Goal: Task Accomplishment & Management: Manage account settings

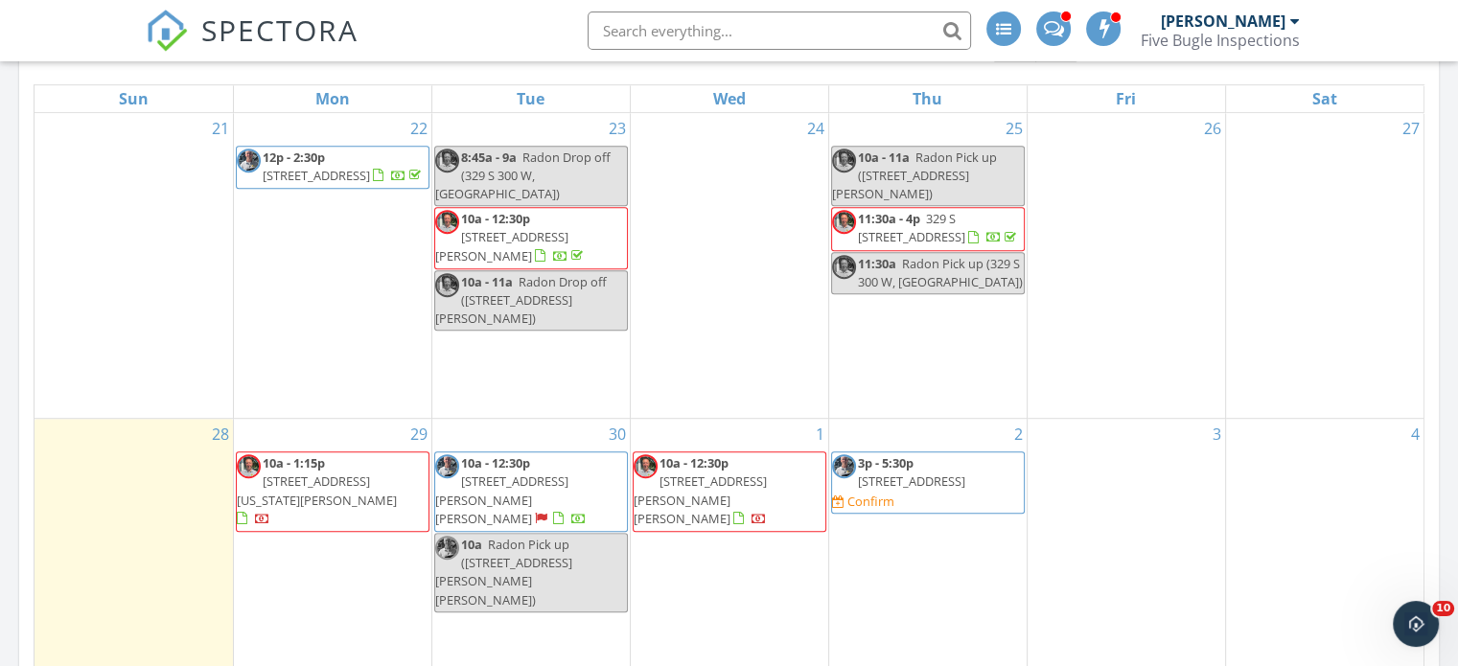
scroll to position [1246, 0]
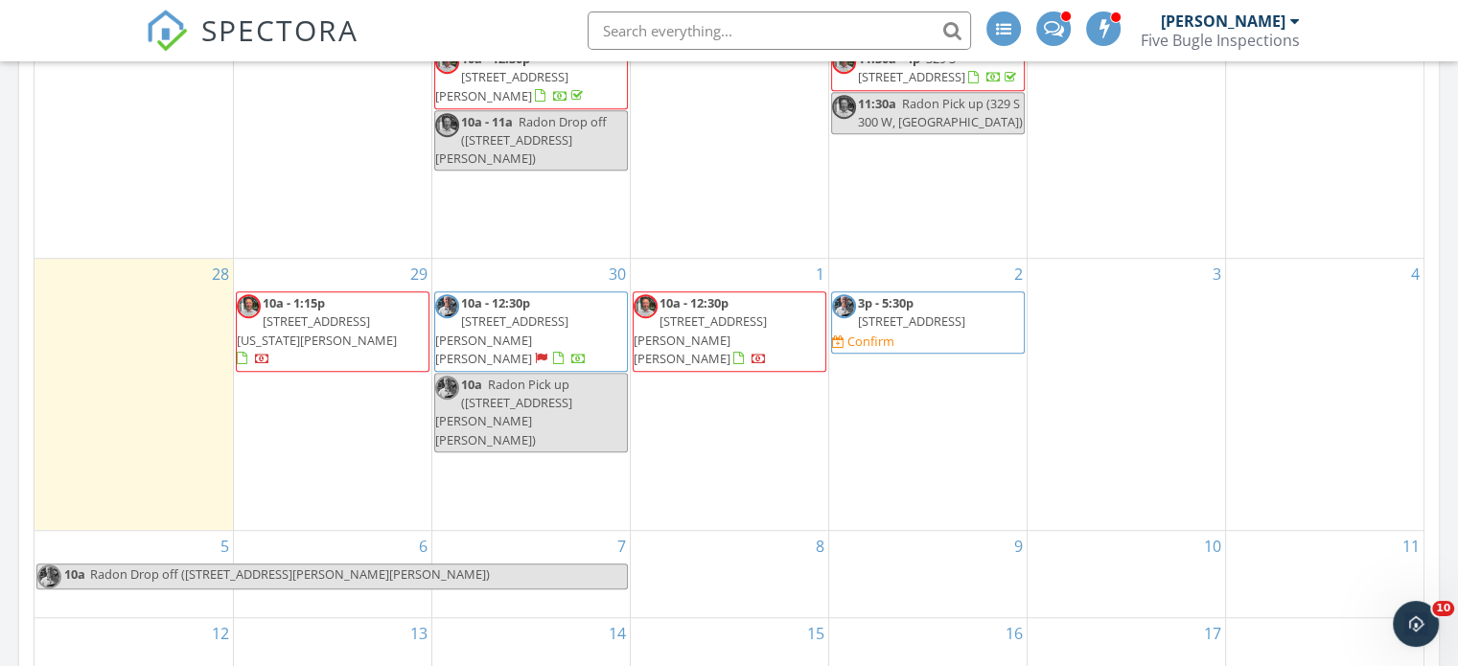
click at [915, 330] on link "3p - 5:30p [STREET_ADDRESS]" at bounding box center [911, 311] width 107 height 35
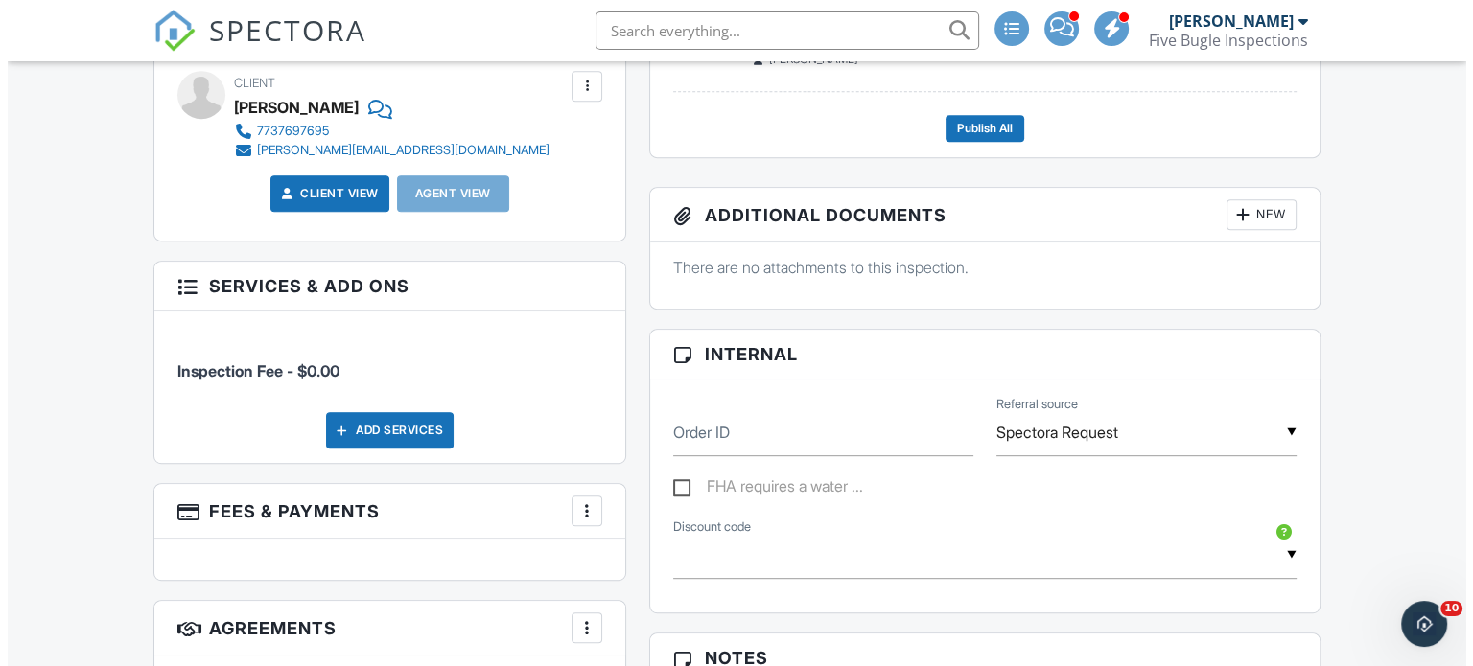
scroll to position [863, 0]
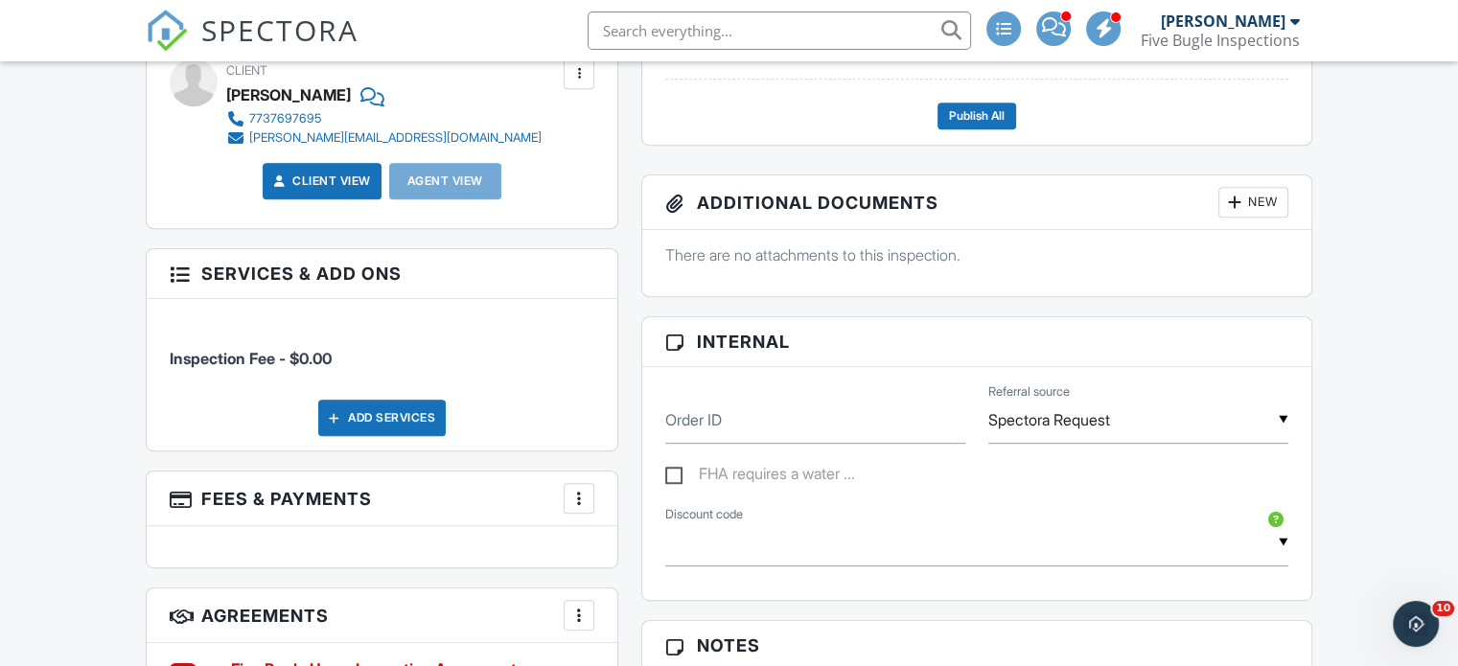
click at [349, 421] on div "Add Services" at bounding box center [382, 418] width 128 height 36
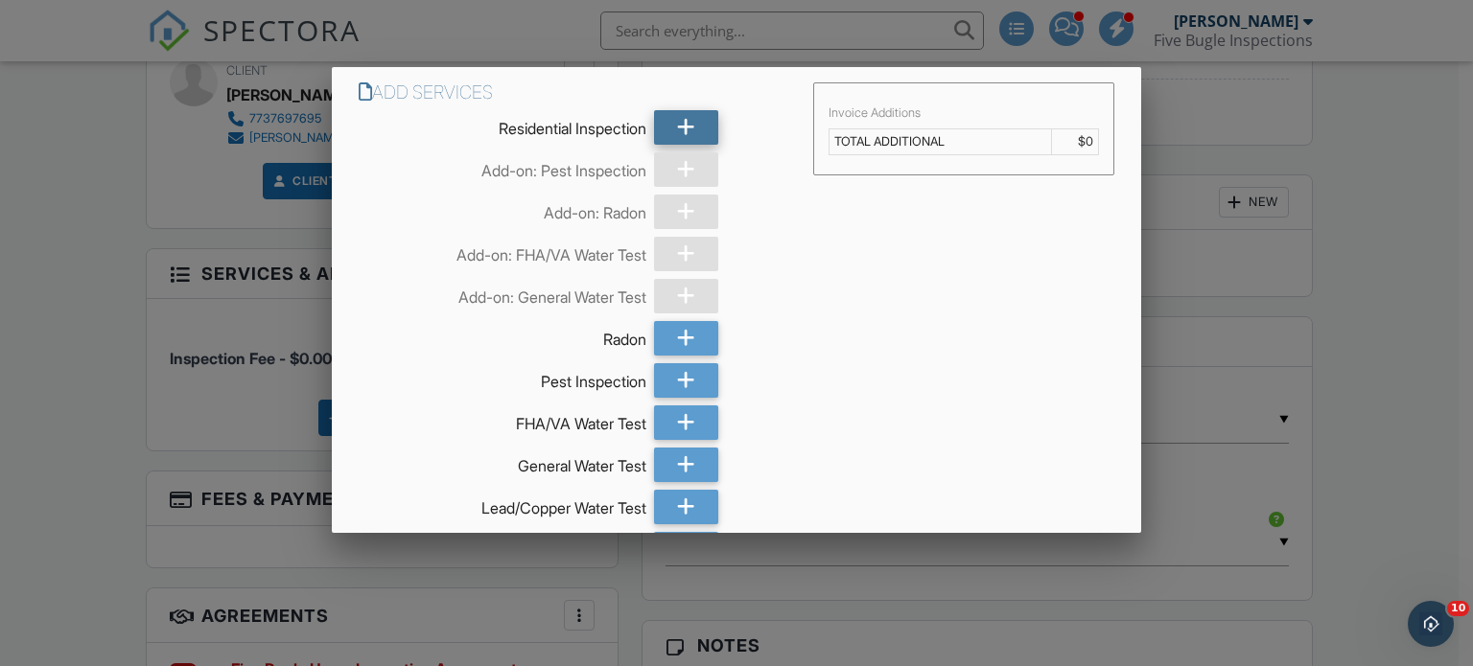
click at [664, 129] on div at bounding box center [686, 127] width 64 height 35
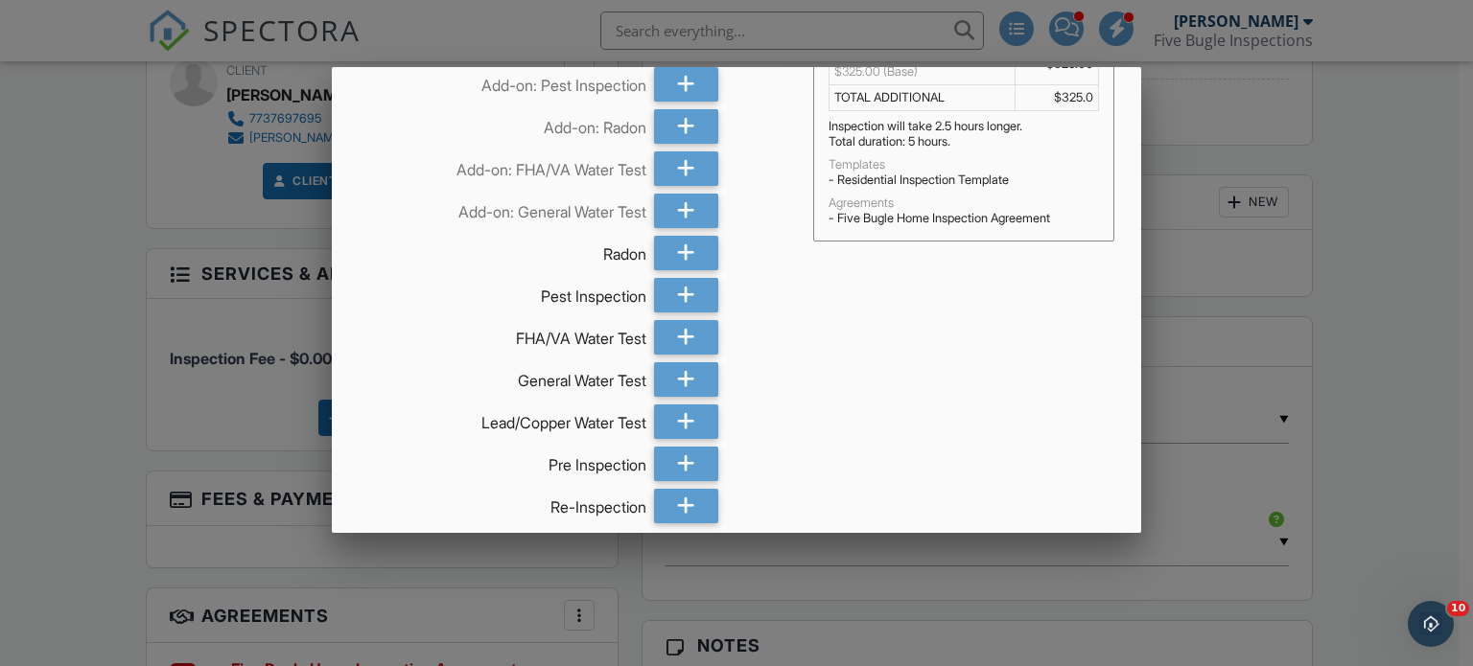
scroll to position [170, 0]
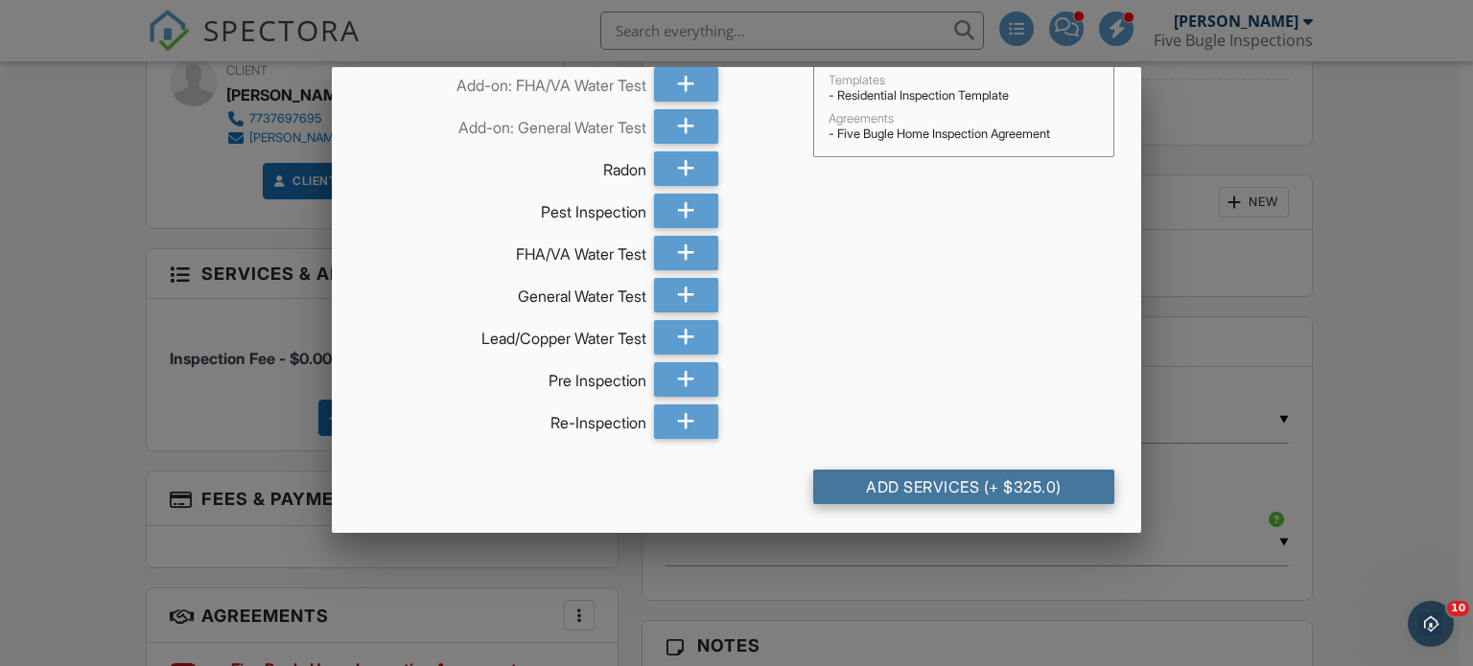
click at [928, 486] on div "Add Services (+ $325.0)" at bounding box center [964, 487] width 302 height 35
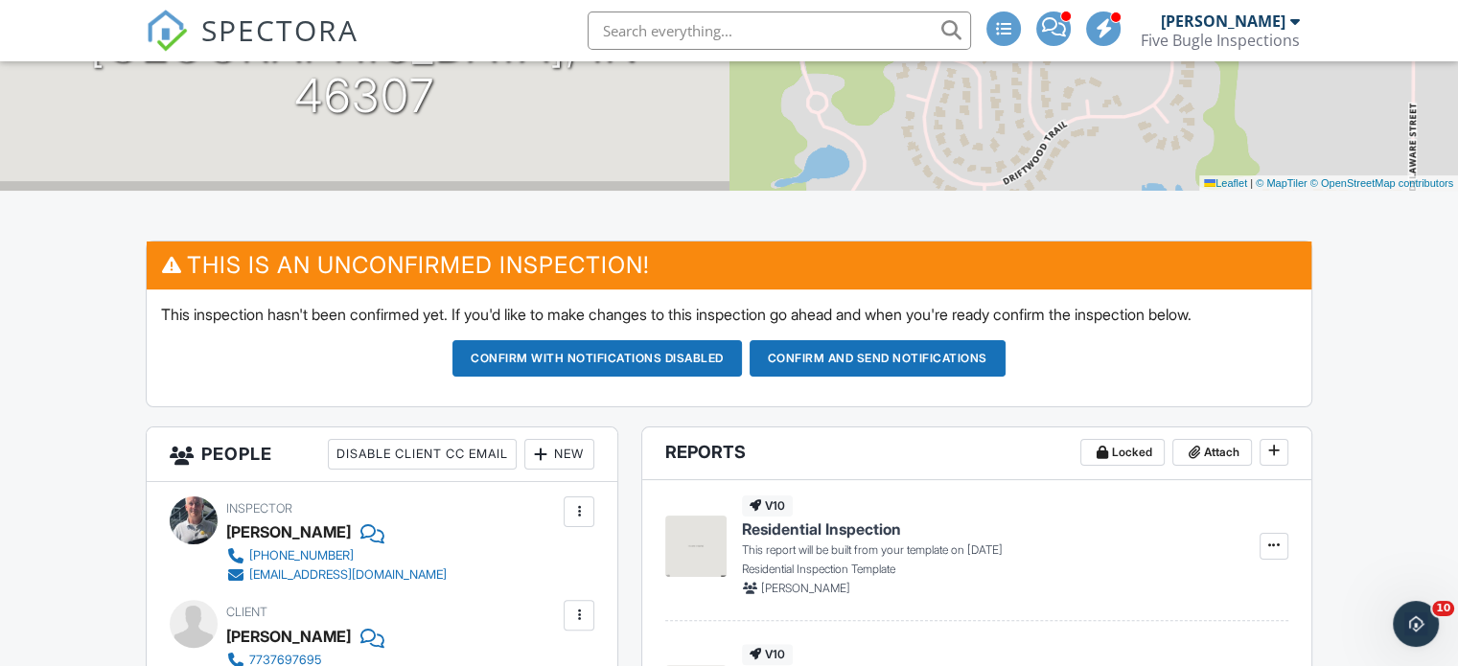
scroll to position [192, 0]
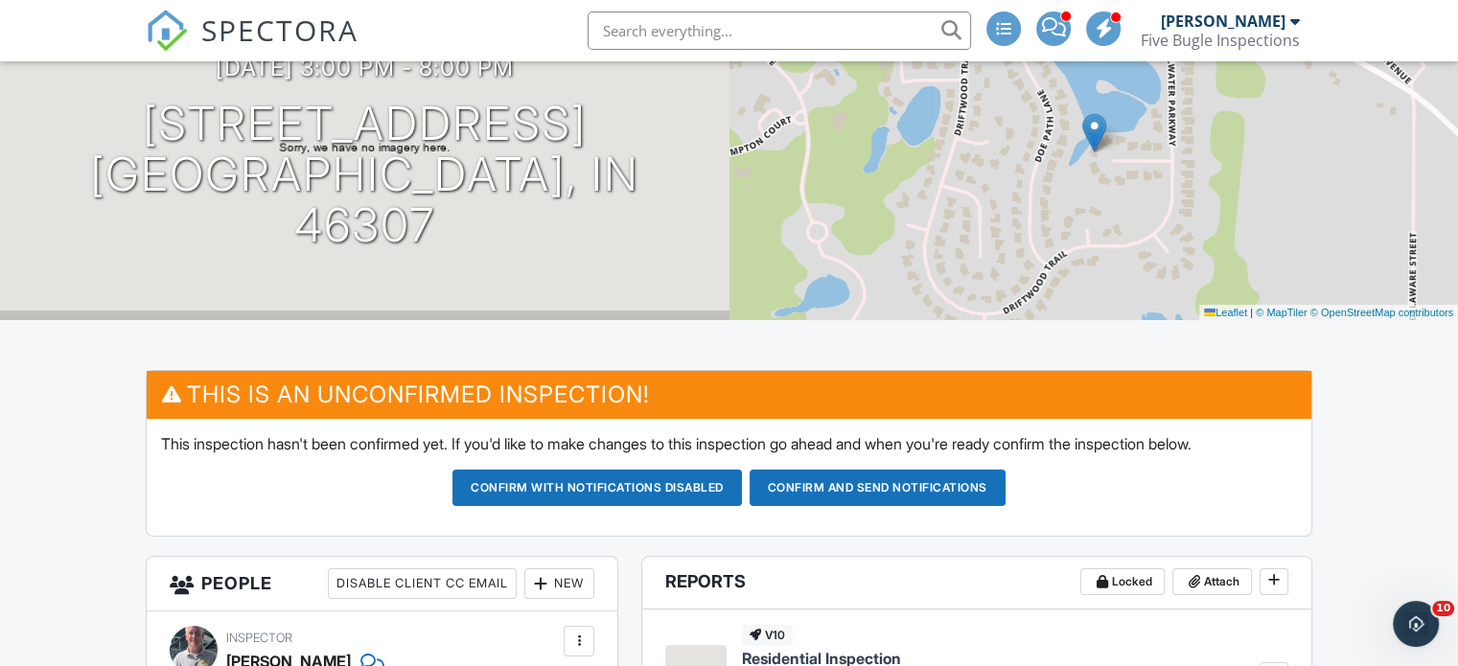
click at [226, 283] on div "10/02/2025 3:00 pm - 8:00 pm 1600 blue heron ct crown point, in 46307" at bounding box center [365, 153] width 730 height 336
click at [510, 165] on h1 "1600 blue heron ct crown point, in 46307" at bounding box center [365, 174] width 668 height 151
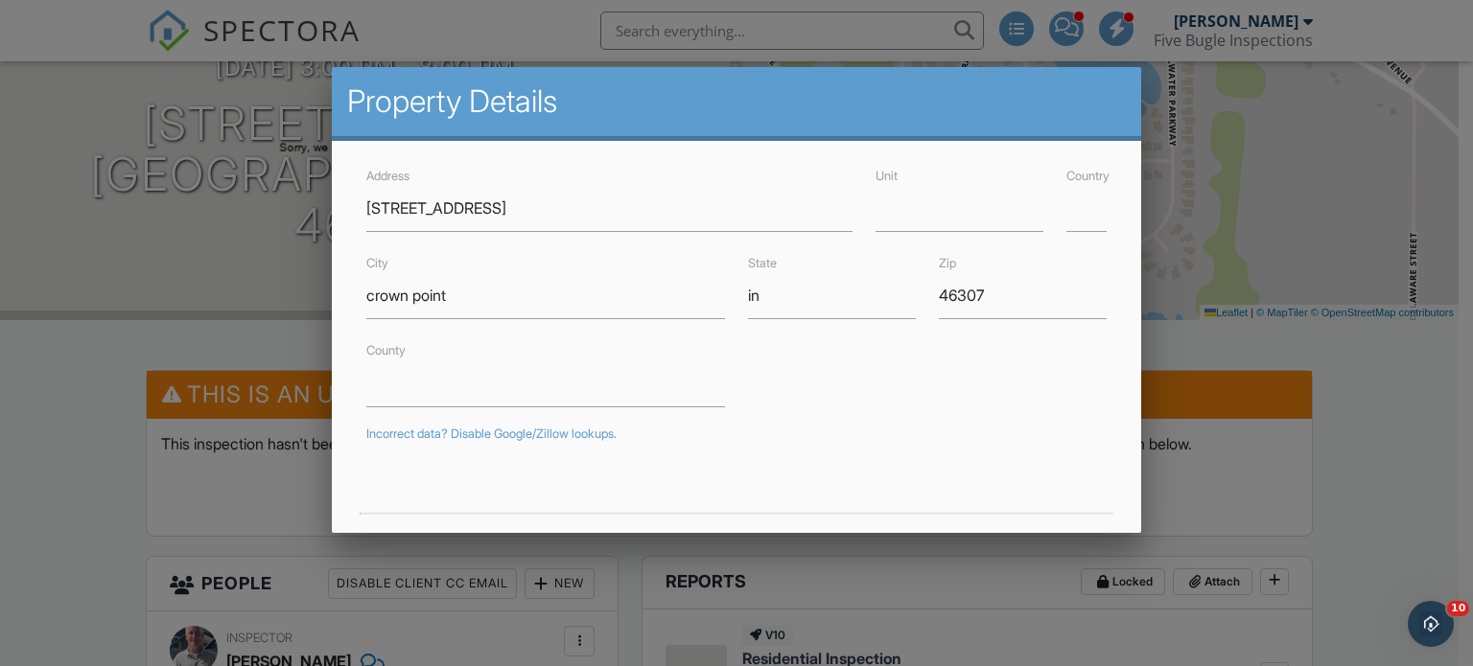
click at [73, 444] on div at bounding box center [736, 320] width 1473 height 833
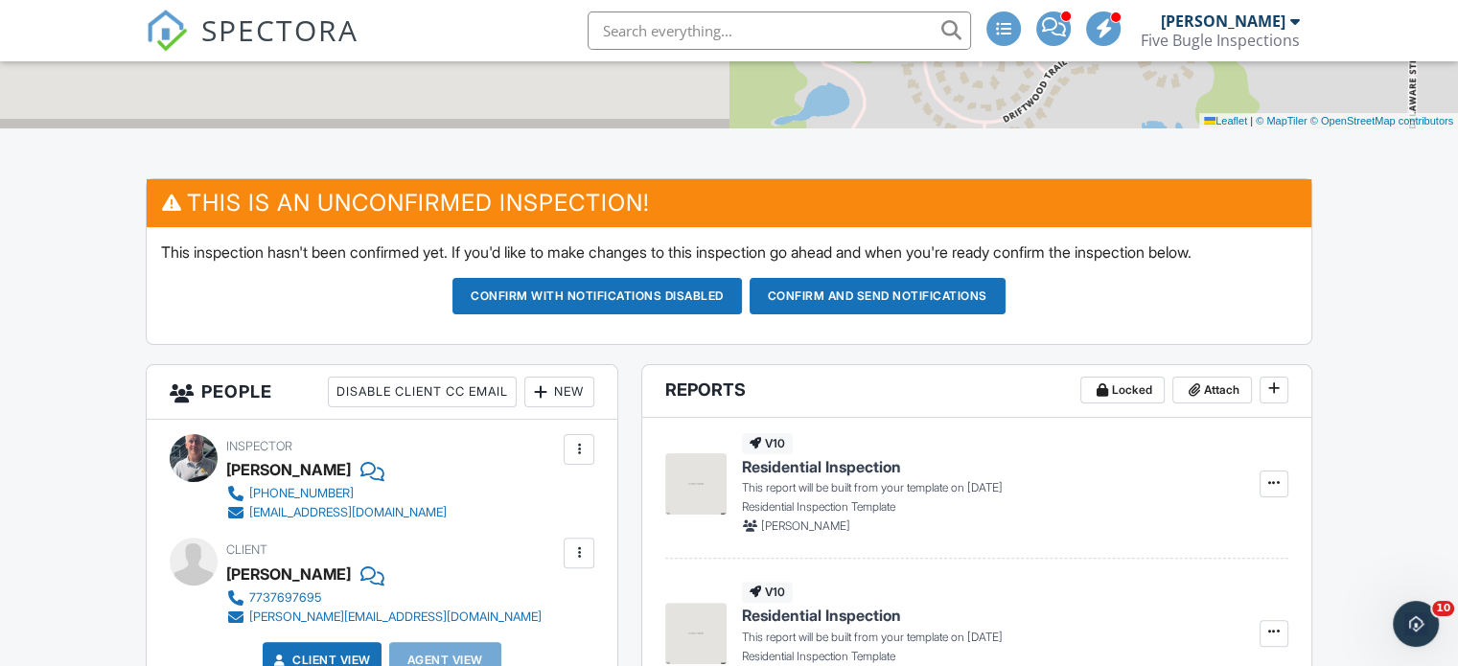
scroll to position [0, 0]
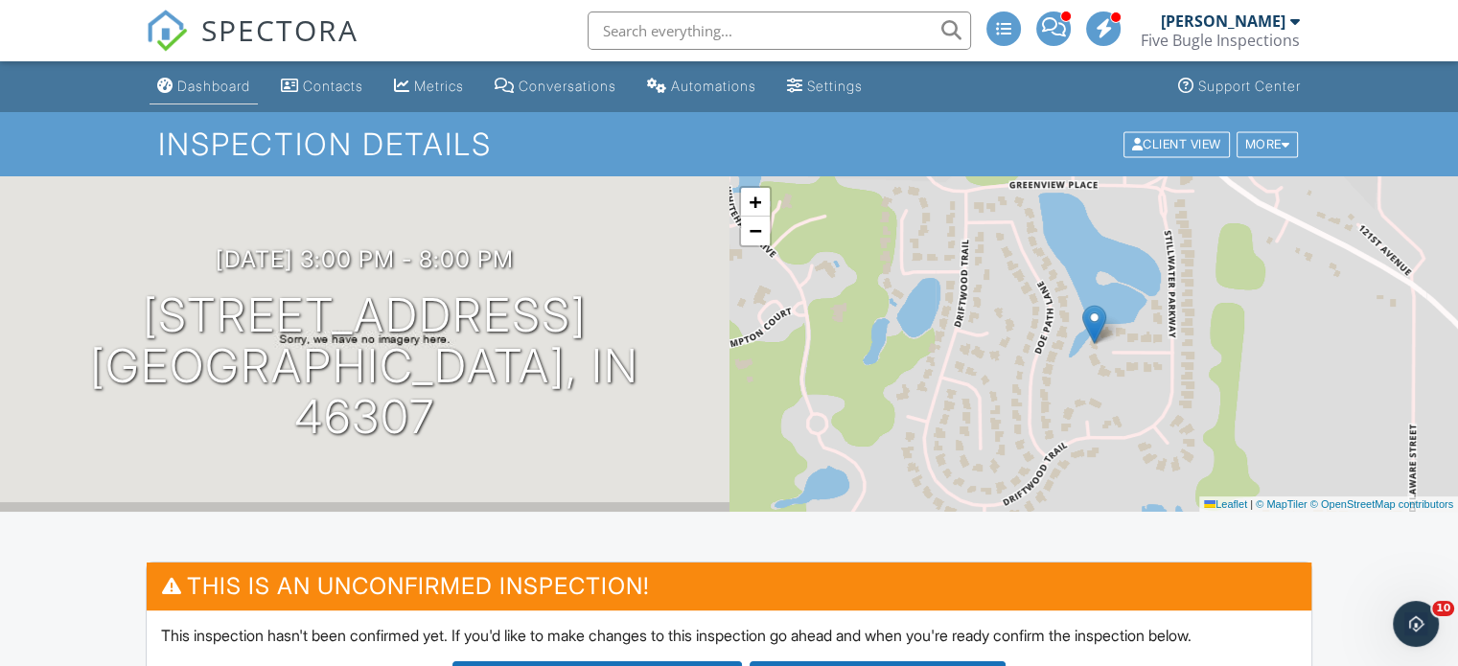
click at [227, 80] on div "Dashboard" at bounding box center [213, 86] width 73 height 16
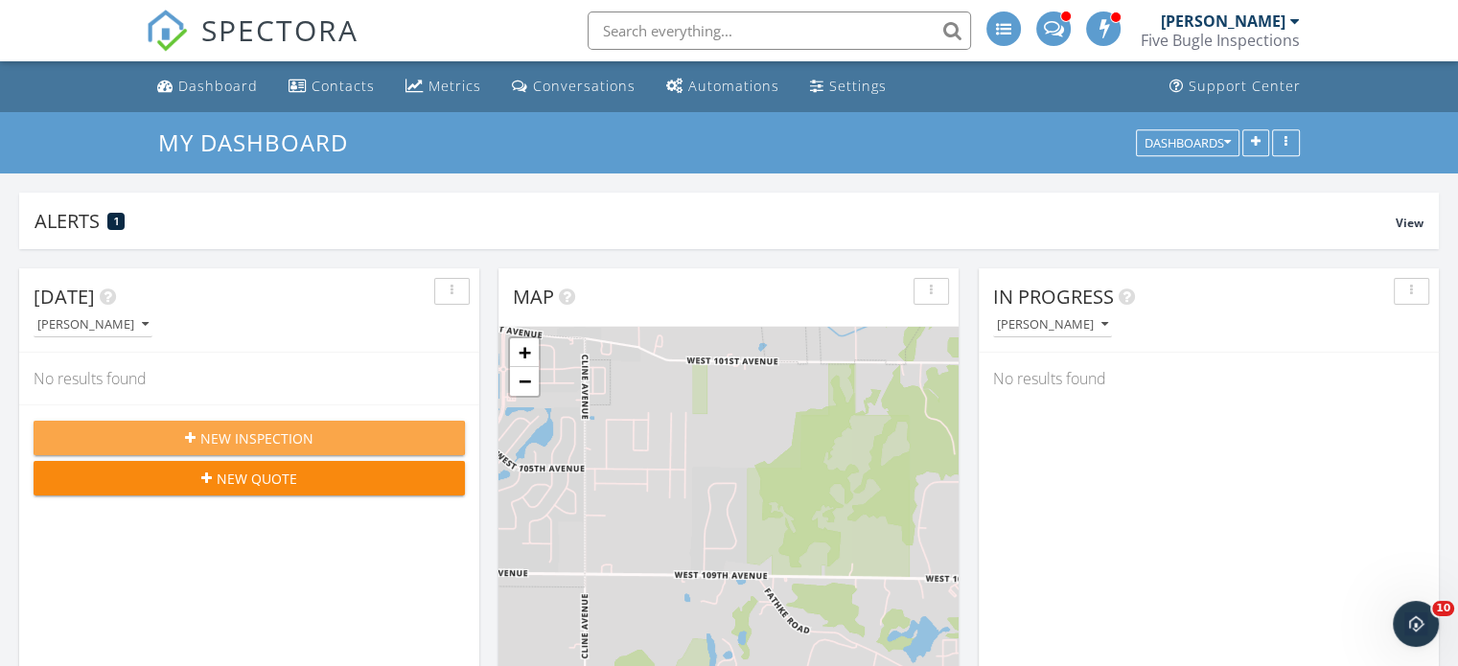
click at [190, 439] on icon "button" at bounding box center [190, 437] width 11 height 13
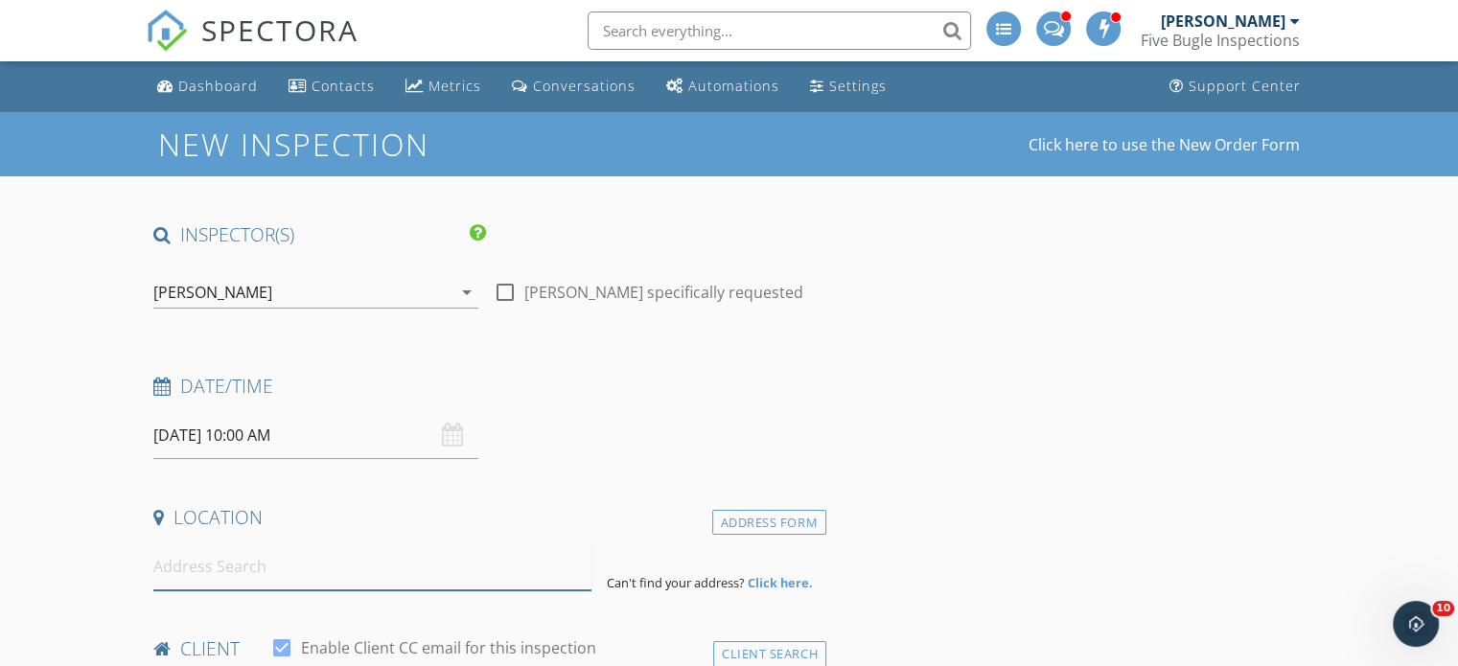
click at [194, 578] on input at bounding box center [372, 567] width 438 height 47
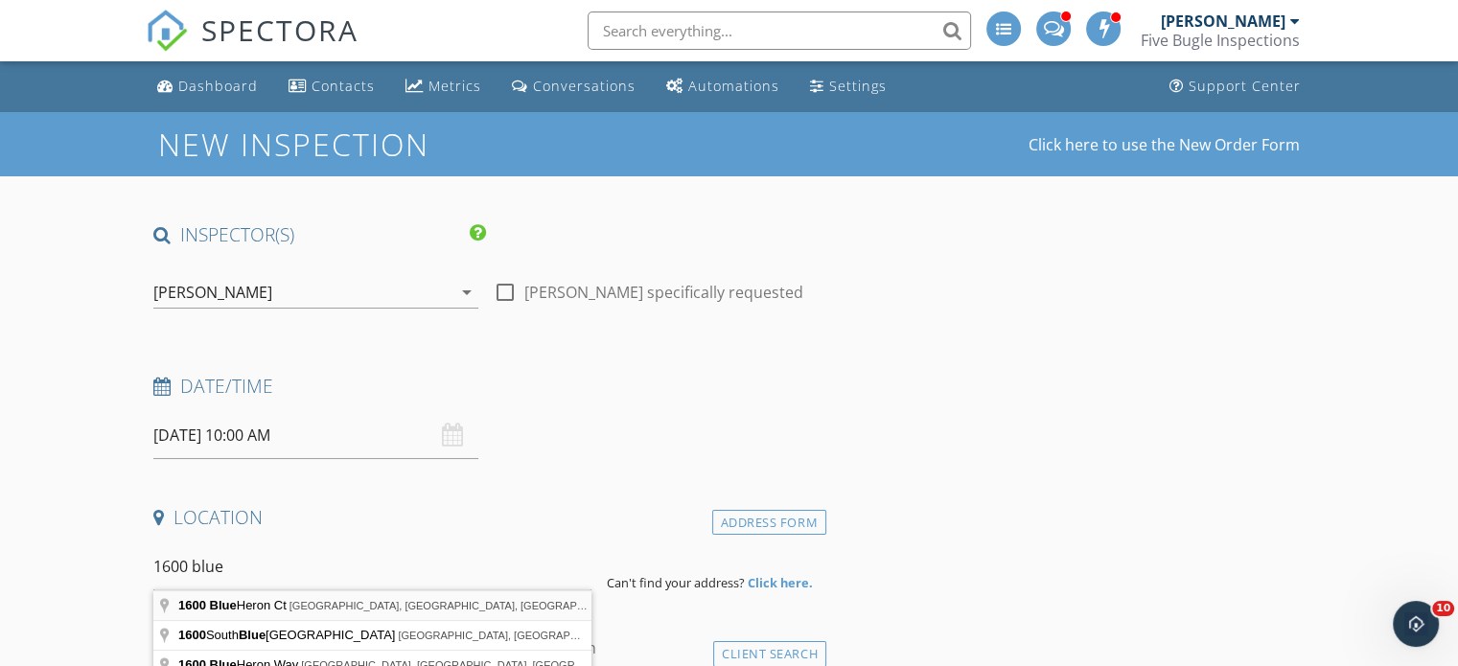
type input "1600 Blue Heron Ct, Crown Point, IN, USA"
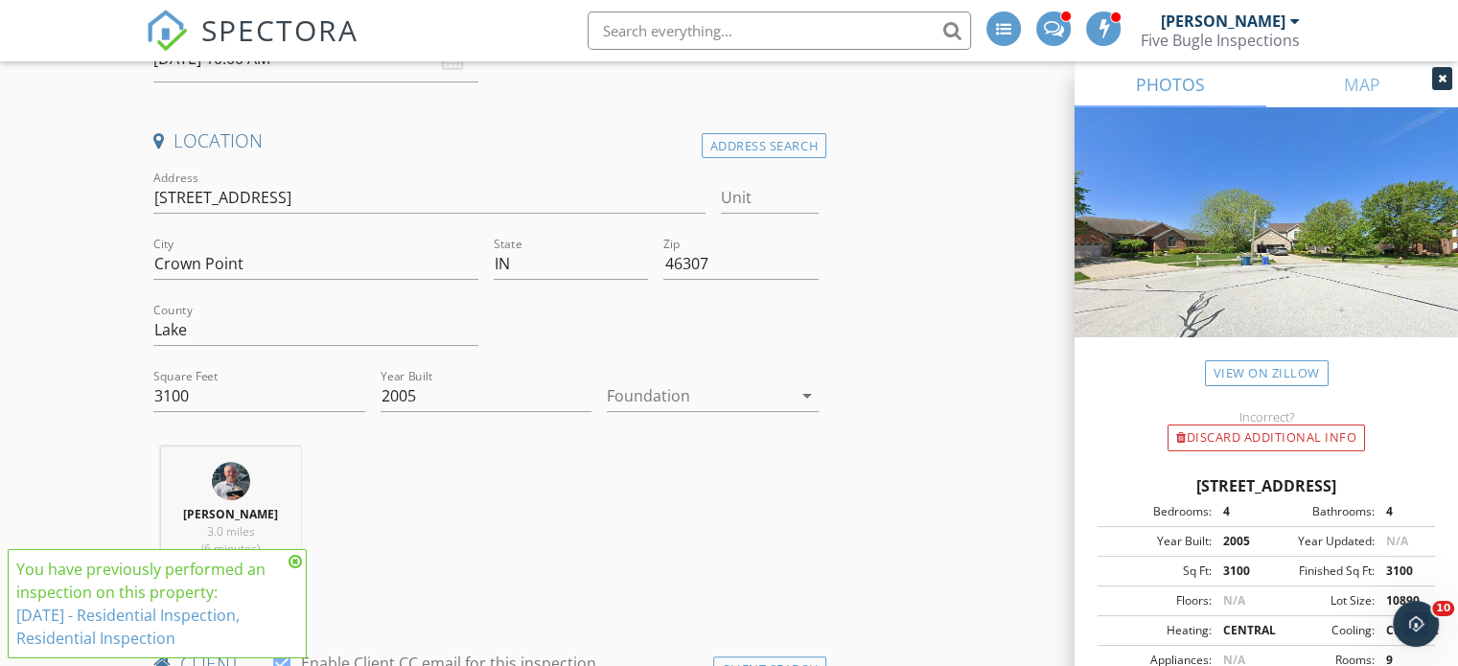
scroll to position [384, 0]
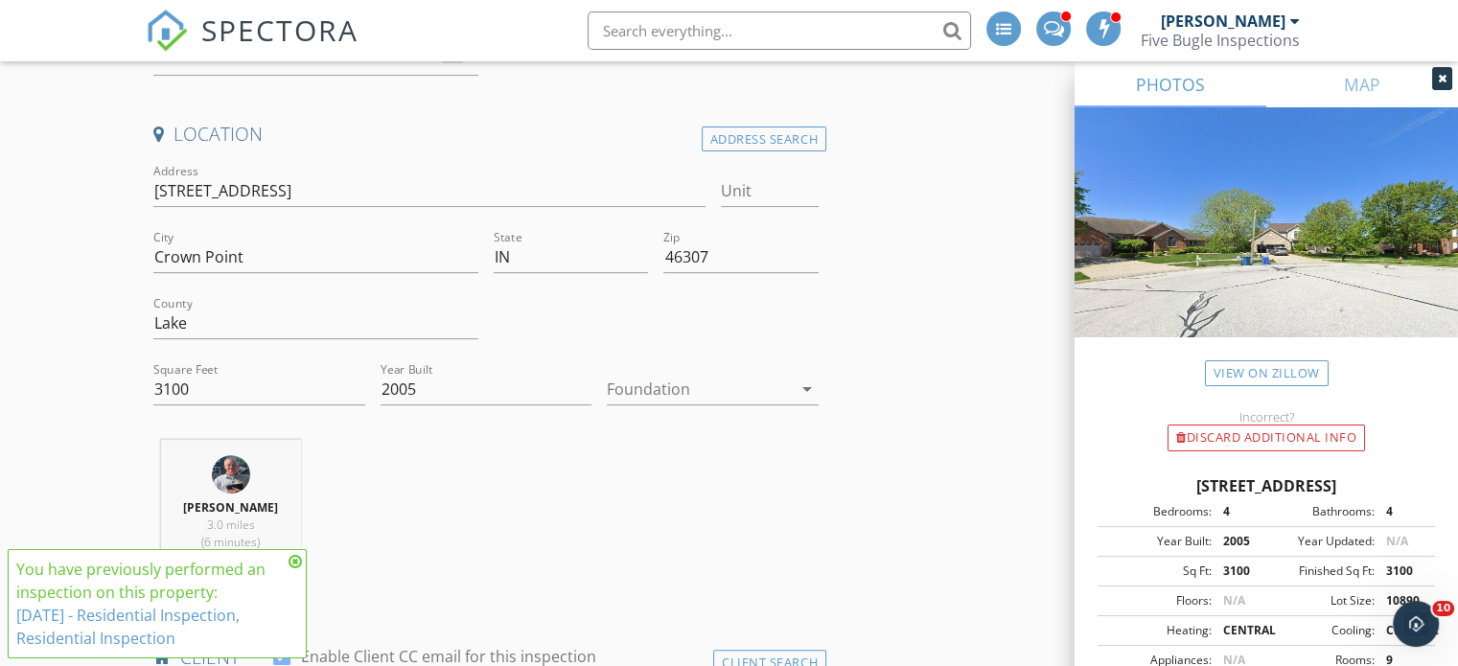
click at [291, 558] on icon at bounding box center [295, 561] width 13 height 15
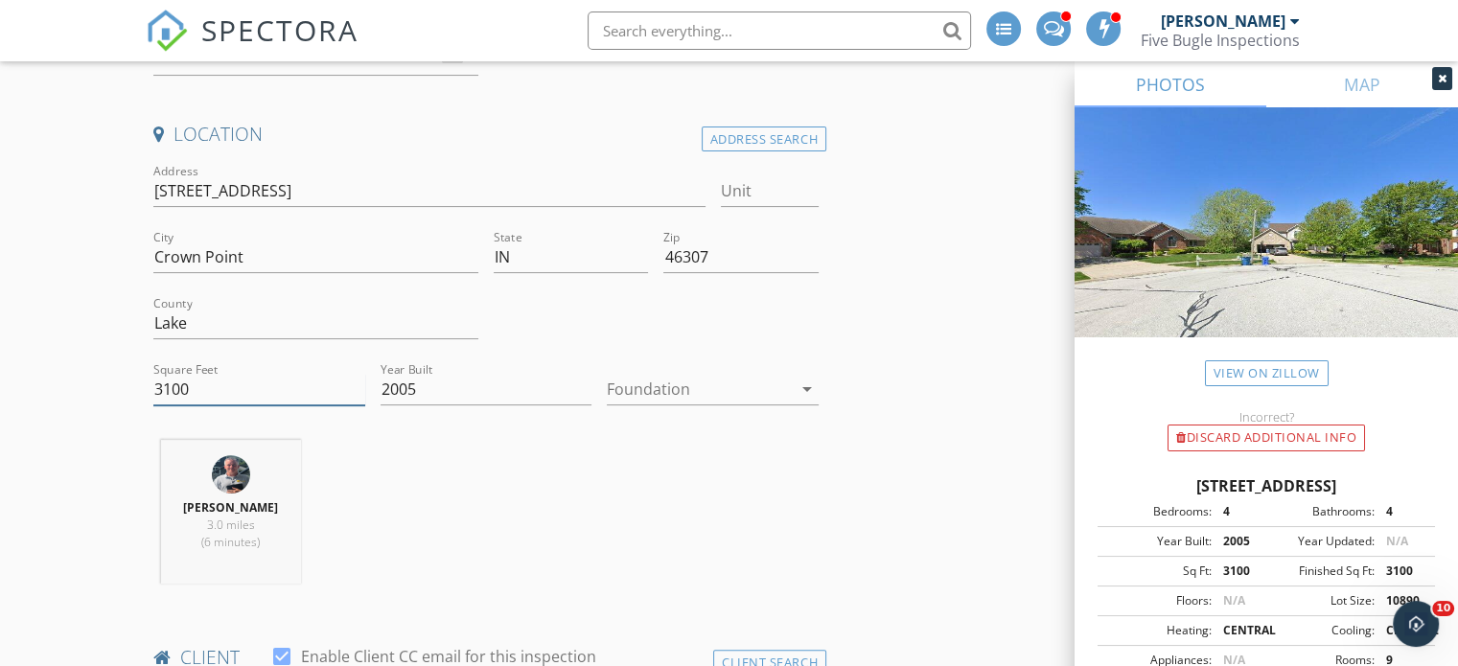
click at [197, 389] on input "3100" at bounding box center [259, 390] width 212 height 32
type input "3112"
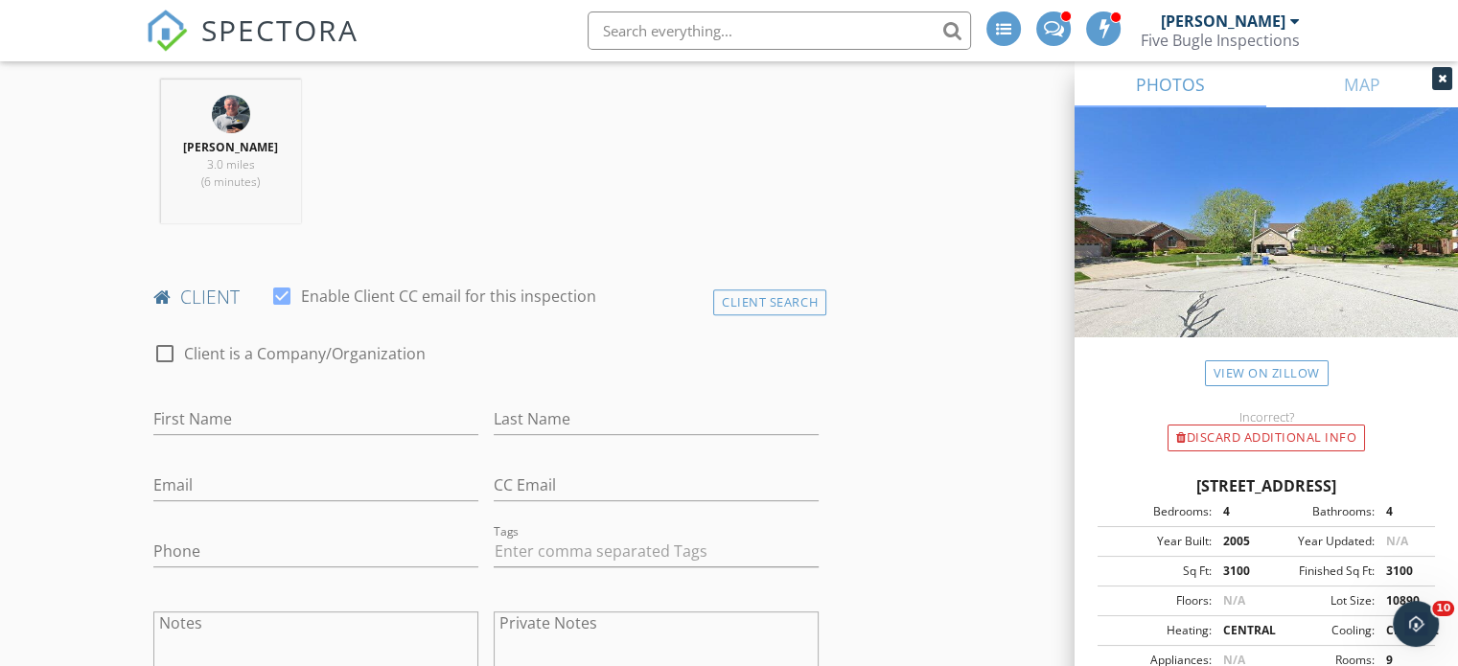
scroll to position [767, 0]
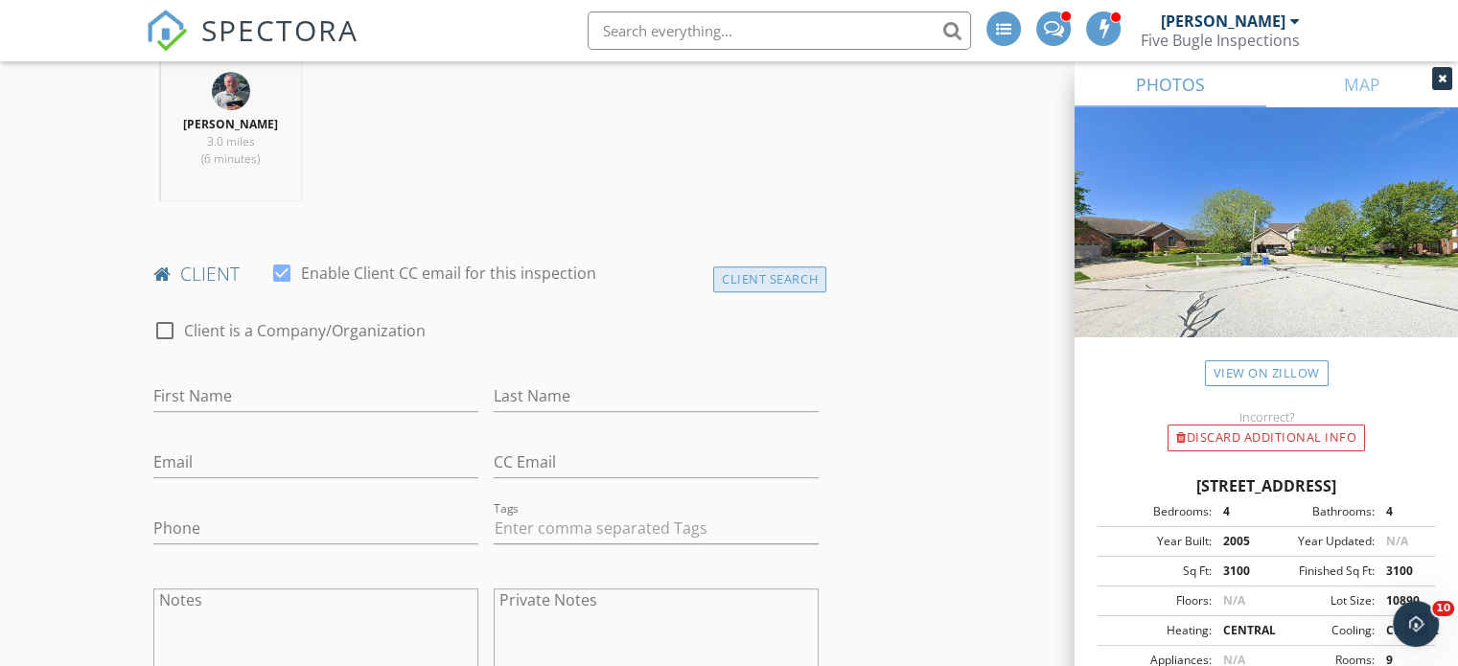
click at [805, 278] on div "Client Search" at bounding box center [769, 280] width 113 height 26
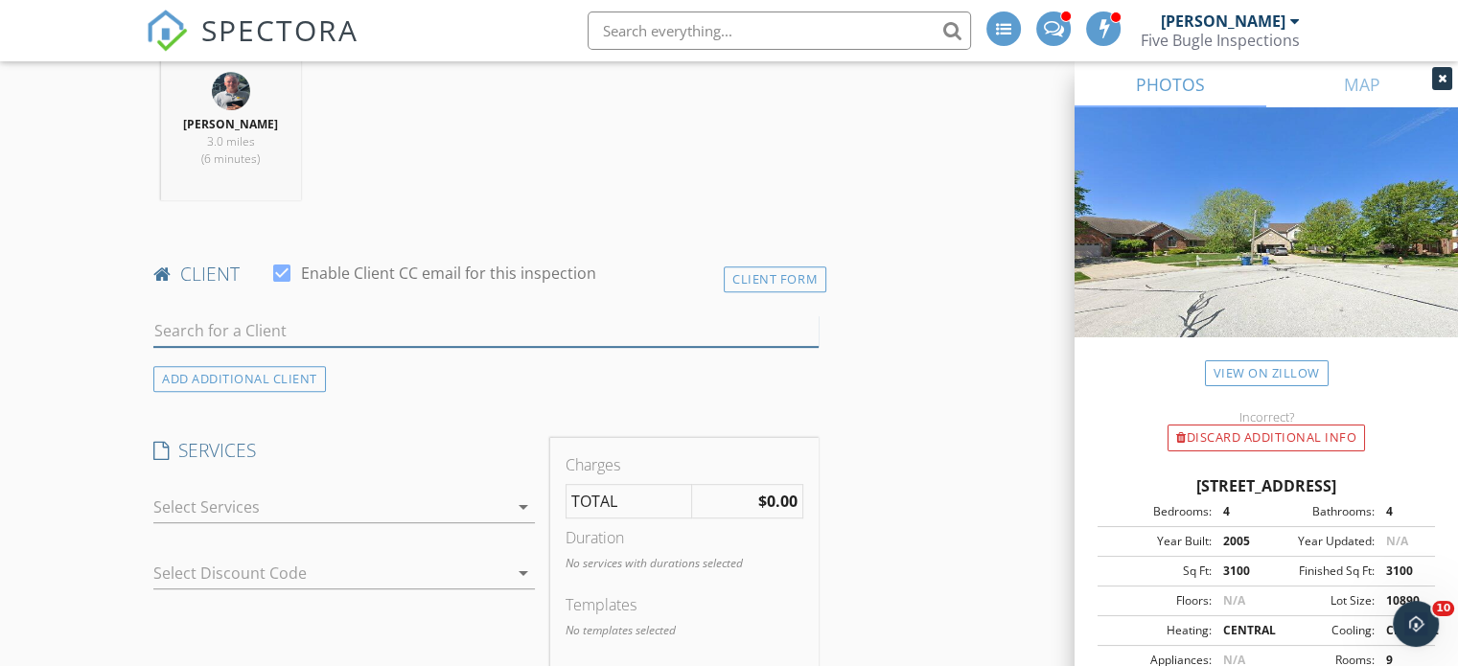
click at [232, 322] on input "text" at bounding box center [485, 331] width 665 height 32
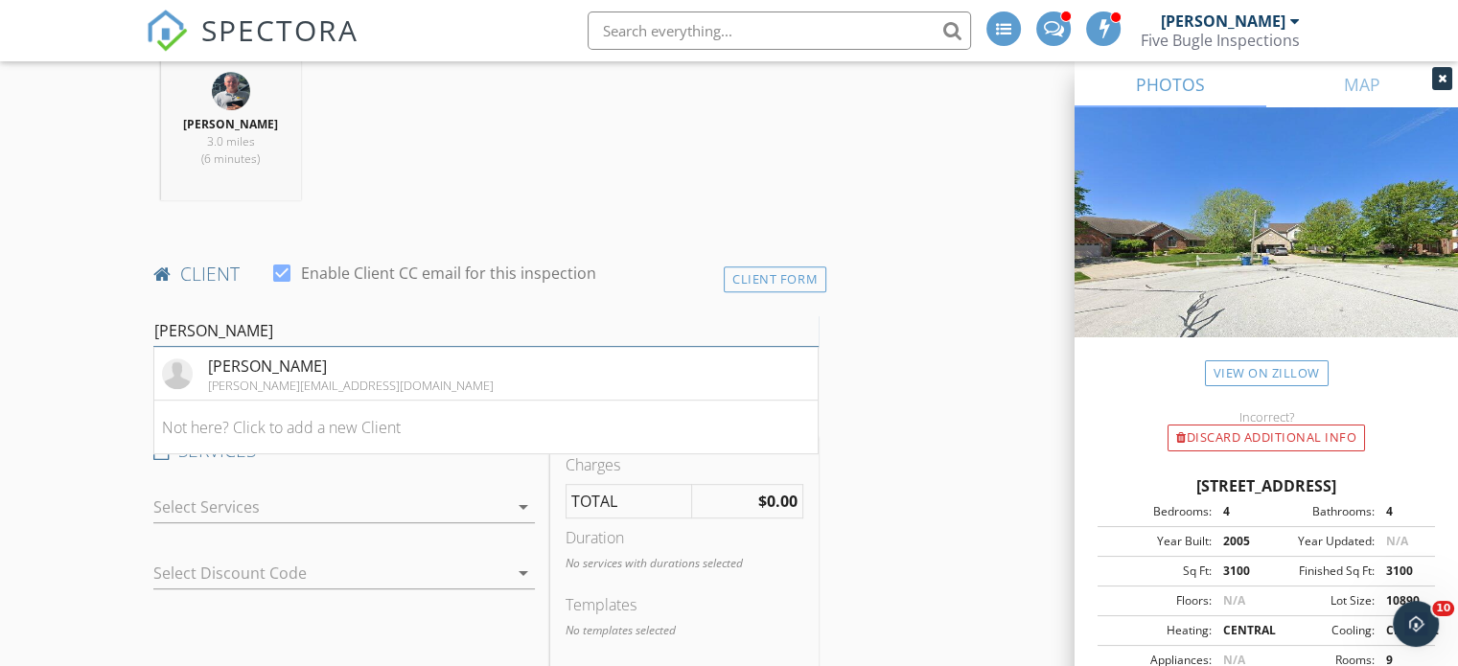
type input "Conrad"
click at [243, 381] on div "[PERSON_NAME][EMAIL_ADDRESS][DOMAIN_NAME]" at bounding box center [351, 385] width 286 height 15
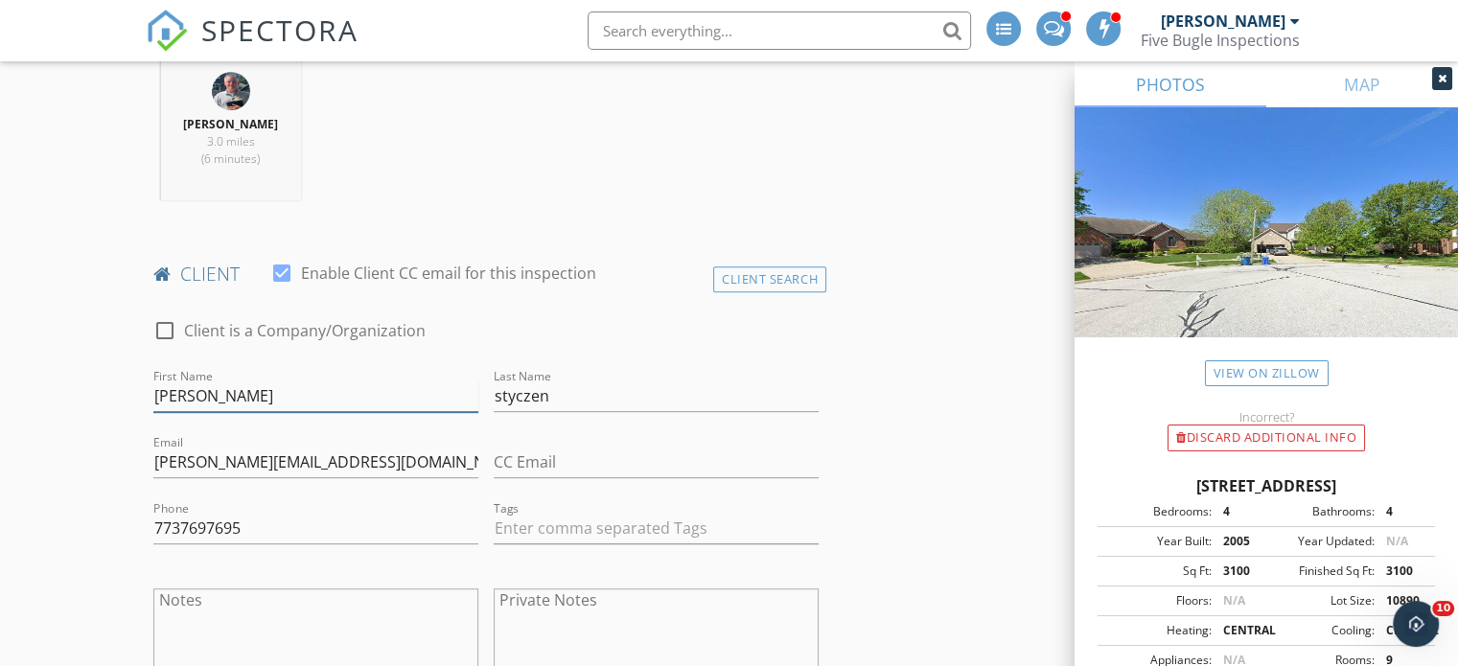
click at [159, 390] on input "conrad" at bounding box center [315, 397] width 325 height 32
type input "Conrad"
click at [502, 394] on input "styczen" at bounding box center [656, 397] width 325 height 32
type input "Styczen"
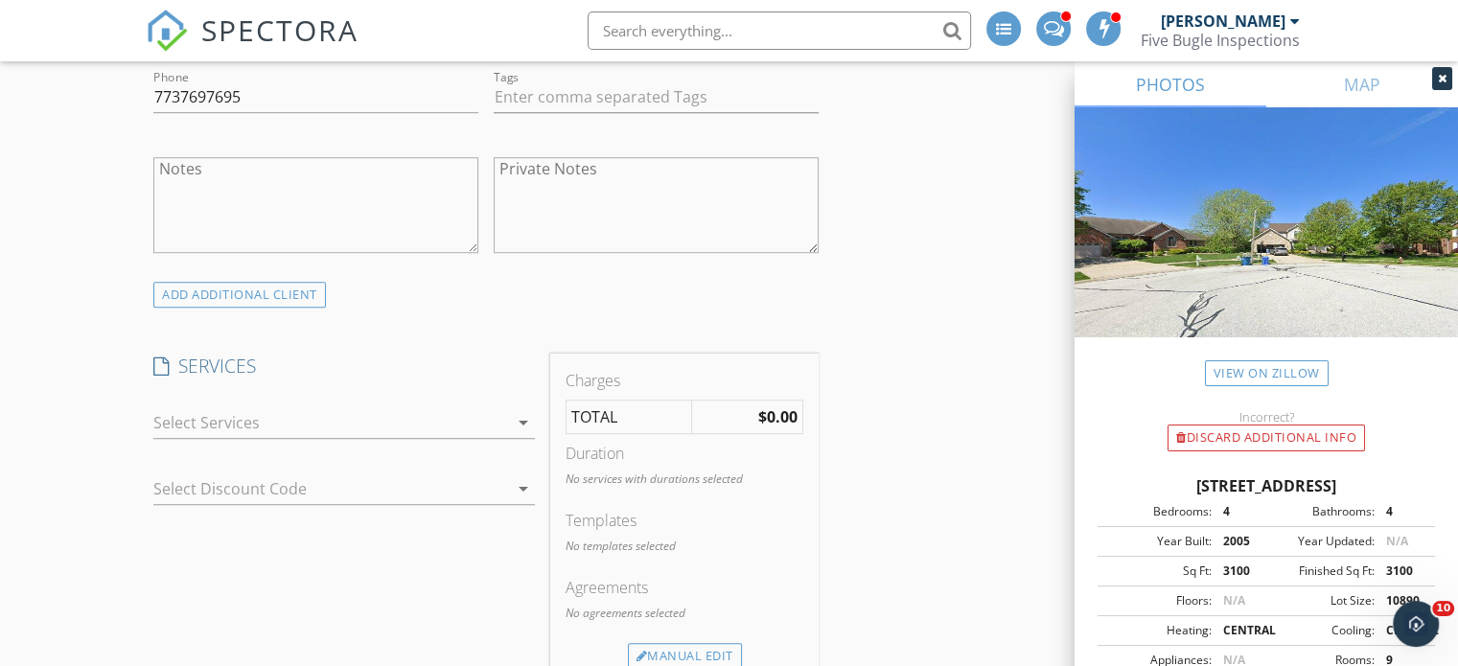
scroll to position [1246, 0]
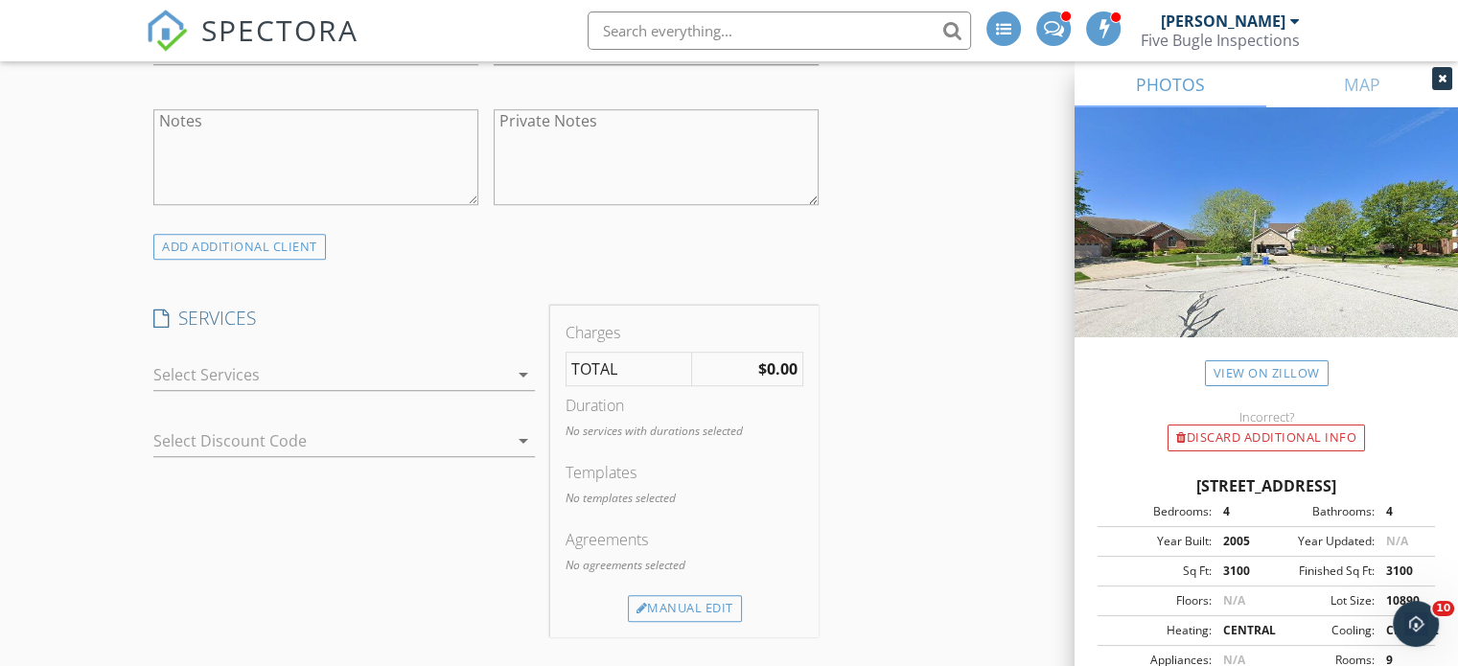
click at [195, 376] on div at bounding box center [330, 375] width 355 height 31
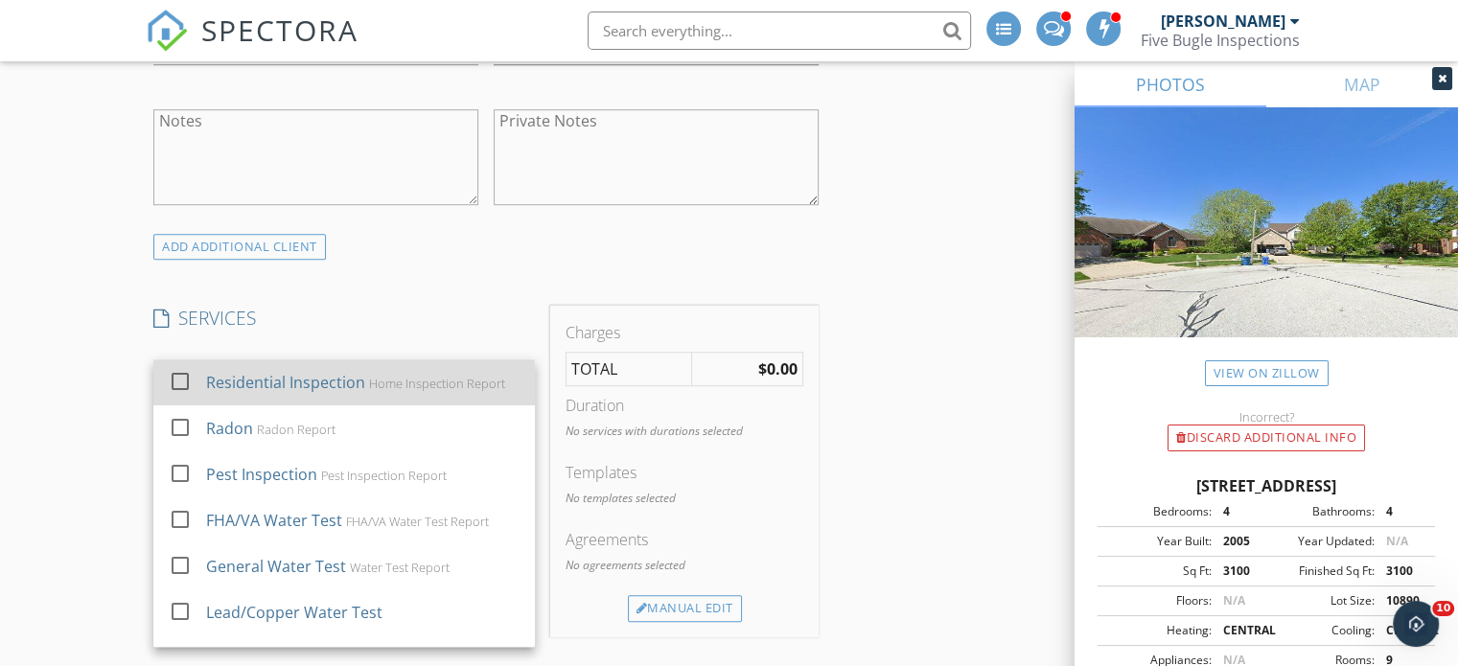
click at [183, 374] on div at bounding box center [180, 381] width 33 height 33
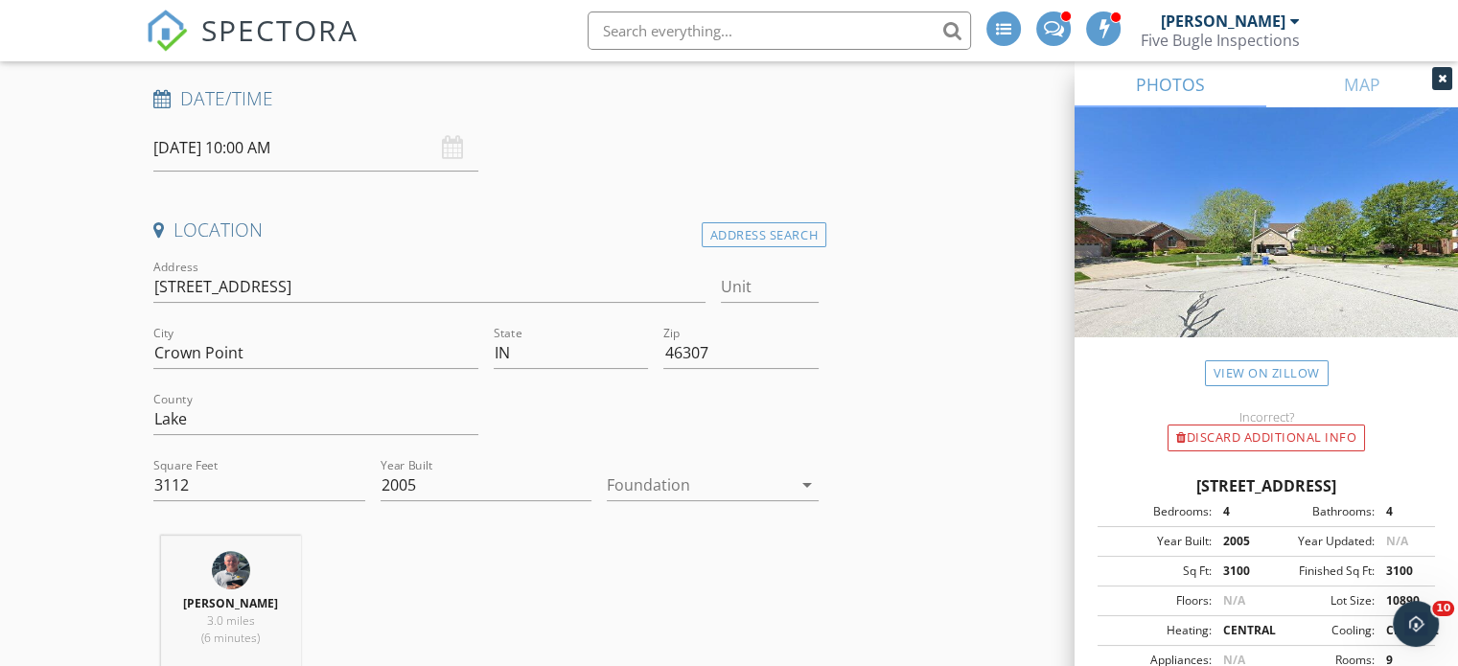
scroll to position [0, 0]
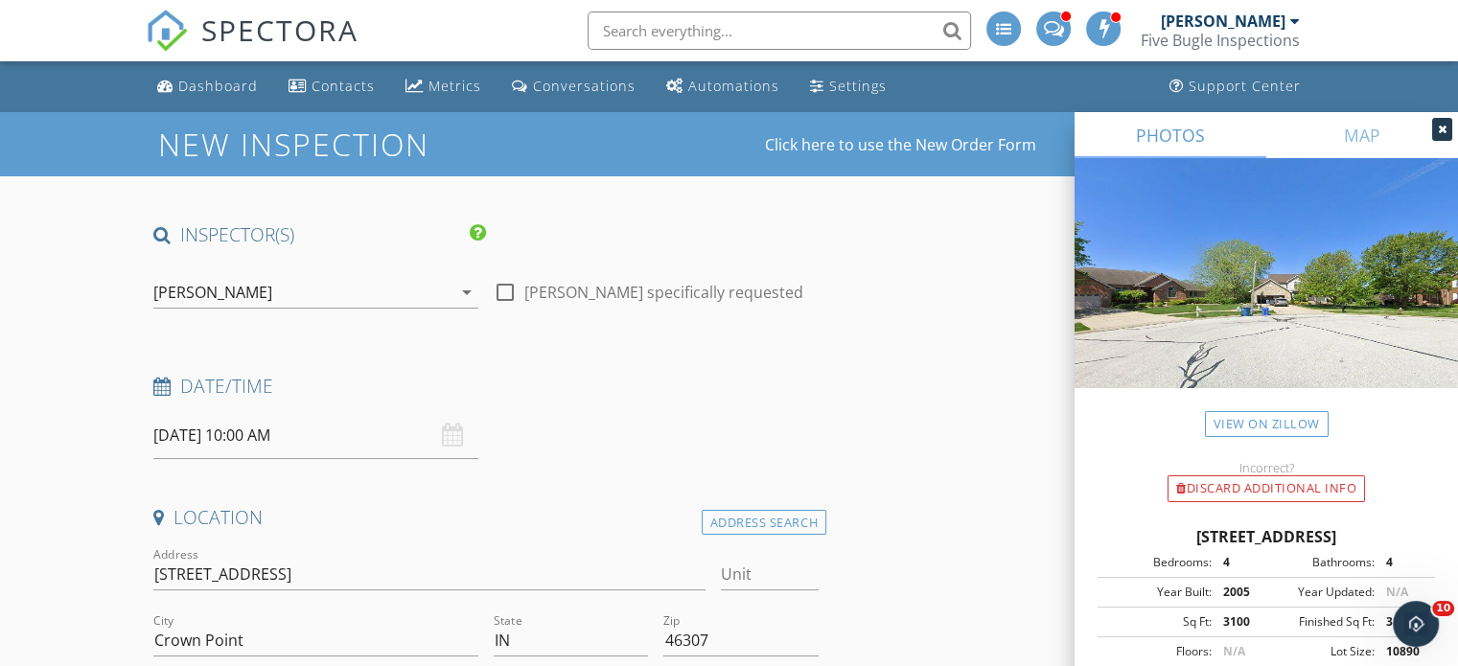
click at [193, 288] on div "[PERSON_NAME]" at bounding box center [212, 292] width 119 height 17
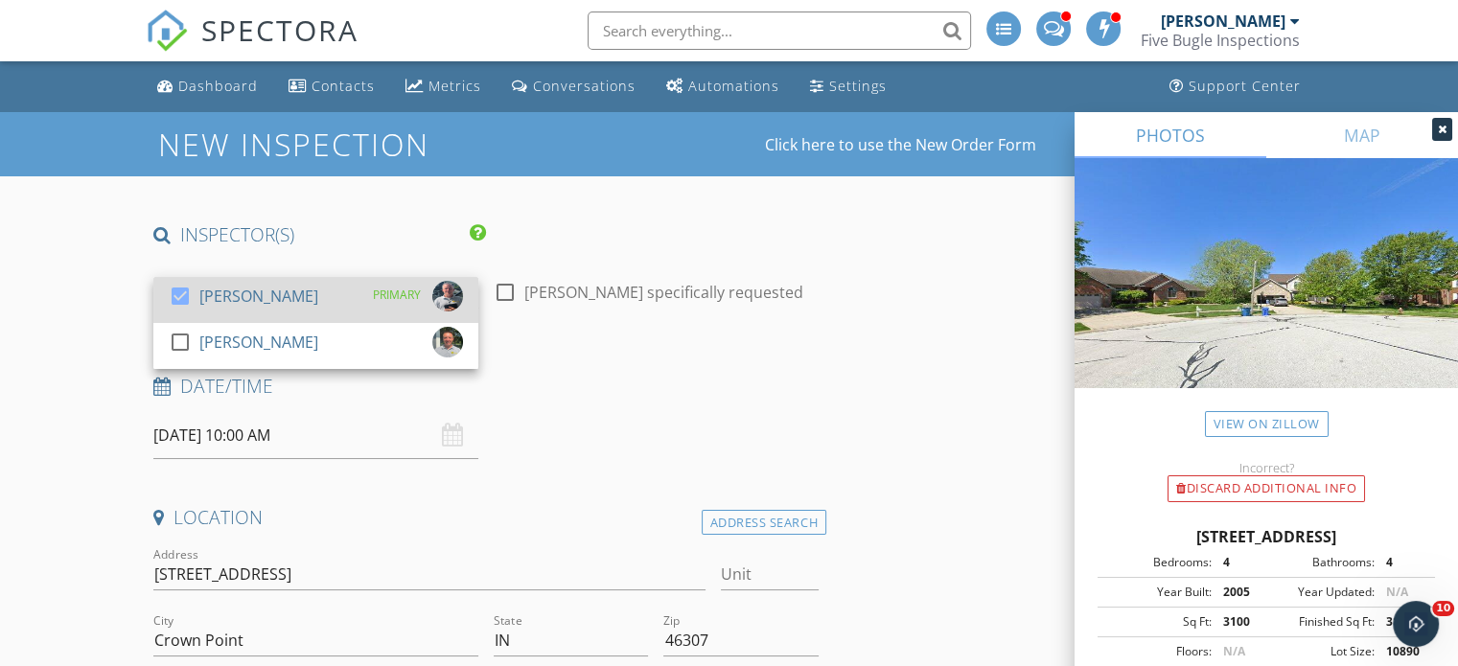
click at [180, 293] on div at bounding box center [180, 296] width 33 height 33
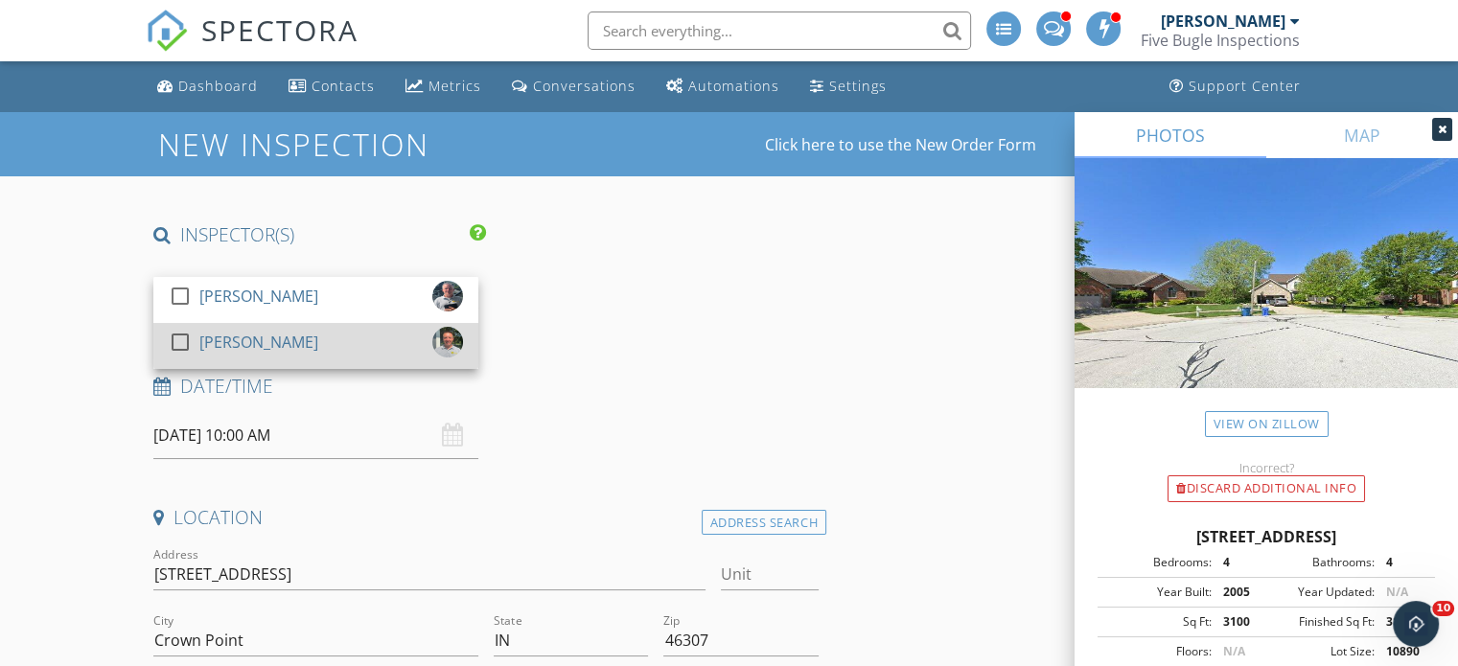
click at [187, 338] on div at bounding box center [180, 342] width 33 height 33
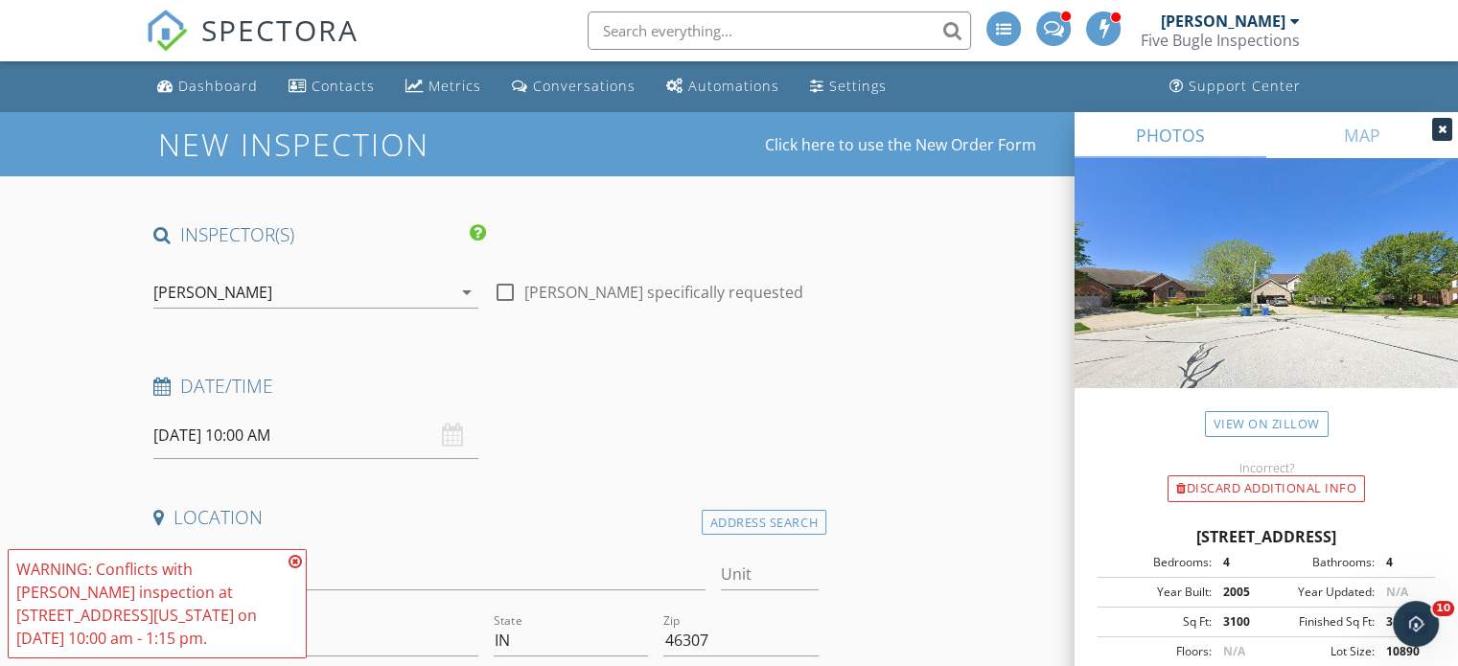
click at [291, 559] on icon at bounding box center [295, 561] width 13 height 15
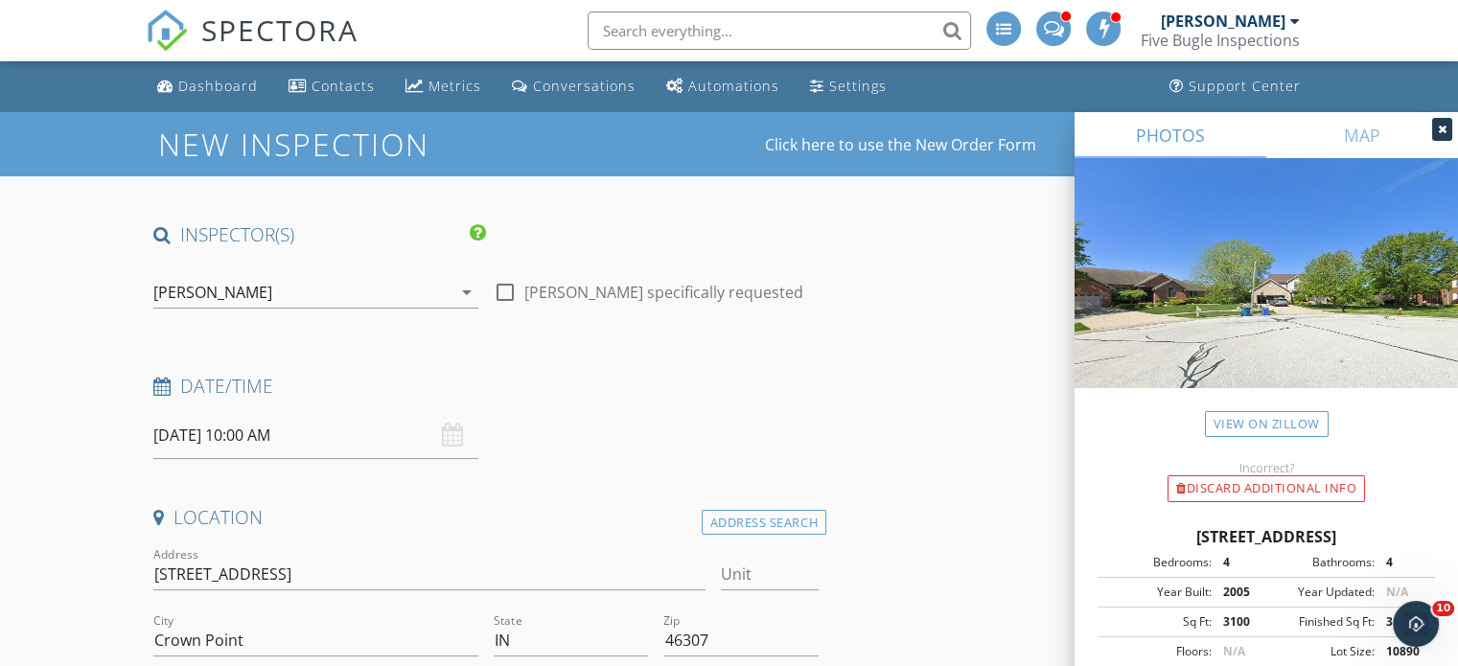
click at [186, 436] on input "09/29/2025 10:00 AM" at bounding box center [315, 435] width 325 height 47
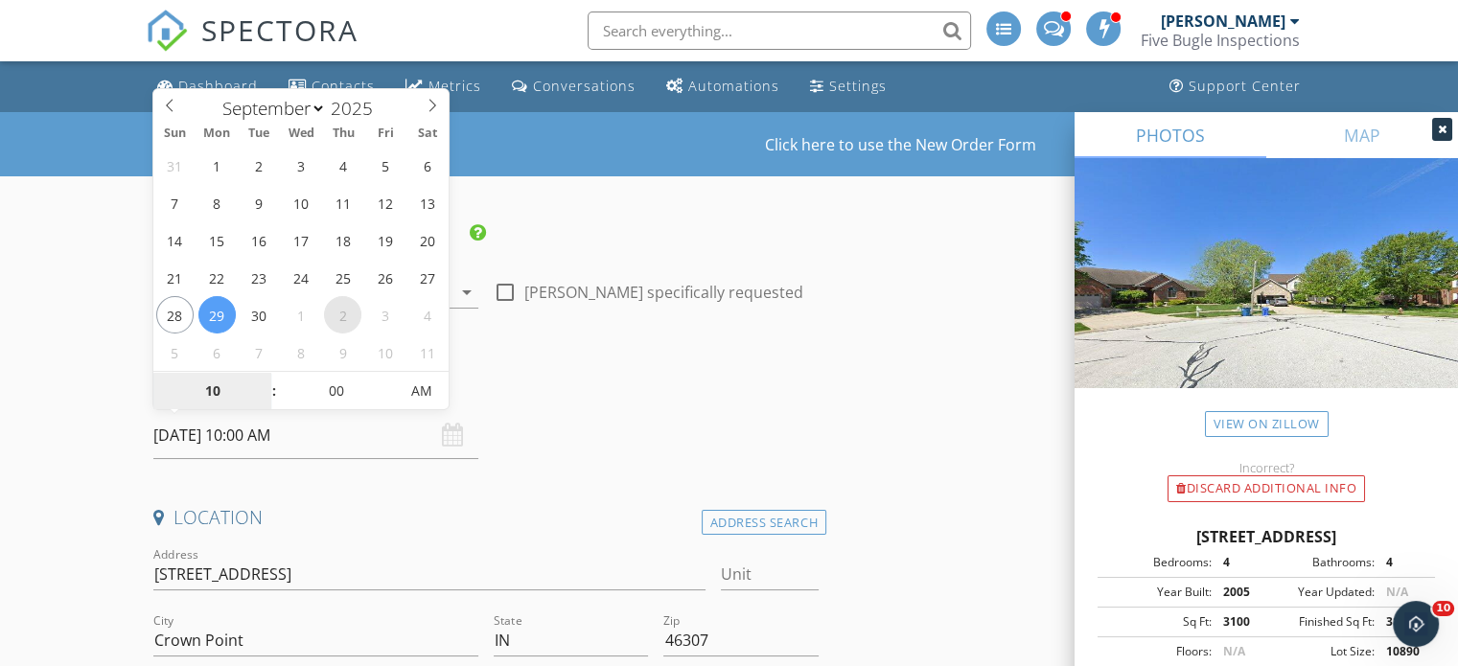
select select "9"
type input "10/02/2025 10:00 AM"
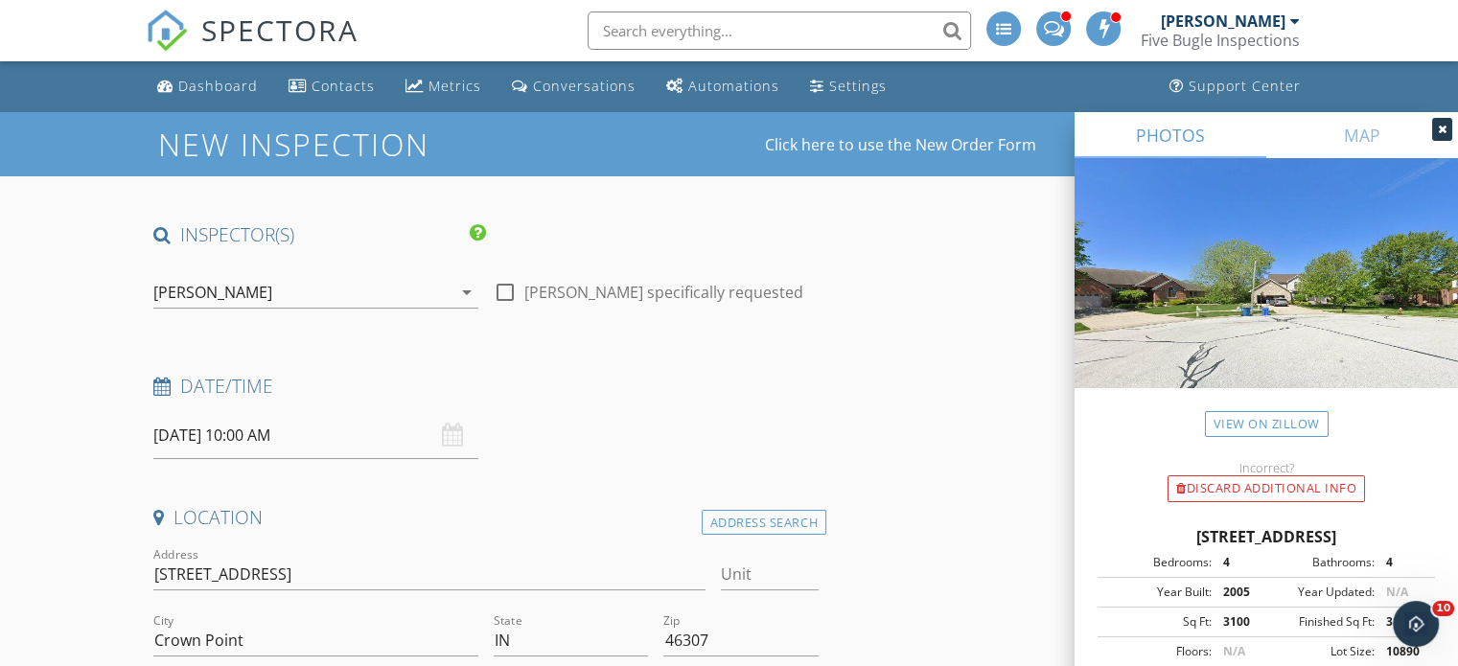
click at [190, 435] on input "10/02/2025 10:00 AM" at bounding box center [315, 435] width 325 height 47
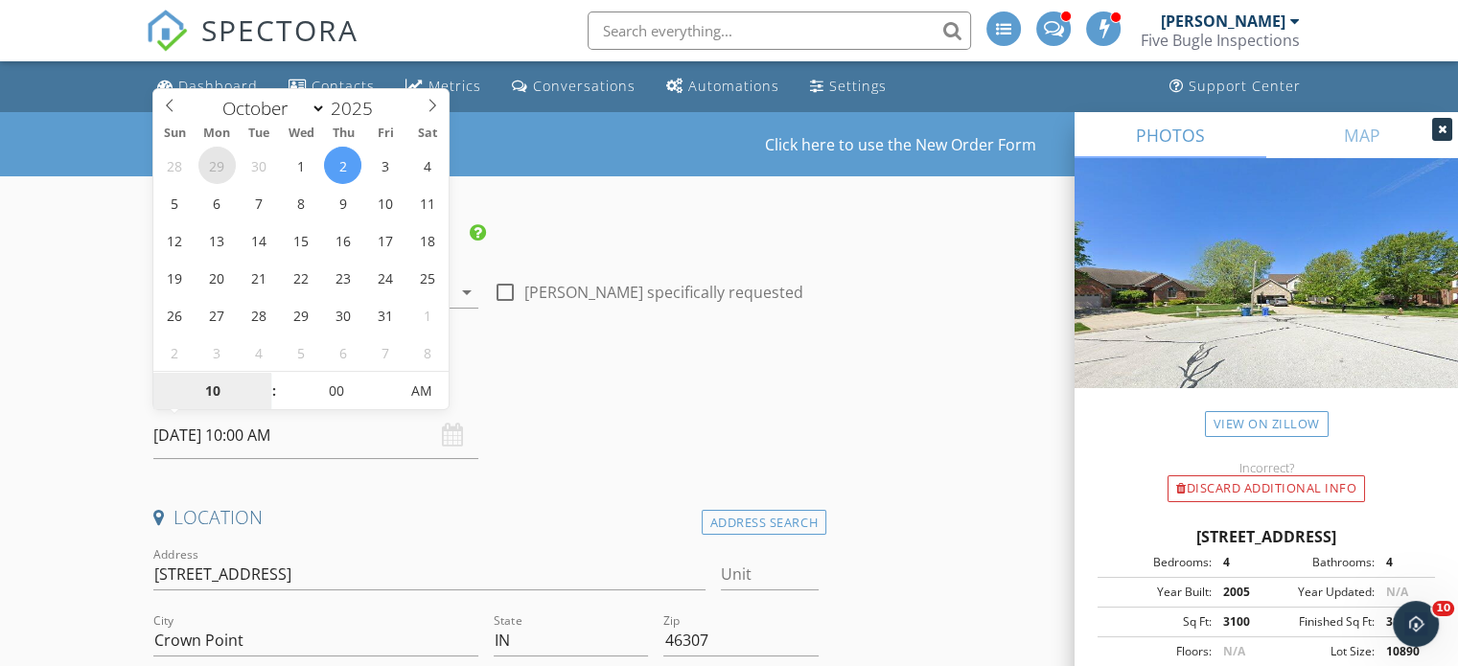
select select "8"
type input "09/29/2025 10:00 AM"
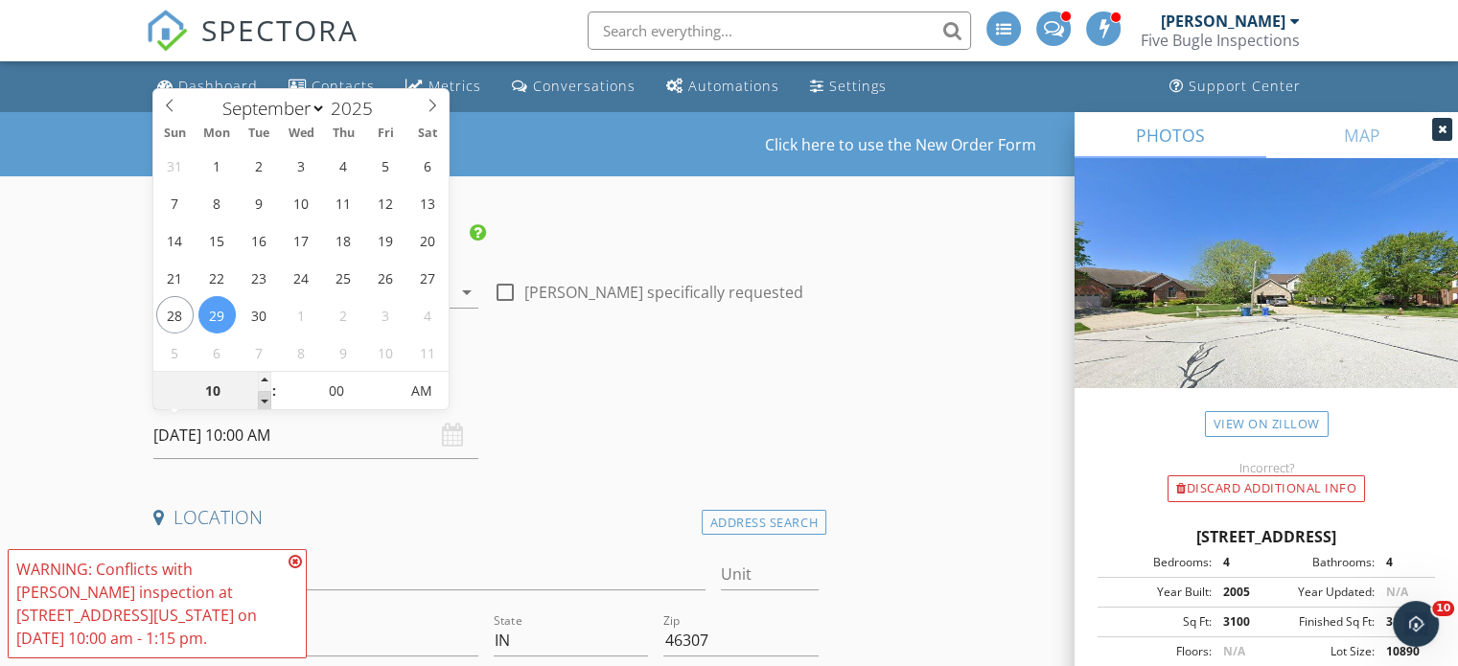
type input "09"
type input "09/29/2025 9:00 AM"
click at [261, 396] on span at bounding box center [264, 400] width 13 height 19
type input "08"
type input "09/29/2025 8:00 AM"
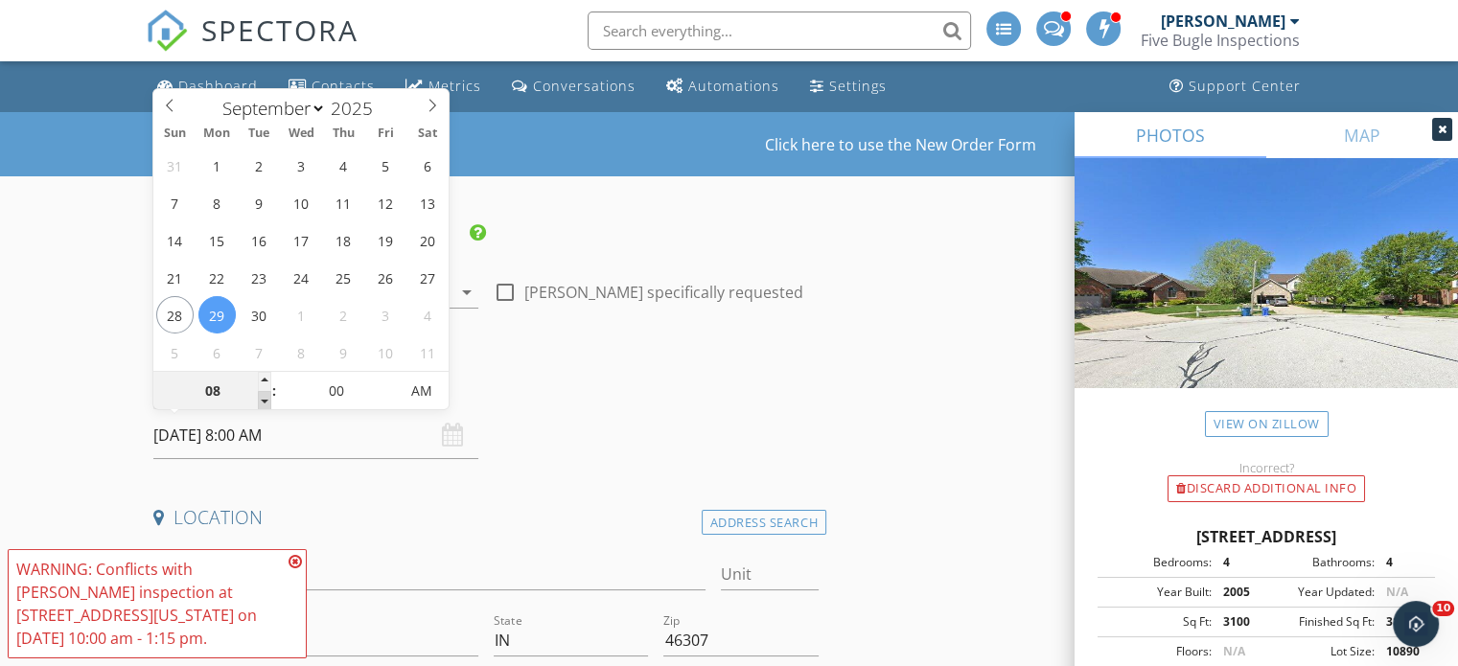
click at [261, 396] on span at bounding box center [264, 400] width 13 height 19
type input "07"
type input "09/29/2025 7:00 AM"
click at [261, 396] on span at bounding box center [264, 400] width 13 height 19
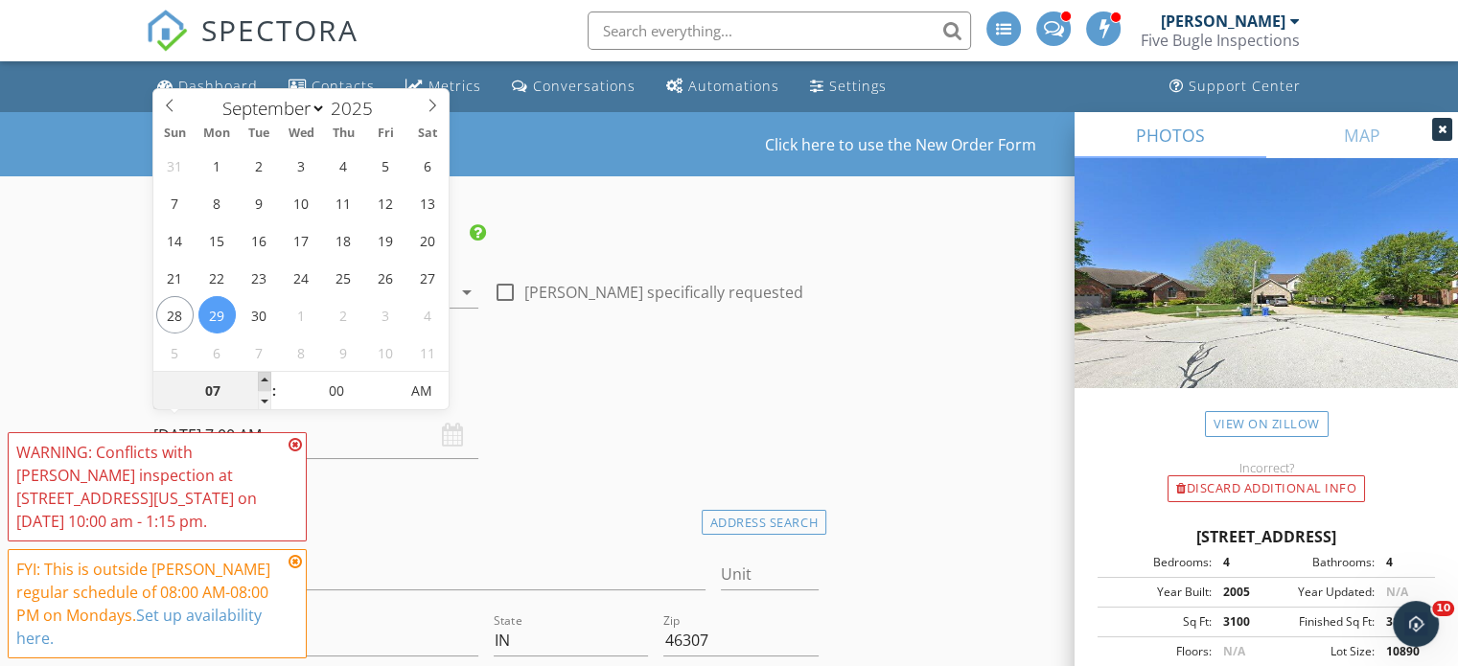
type input "08"
type input "09/29/2025 8:00 AM"
click at [265, 378] on span at bounding box center [264, 381] width 13 height 19
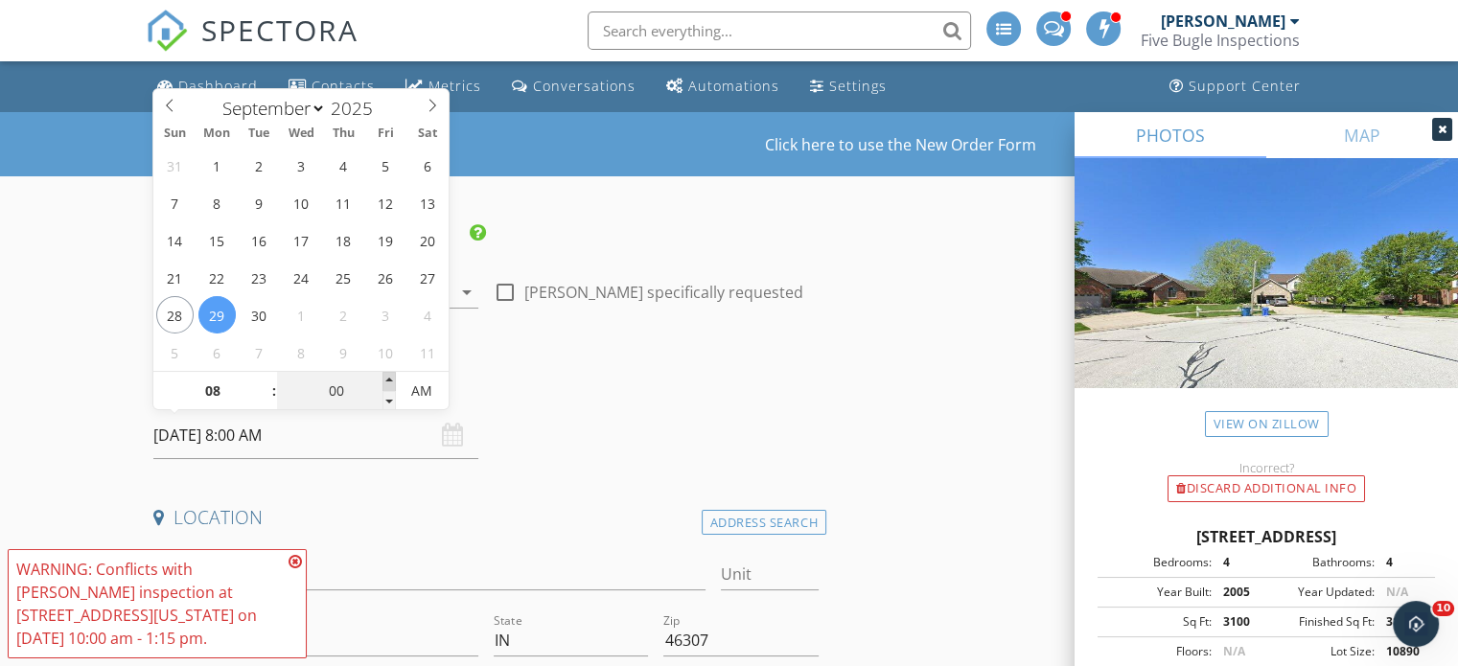
type input "05"
type input "09/29/2025 8:05 AM"
click at [387, 378] on span at bounding box center [389, 381] width 13 height 19
type input "10"
type input "09/29/2025 8:10 AM"
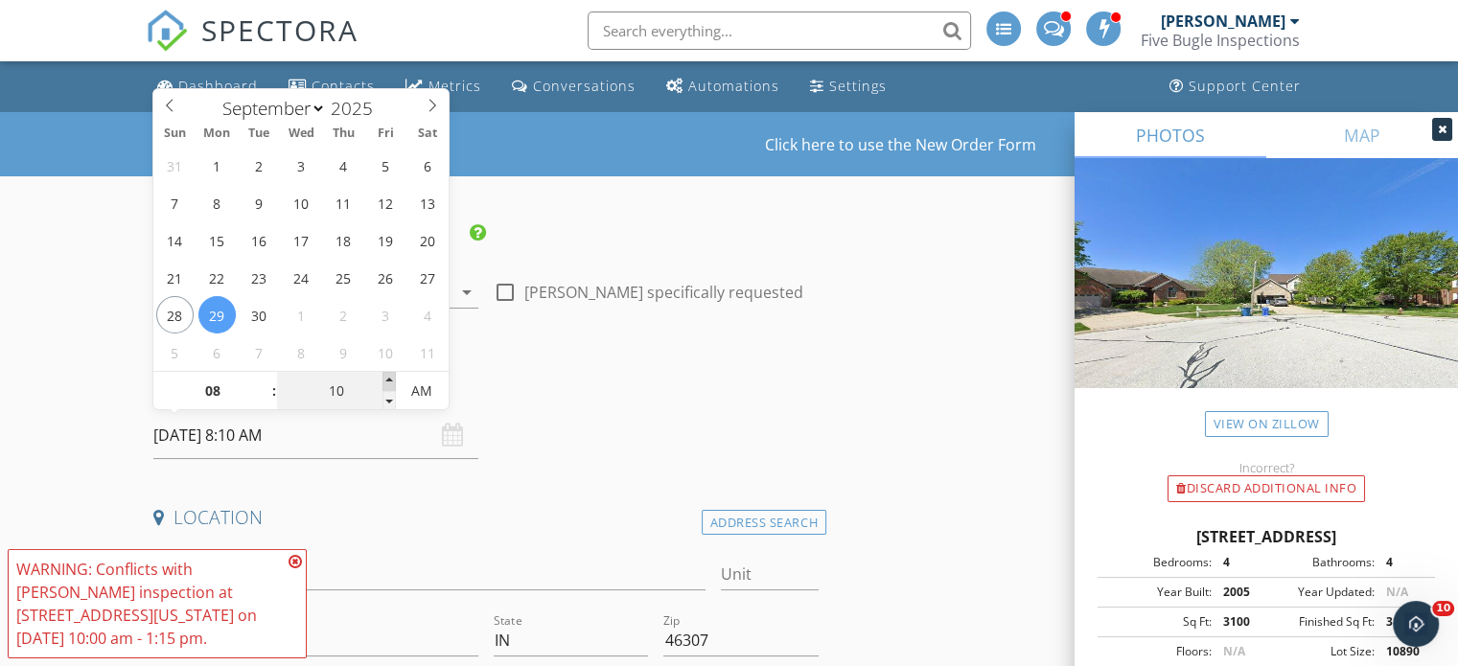
click at [387, 378] on span at bounding box center [389, 381] width 13 height 19
type input "15"
type input "09/29/2025 8:15 AM"
click at [387, 378] on span at bounding box center [389, 381] width 13 height 19
type input "20"
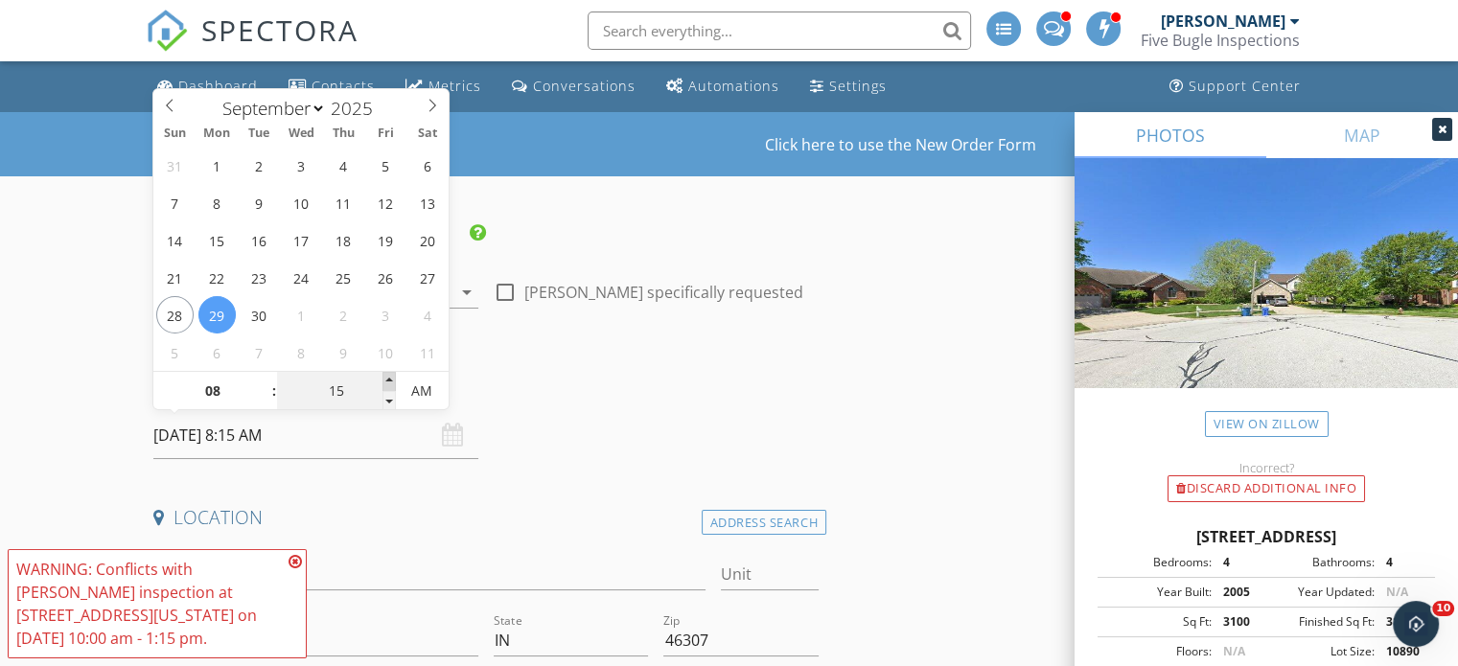
type input "09/29/2025 8:20 AM"
click at [387, 378] on span at bounding box center [389, 381] width 13 height 19
type input "25"
type input "09/29/2025 8:25 AM"
click at [387, 378] on span at bounding box center [389, 381] width 13 height 19
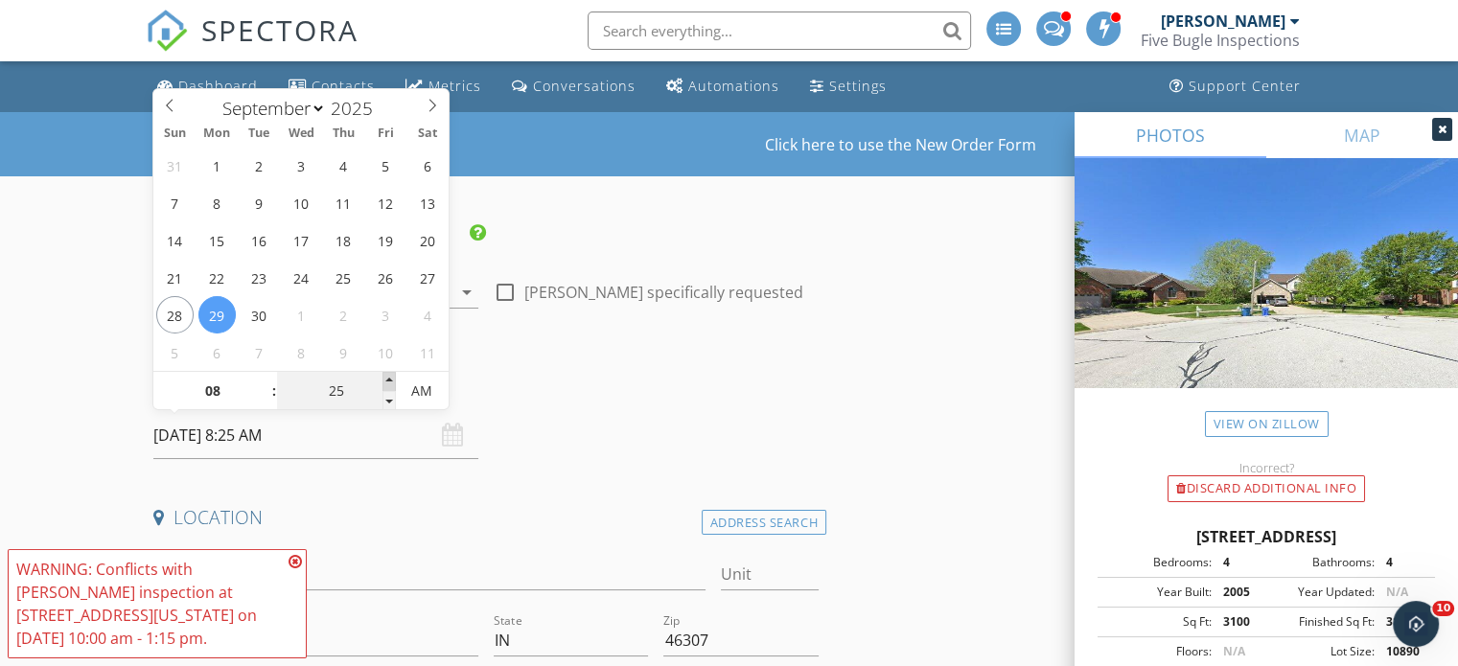
type input "30"
type input "09/29/2025 8:30 AM"
click at [387, 378] on span at bounding box center [389, 381] width 13 height 19
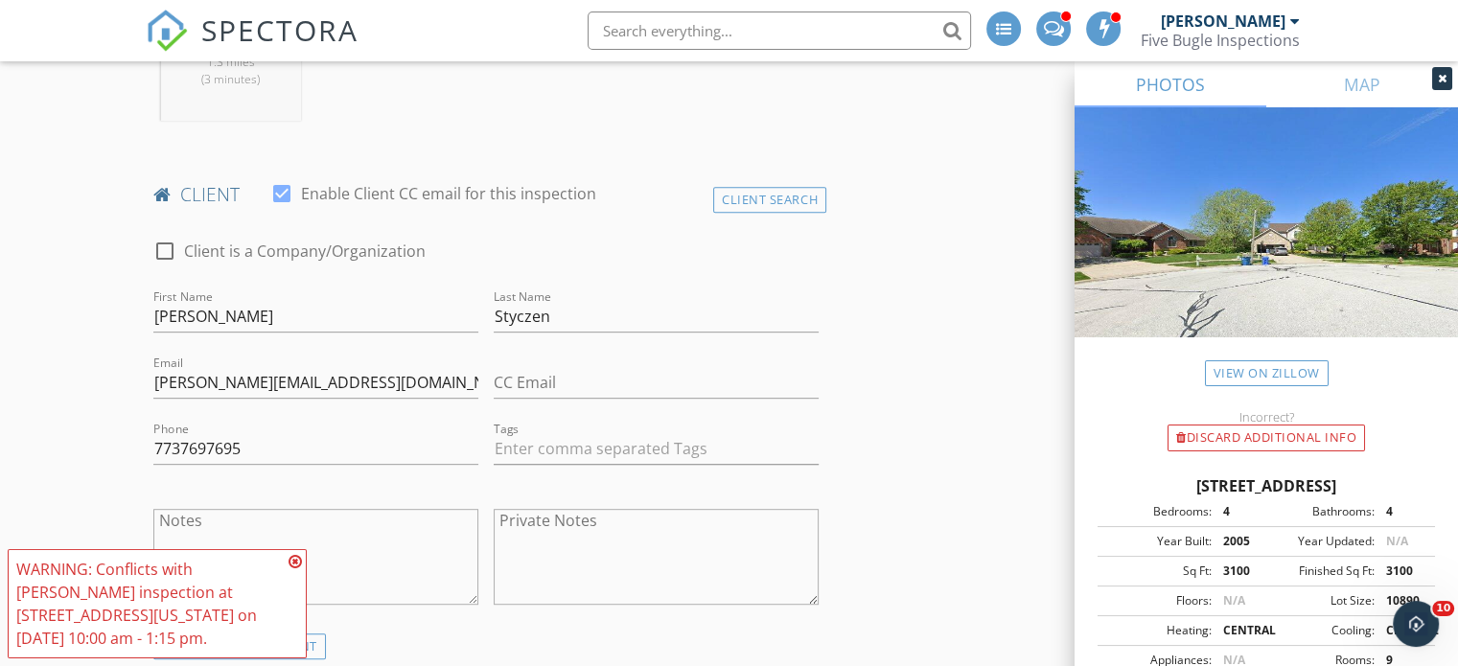
scroll to position [863, 0]
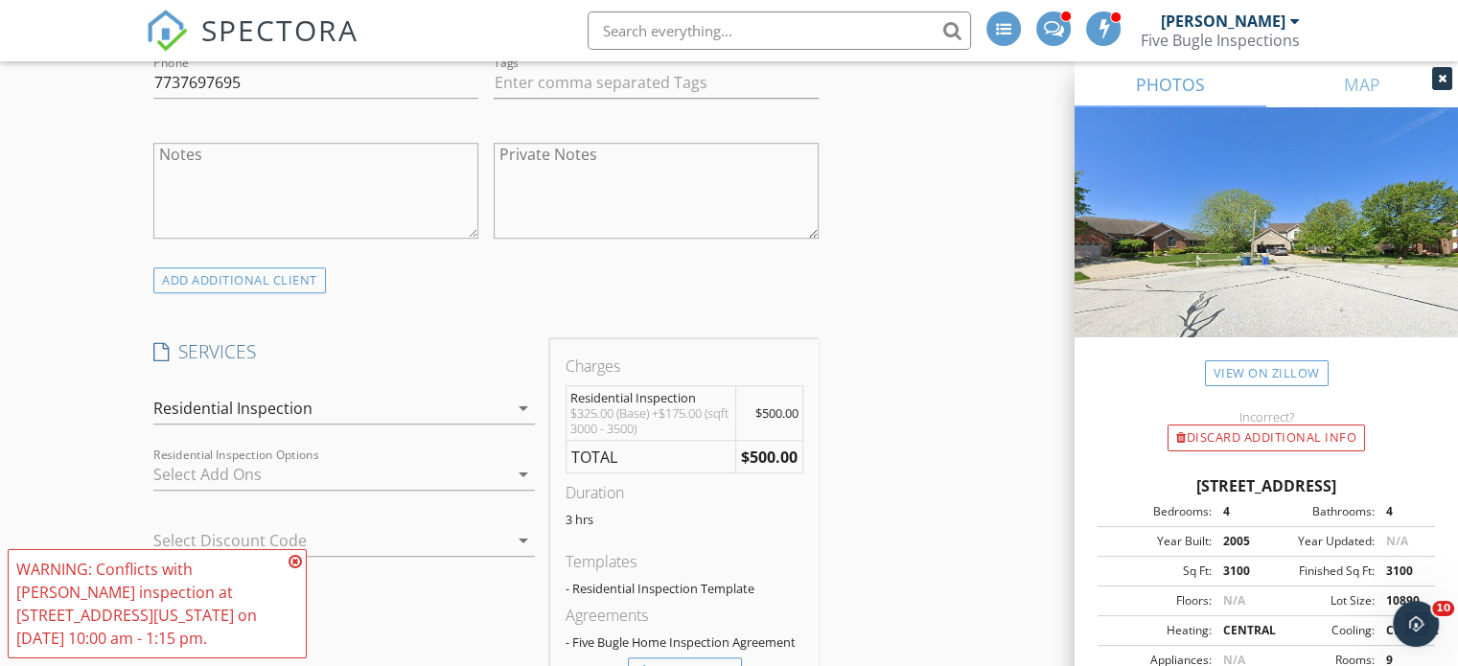
scroll to position [1246, 0]
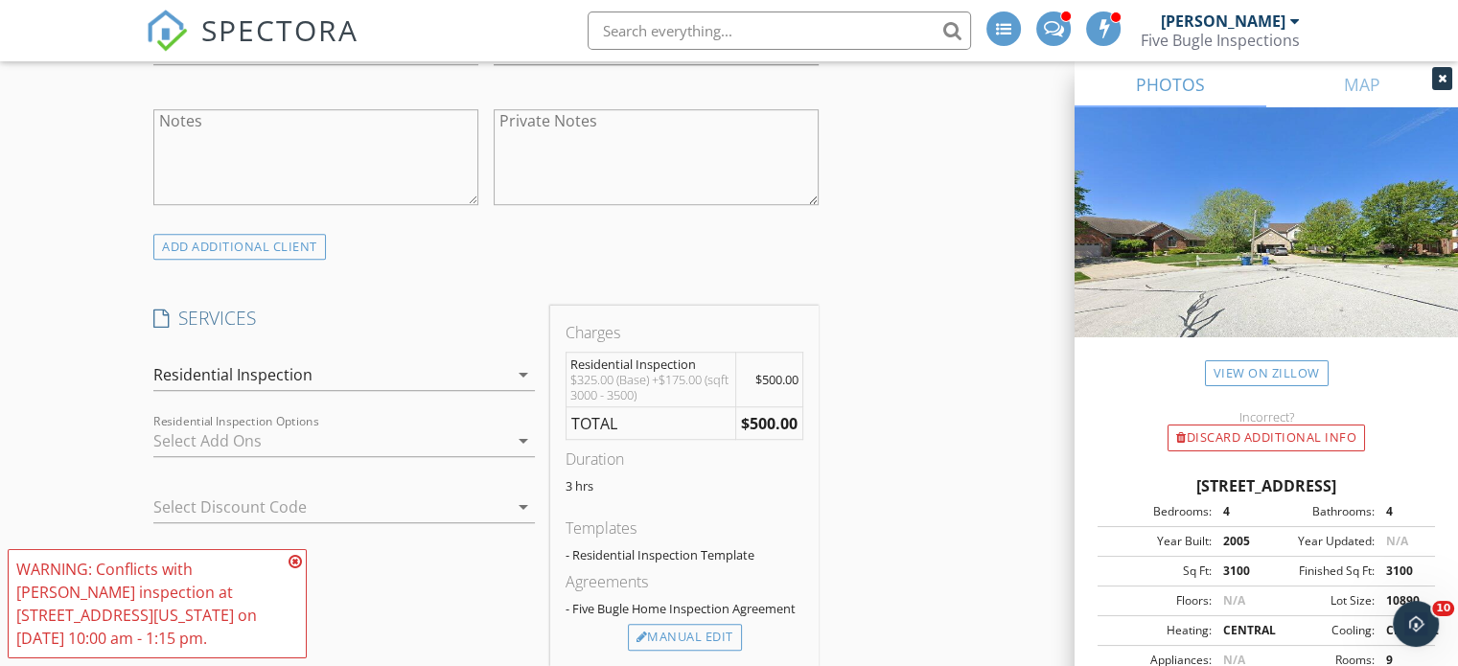
click at [183, 436] on div at bounding box center [330, 441] width 355 height 31
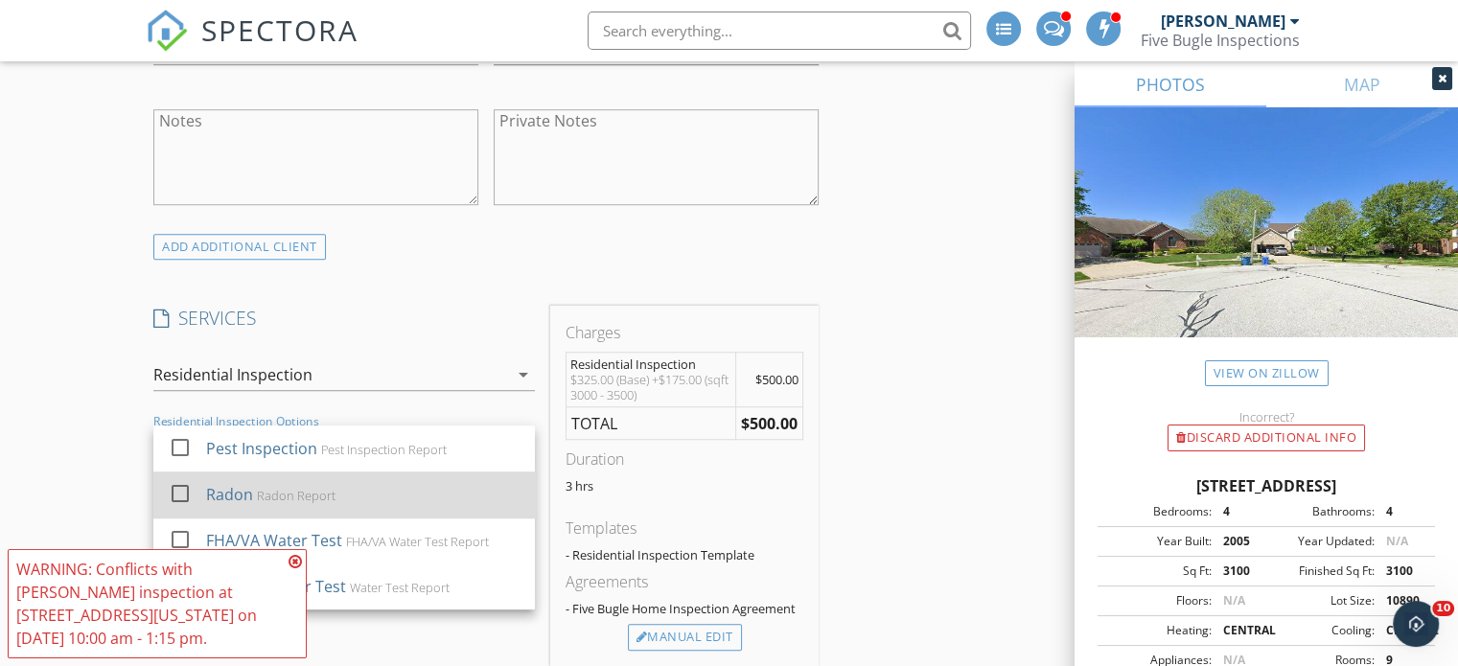
click at [178, 490] on div at bounding box center [180, 493] width 33 height 33
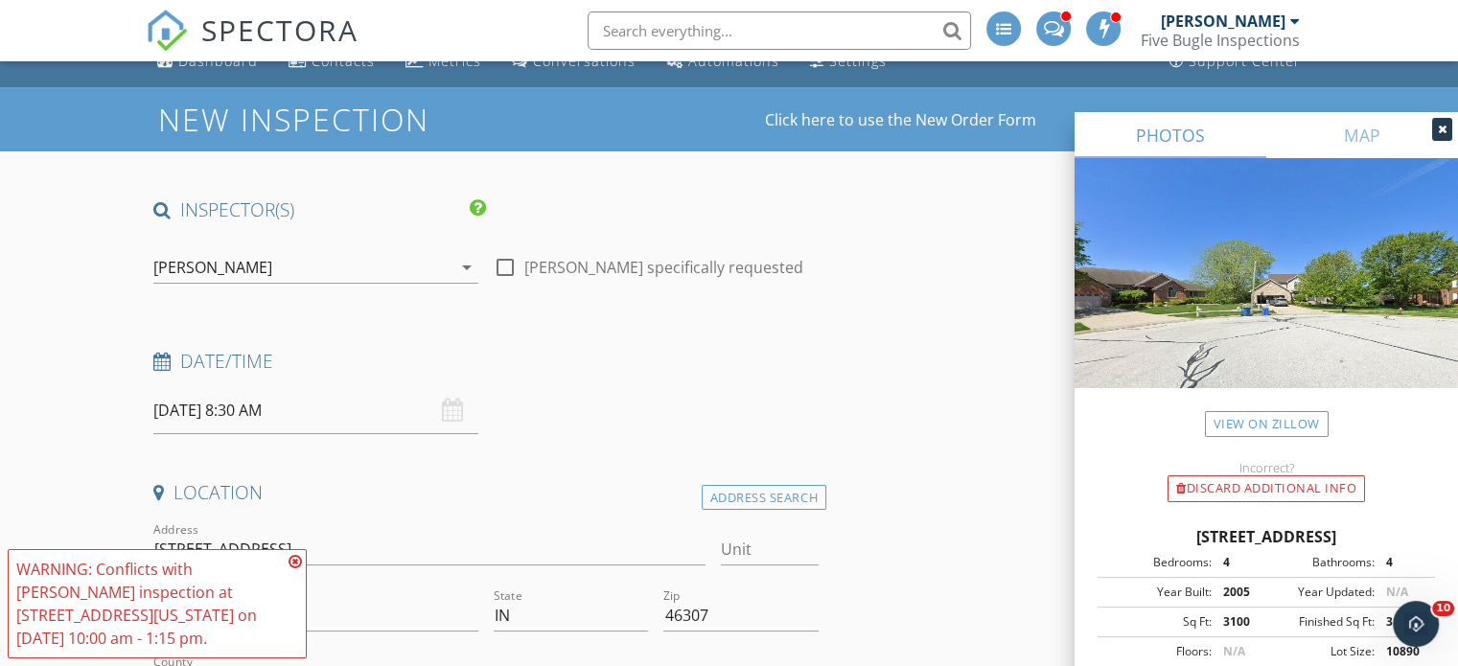
scroll to position [0, 0]
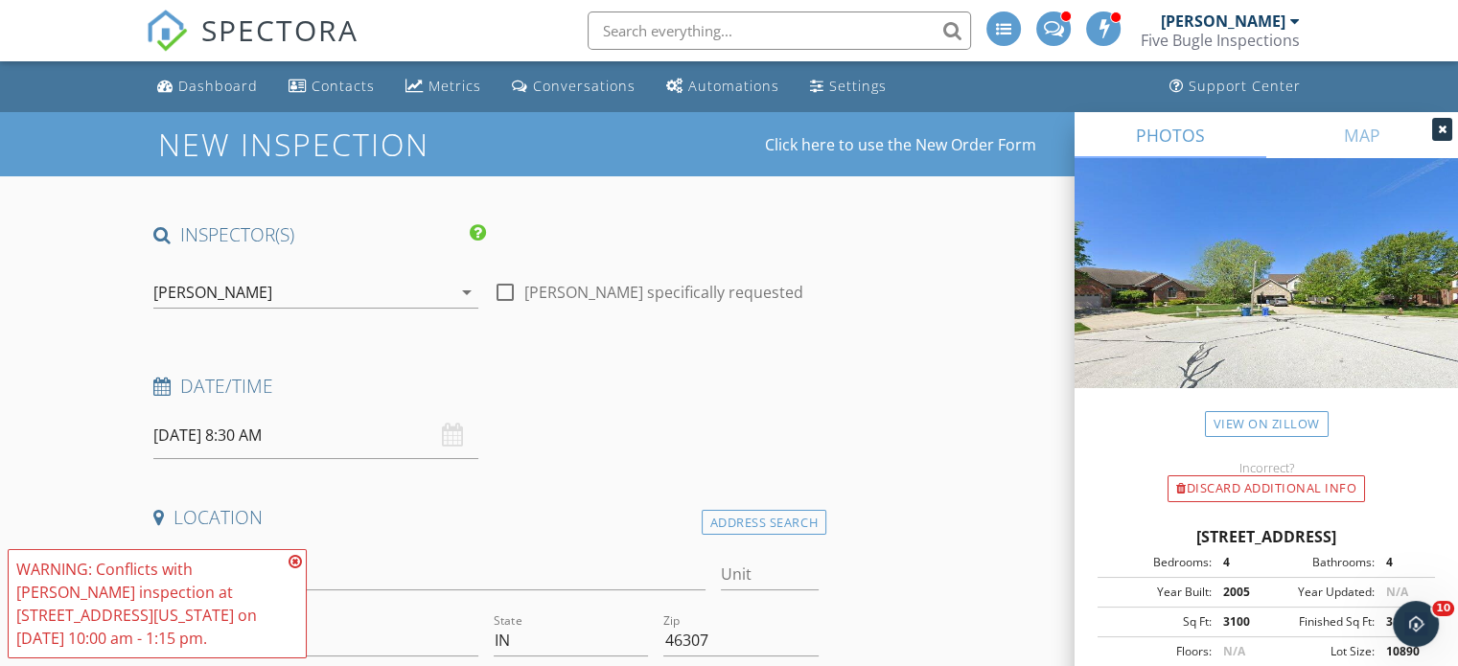
click at [295, 562] on icon at bounding box center [295, 561] width 13 height 15
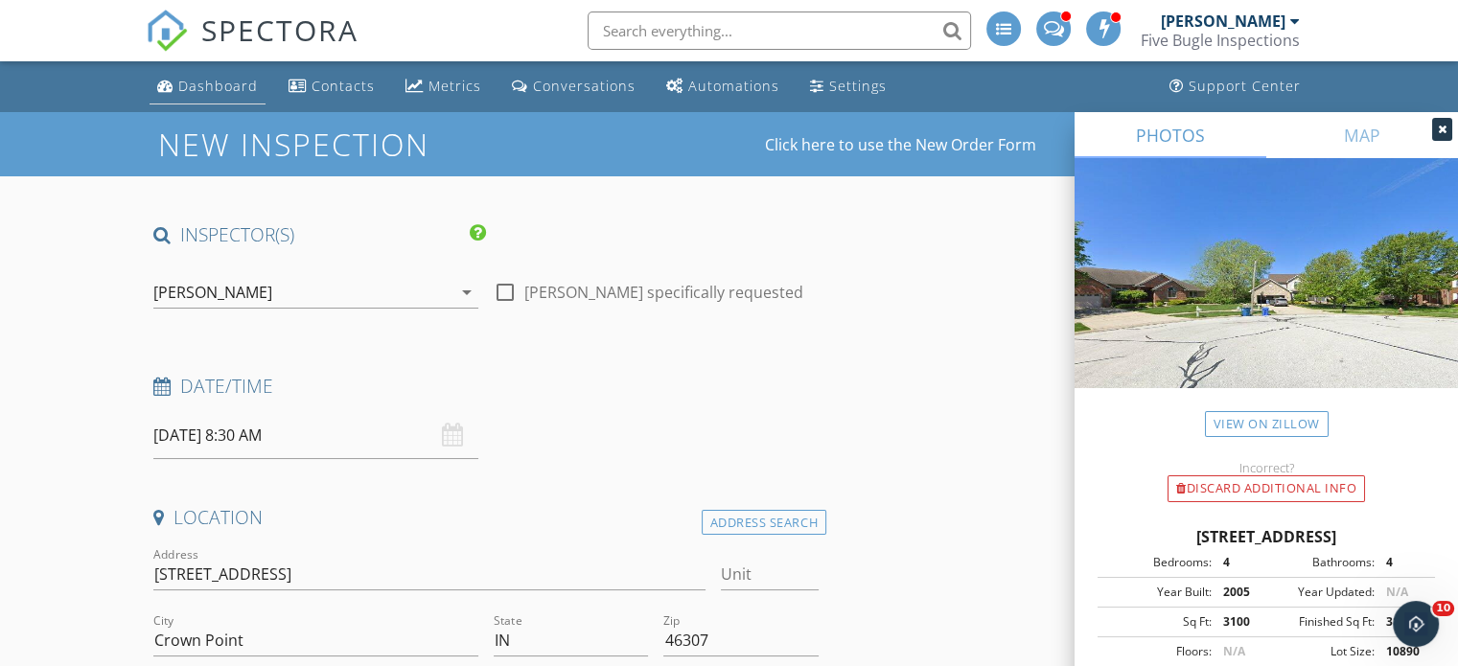
click at [201, 85] on div "Dashboard" at bounding box center [218, 86] width 80 height 18
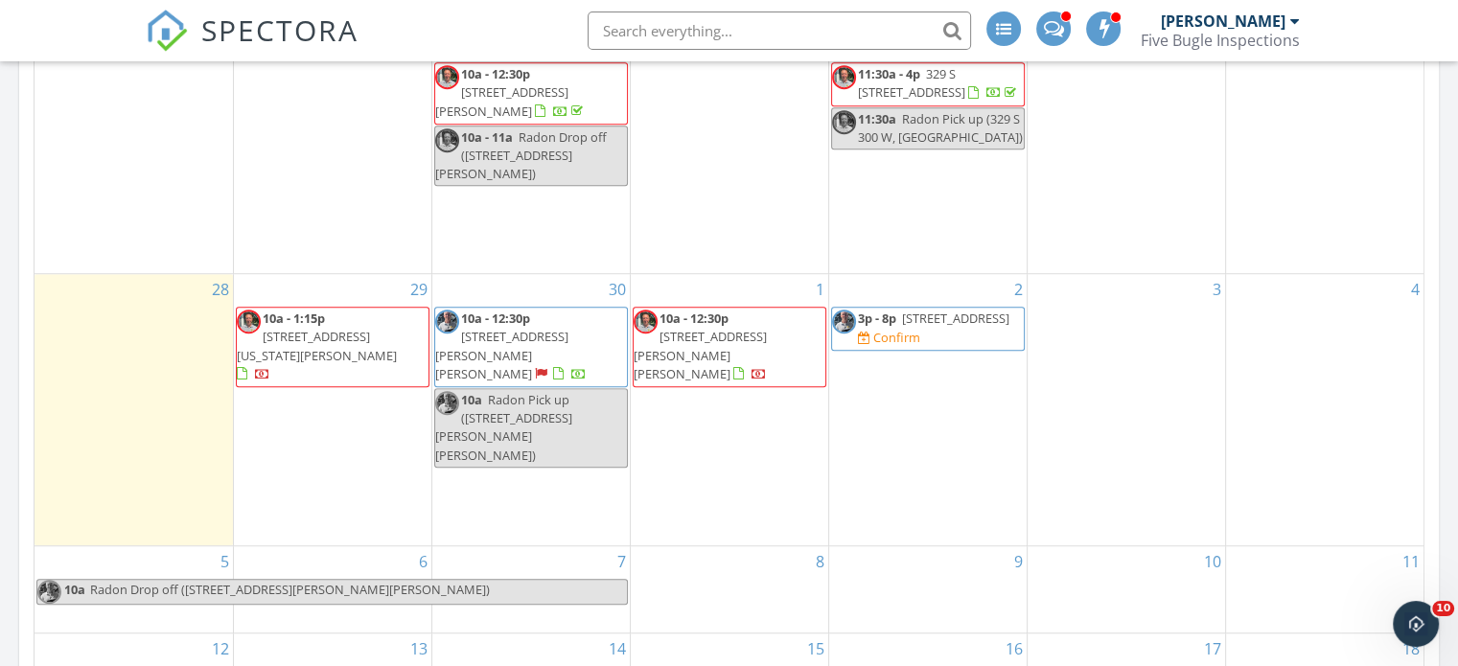
scroll to position [1246, 0]
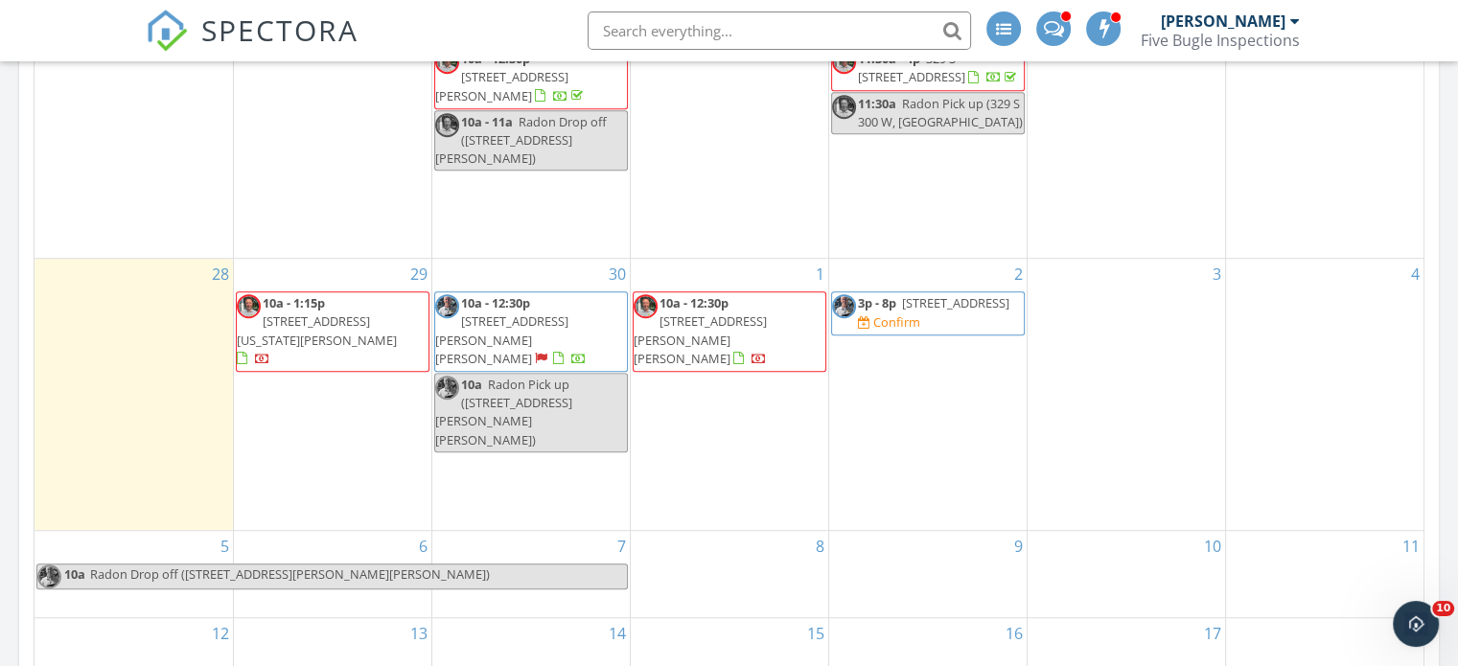
click at [301, 397] on div "29 10a - 1:15p [STREET_ADDRESS][US_STATE][PERSON_NAME]" at bounding box center [333, 394] width 198 height 271
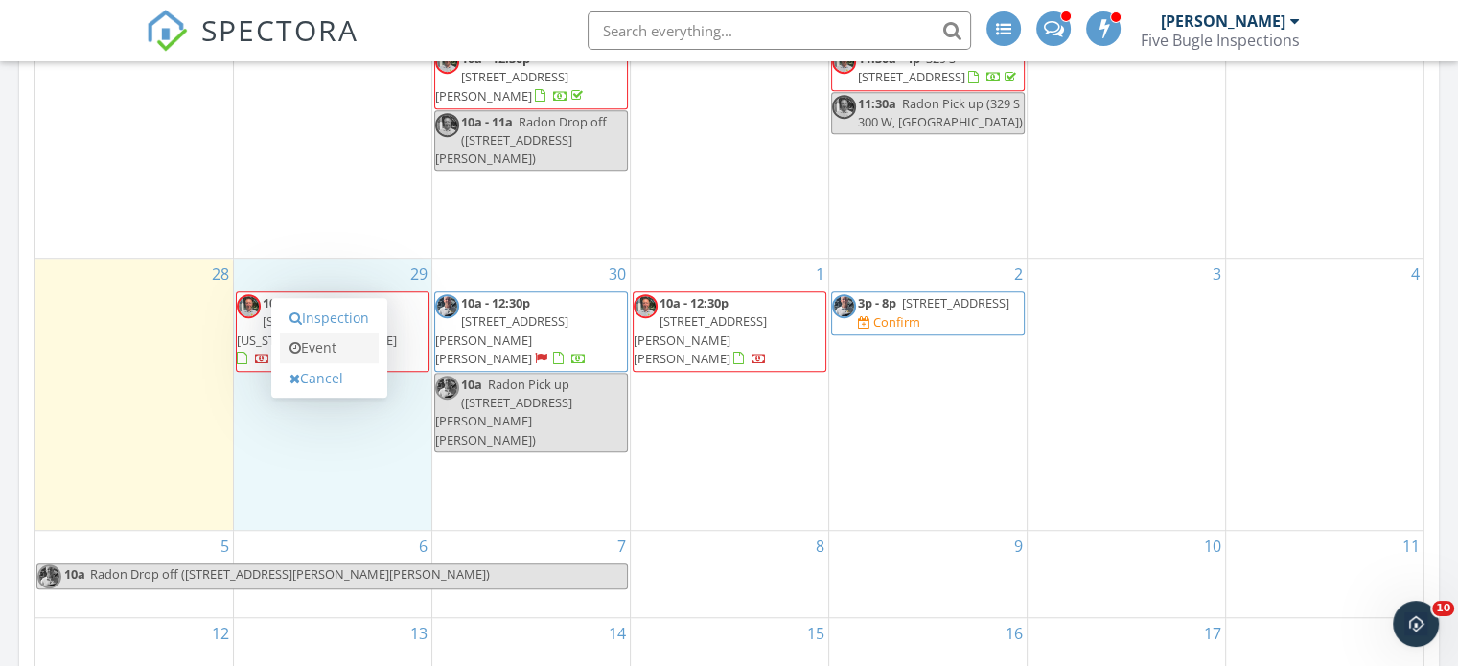
click at [305, 346] on link "Event" at bounding box center [329, 348] width 99 height 31
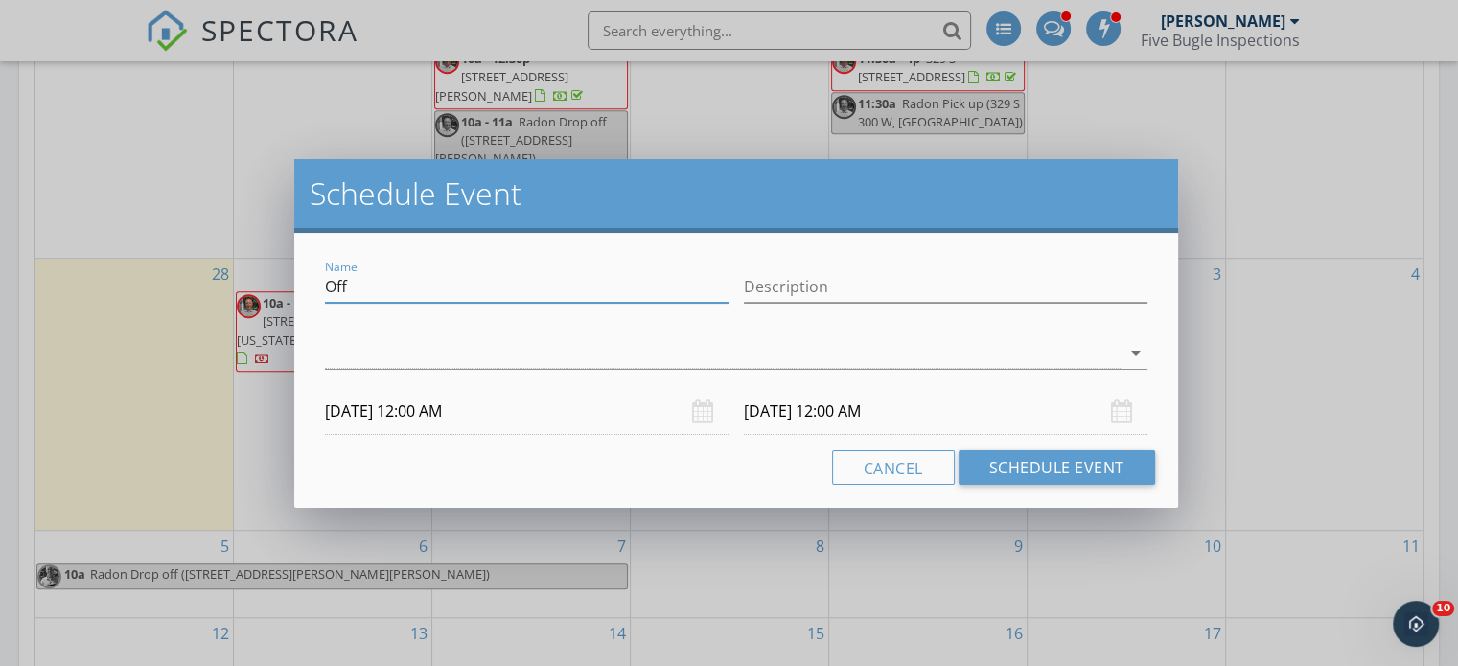
drag, startPoint x: 363, startPoint y: 284, endPoint x: 314, endPoint y: 282, distance: 48.9
click at [316, 283] on div "Name Off Description arrow_drop_down 09/29/2025 12:00 AM 09/30/2025 12:00 AM Ca…" at bounding box center [736, 370] width 884 height 275
click at [310, 275] on div "Name Off Description arrow_drop_down 09/29/2025 12:00 AM 09/30/2025 12:00 AM Ca…" at bounding box center [736, 370] width 884 height 275
click at [349, 283] on input "Off" at bounding box center [527, 287] width 404 height 32
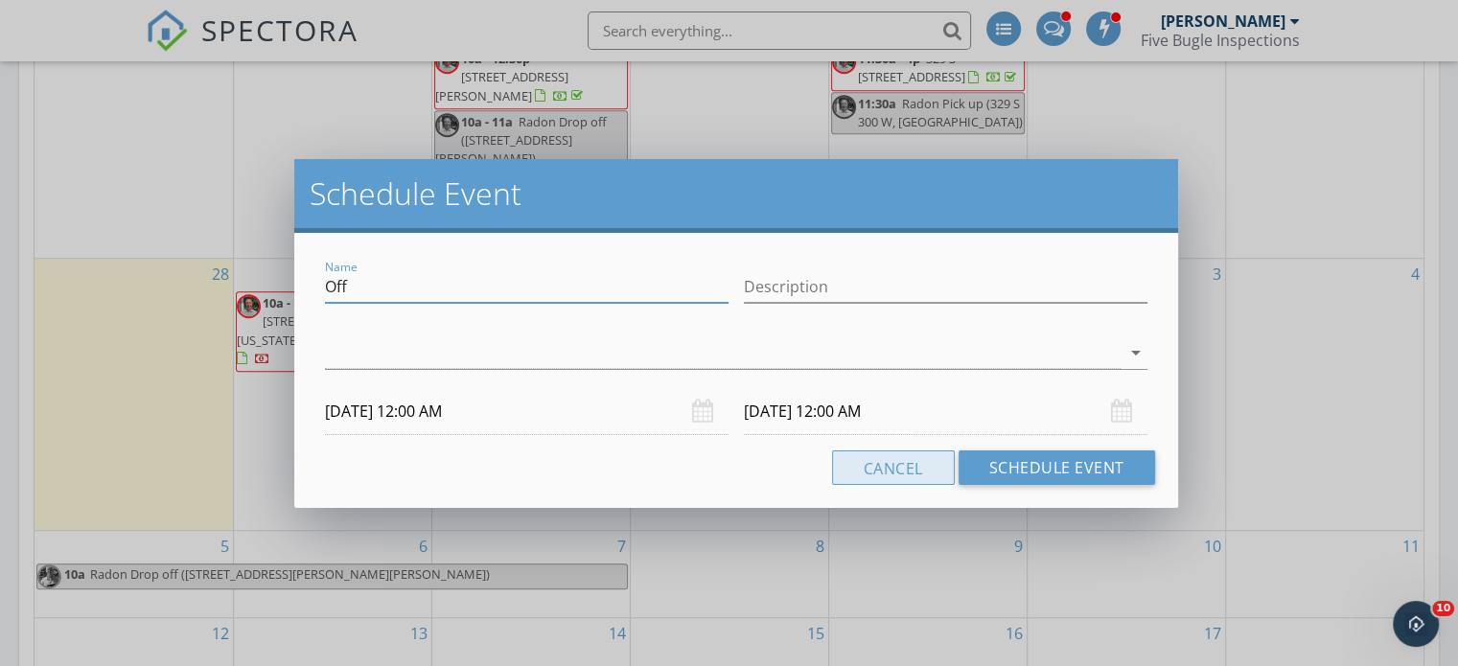
click at [876, 471] on button "Cancel" at bounding box center [893, 468] width 123 height 35
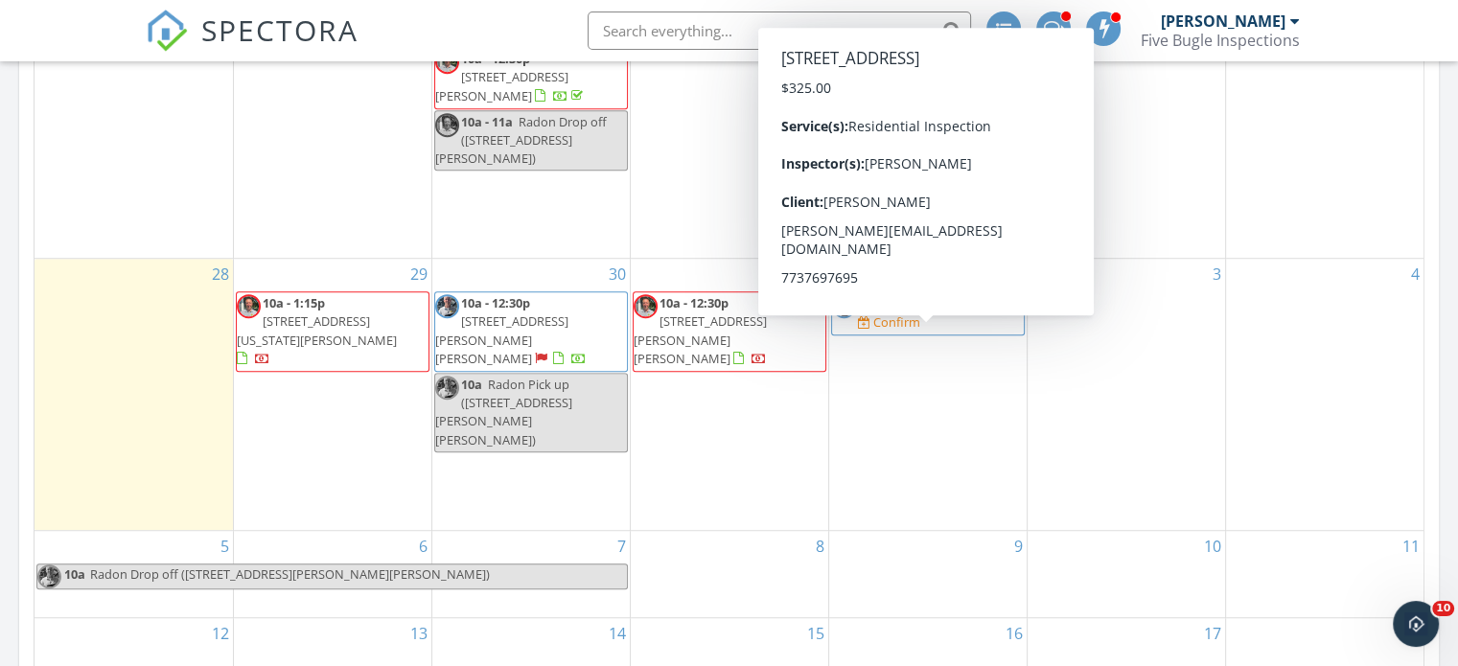
click at [920, 312] on span "[STREET_ADDRESS]" at bounding box center [955, 302] width 107 height 17
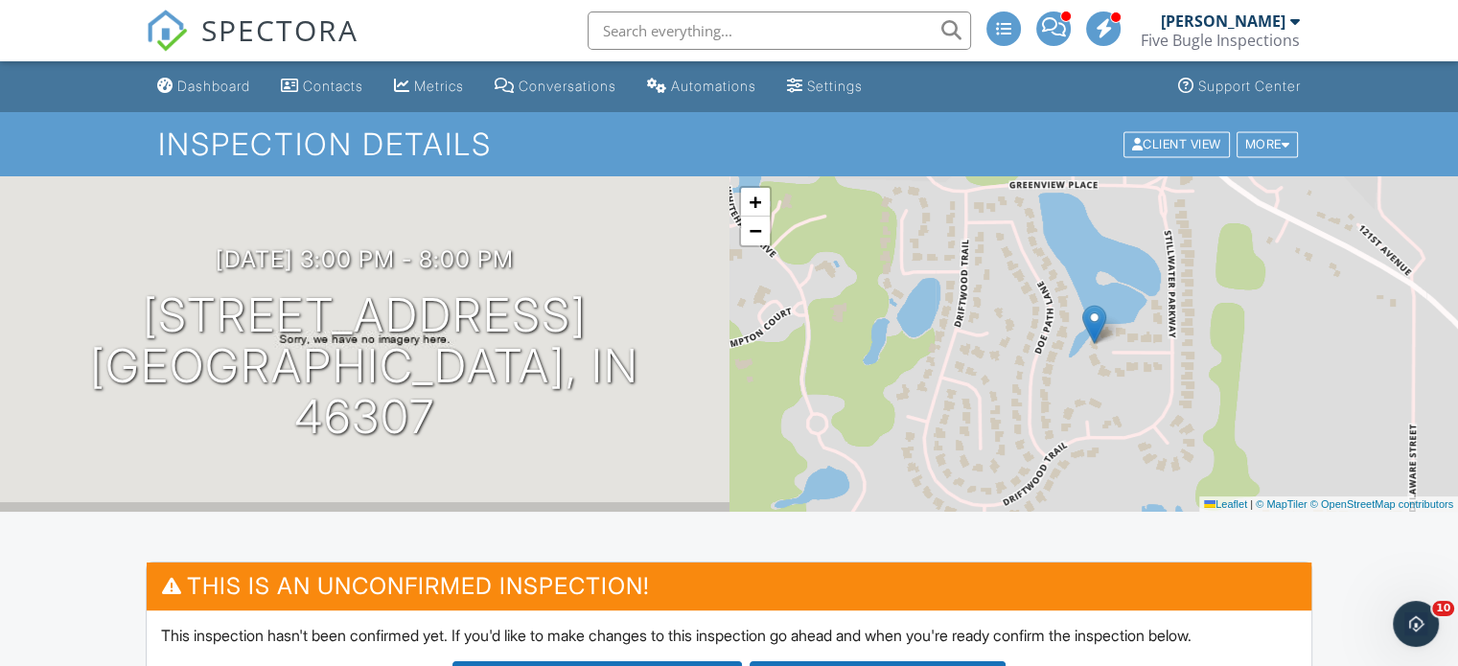
click at [1358, 137] on div "Inspection Details Client View More Property Details Reschedule Reorder / Copy …" at bounding box center [729, 144] width 1458 height 64
click at [1271, 143] on div "More" at bounding box center [1268, 144] width 62 height 26
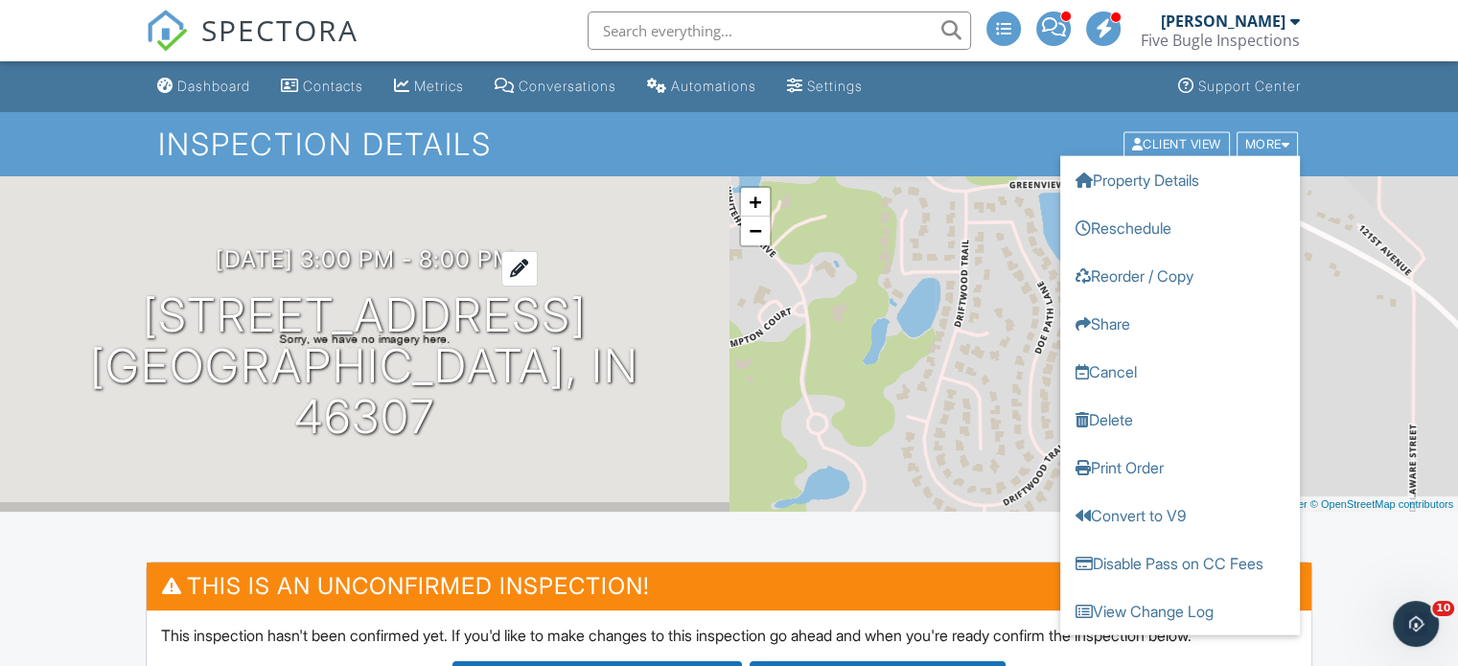
click at [246, 272] on h3 "10/02/2025 3:00 pm - 8:00 pm" at bounding box center [365, 259] width 298 height 26
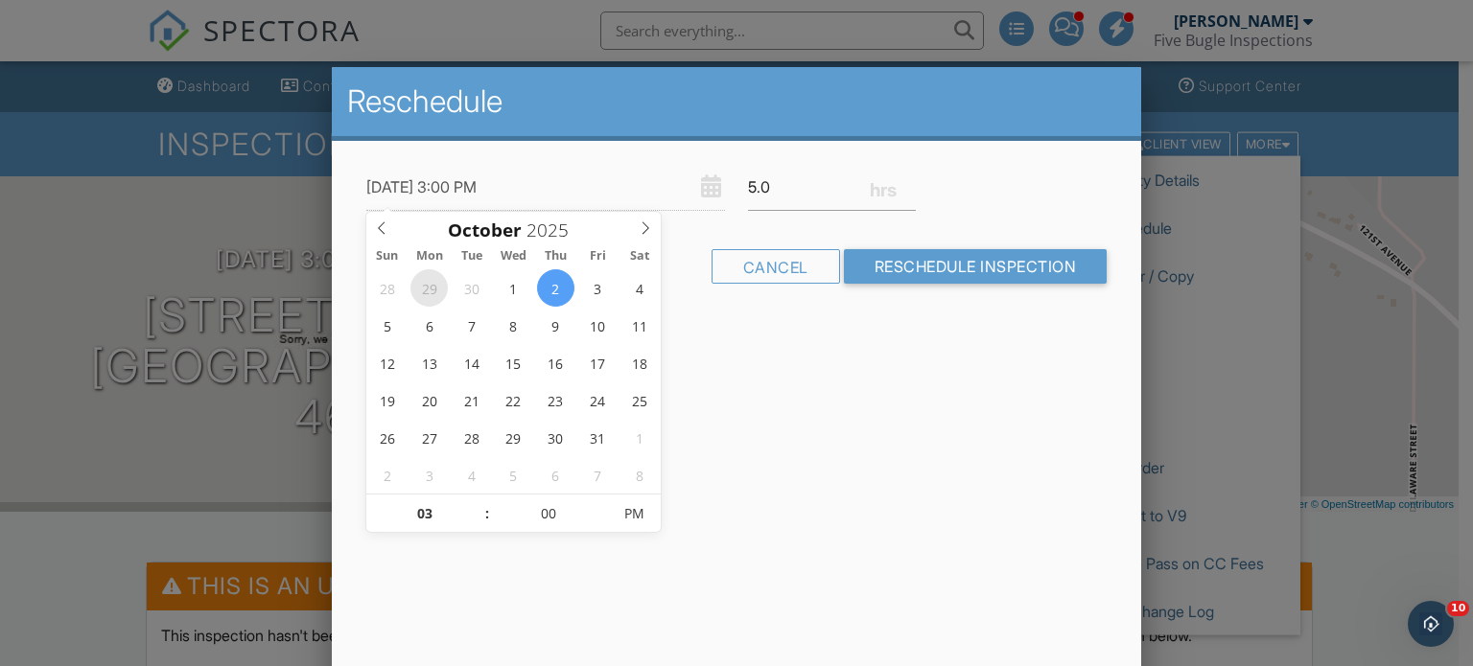
type input "09/29/2025 3:00 PM"
click at [894, 369] on div "Reschedule 09/29/2025 3:00 PM 5.0 Warning: this date/time is in the past. Cance…" at bounding box center [737, 402] width 810 height 671
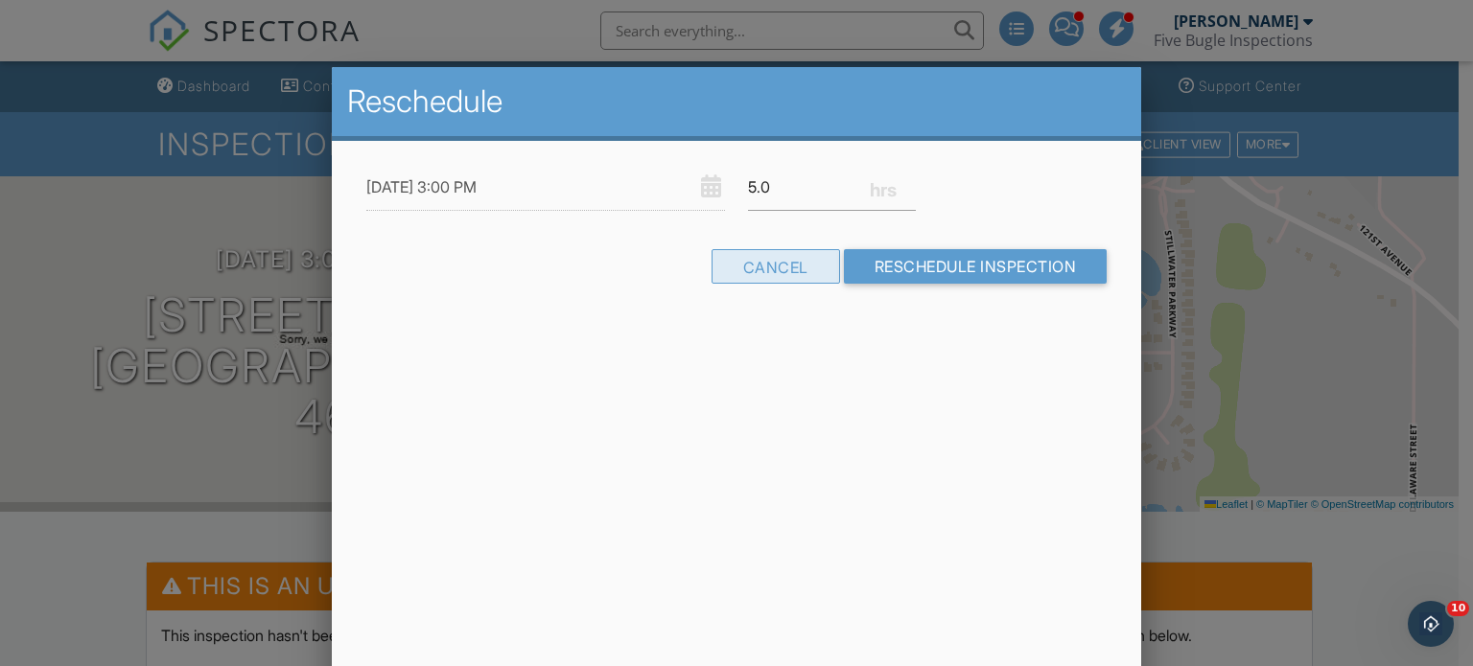
click at [771, 270] on div "Cancel" at bounding box center [775, 266] width 128 height 35
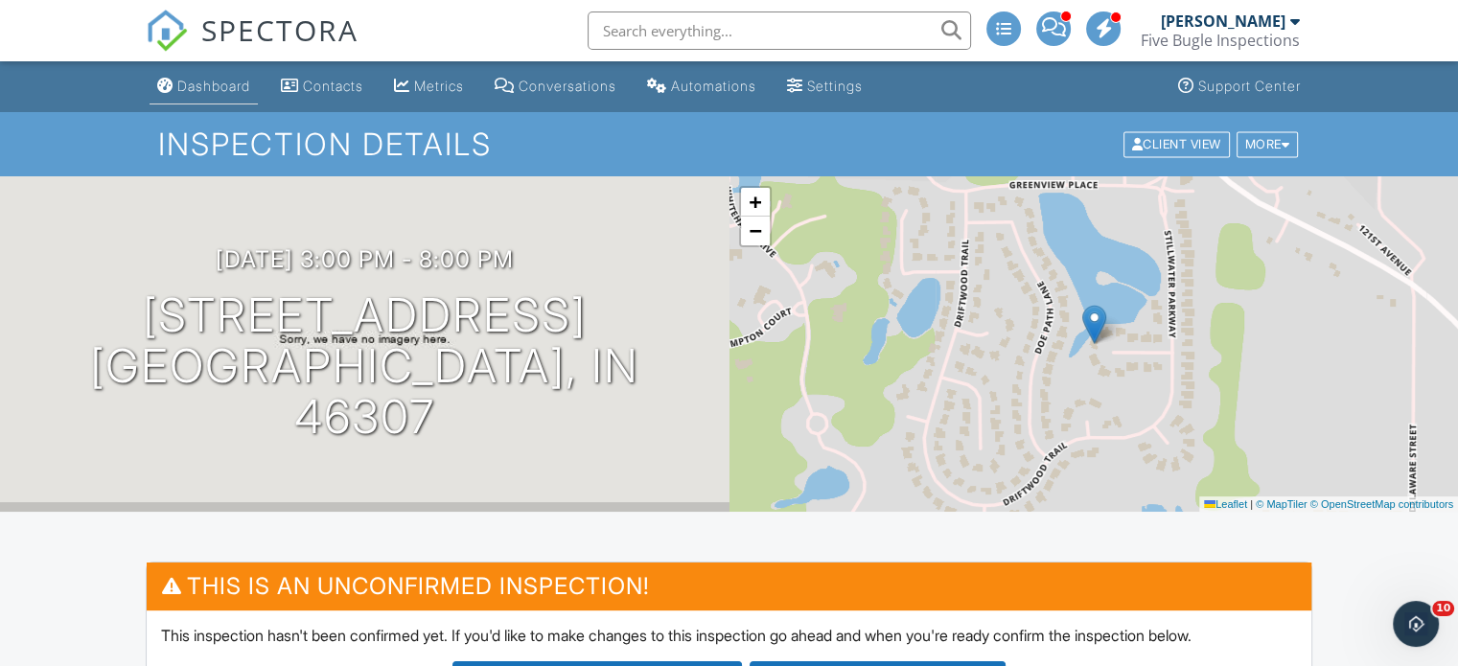
click at [207, 88] on div "Dashboard" at bounding box center [213, 86] width 73 height 16
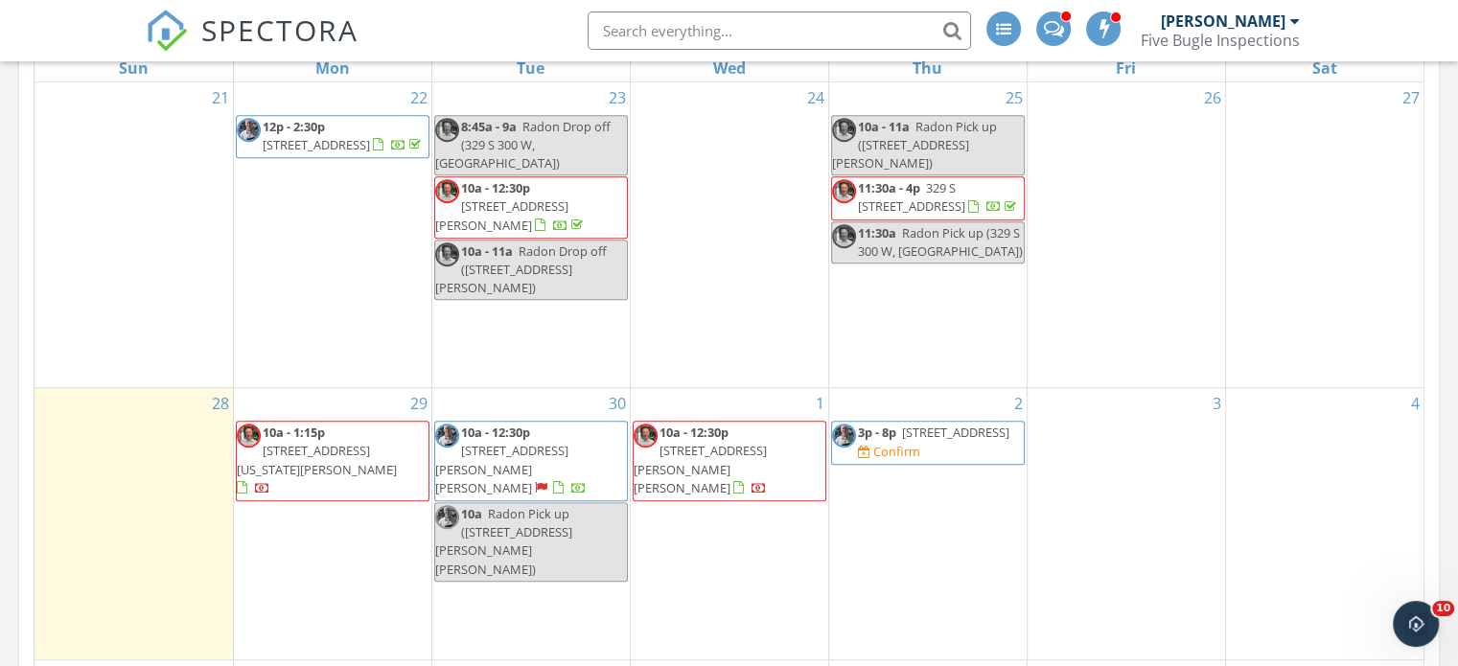
scroll to position [1151, 0]
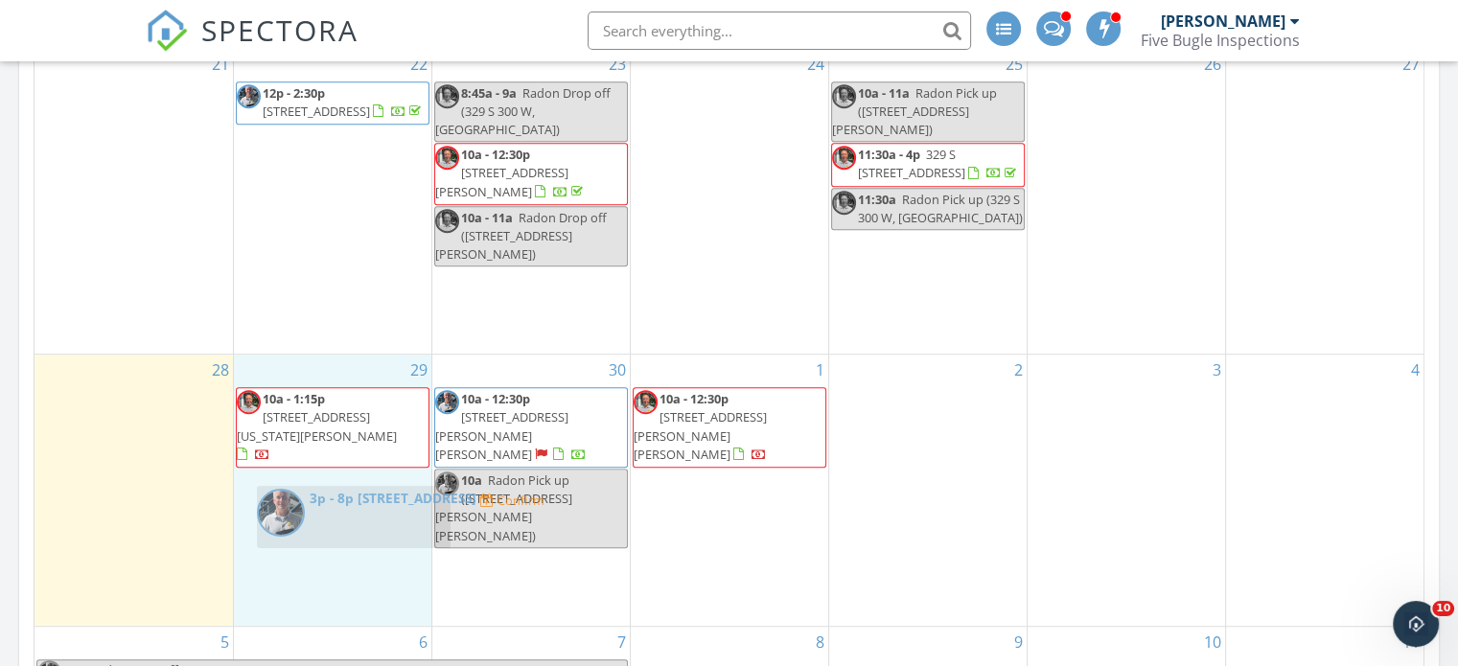
drag, startPoint x: 884, startPoint y: 444, endPoint x: 311, endPoint y: 512, distance: 577.4
click at [311, 512] on body "SPECTORA [PERSON_NAME] Five Bugle Inspections Role: Inspector Change Role Dashb…" at bounding box center [729, 413] width 1458 height 3129
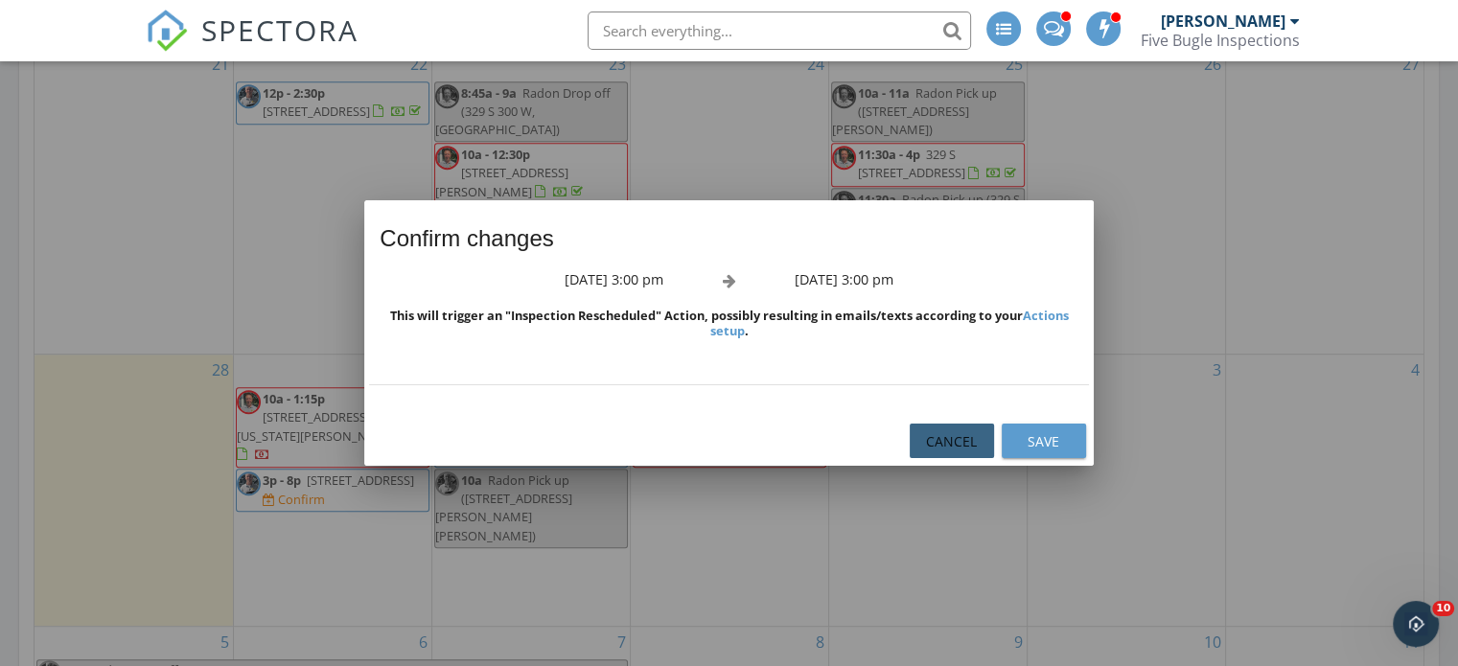
click at [959, 451] on div "Cancel" at bounding box center [952, 441] width 54 height 20
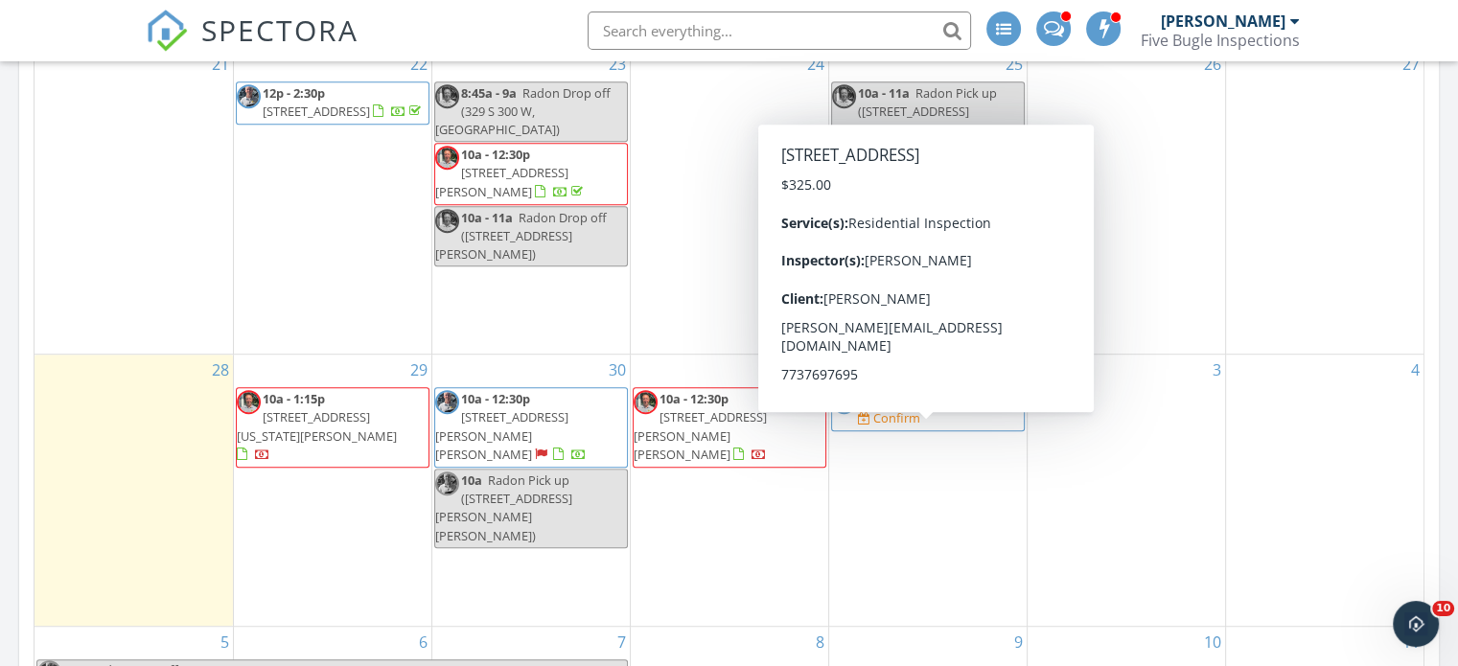
click at [923, 407] on span "[STREET_ADDRESS]" at bounding box center [955, 398] width 107 height 17
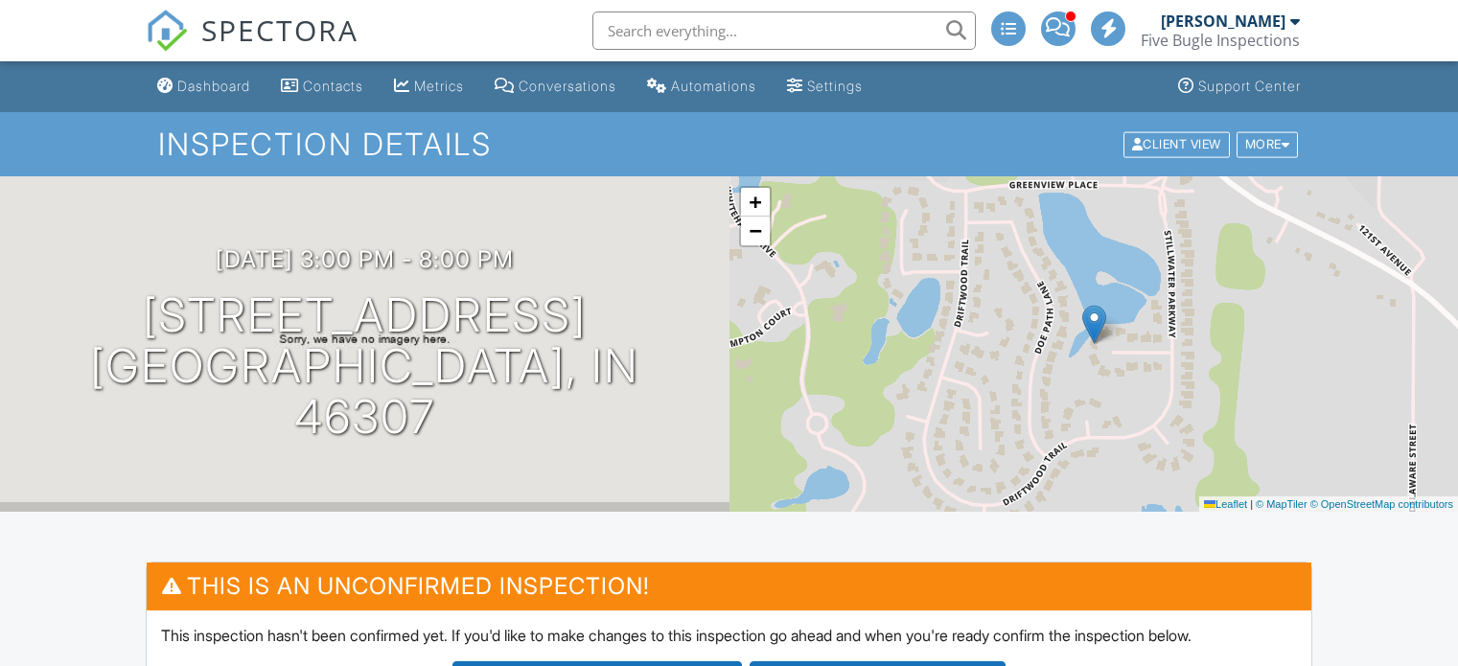
click at [237, 272] on h3 "[DATE] 3:00 pm - 8:00 pm" at bounding box center [365, 259] width 298 height 26
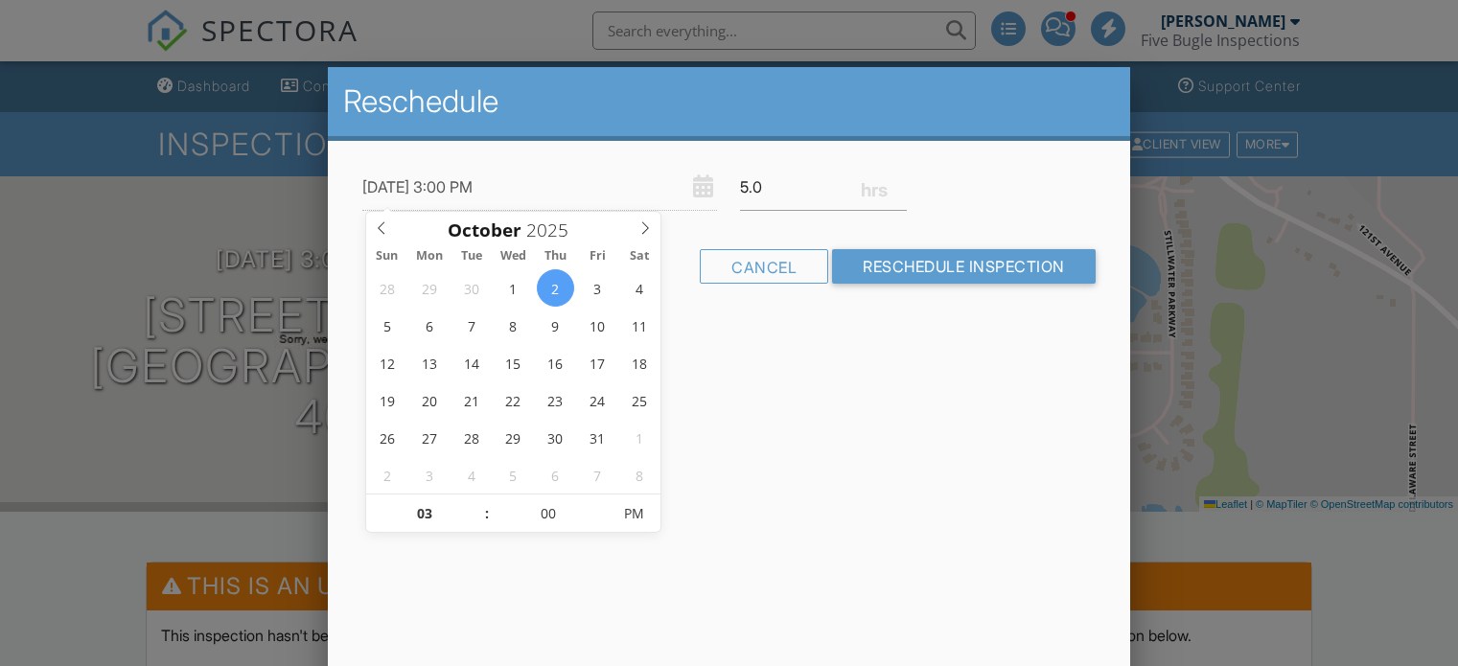
click at [237, 288] on div at bounding box center [729, 320] width 1458 height 833
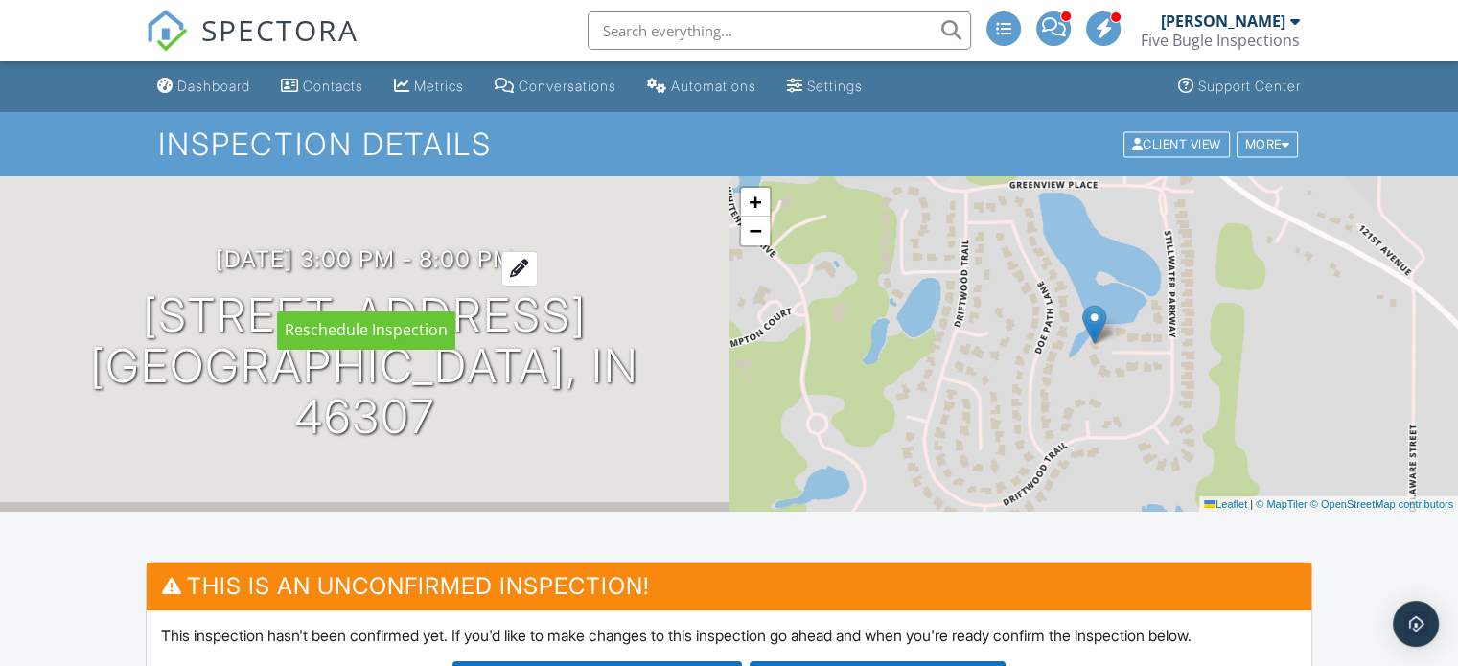
click at [273, 272] on h3 "10/02/2025 3:00 pm - 8:00 pm" at bounding box center [365, 259] width 298 height 26
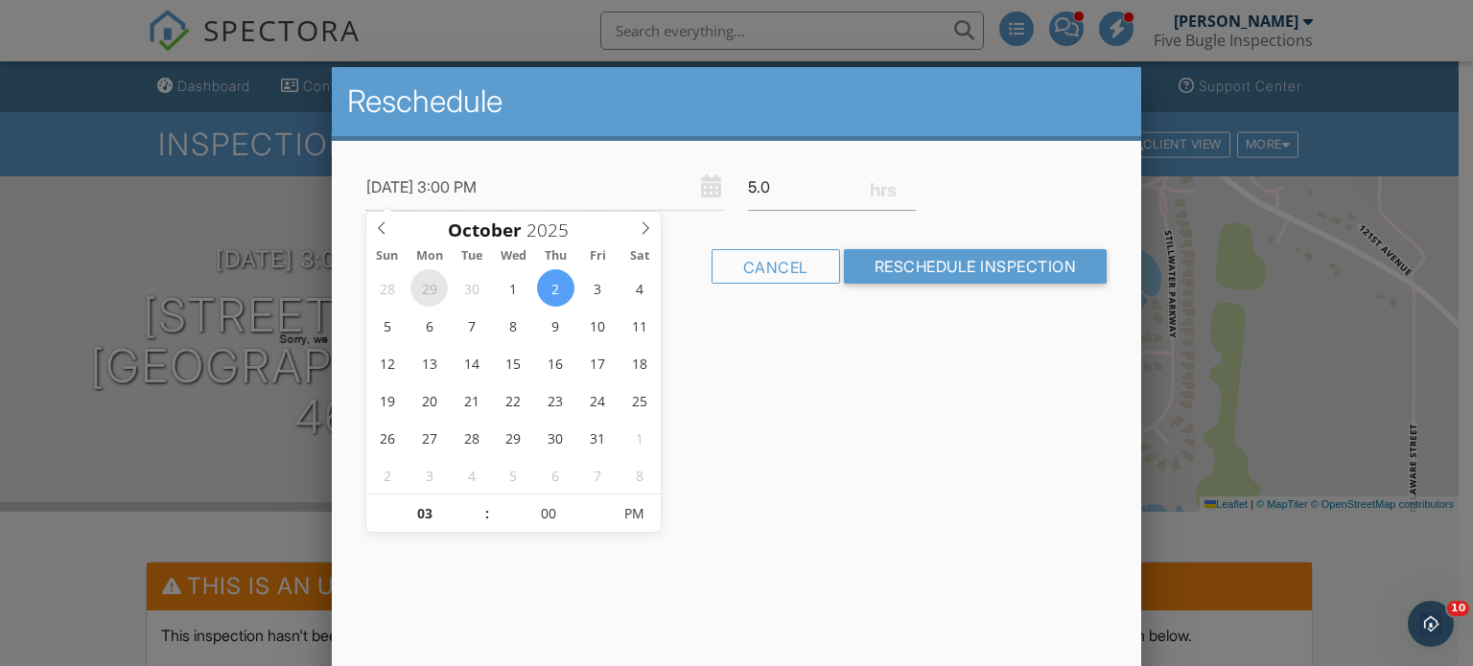
type input "[DATE] 3:00 PM"
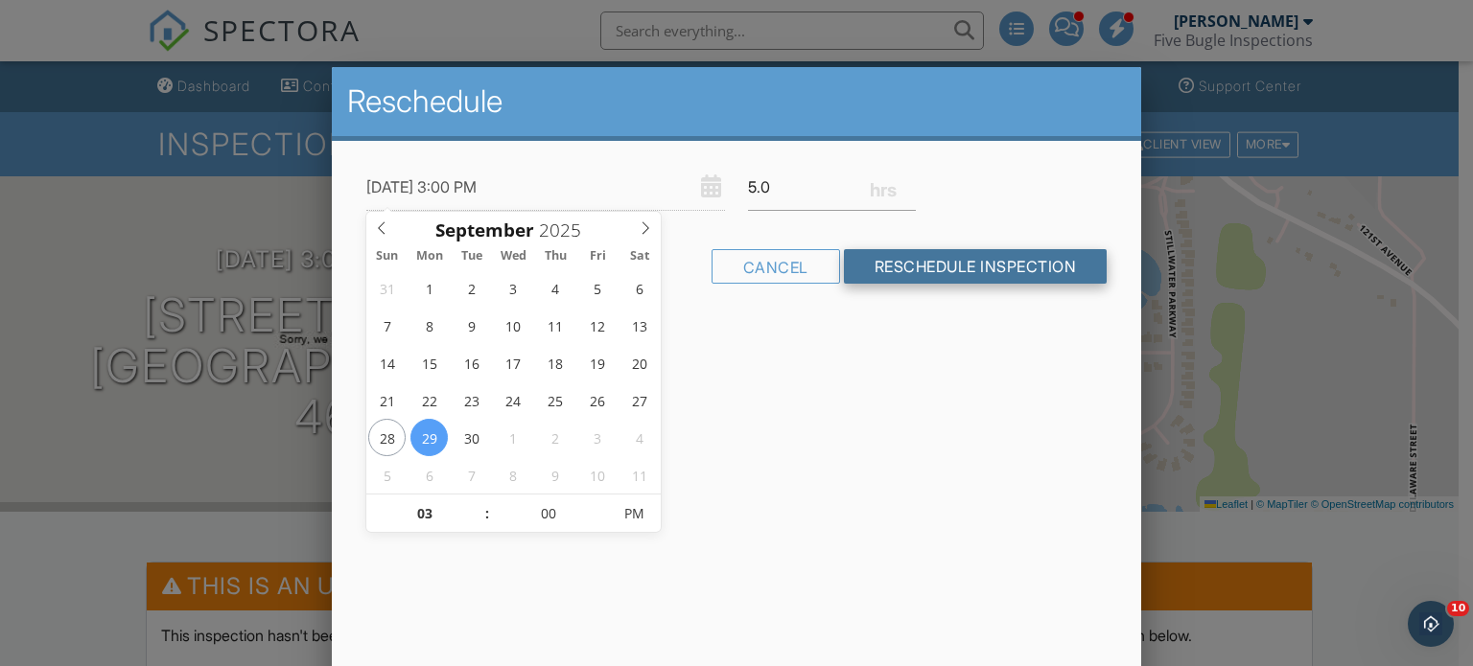
click at [865, 268] on input "Reschedule Inspection" at bounding box center [976, 266] width 264 height 35
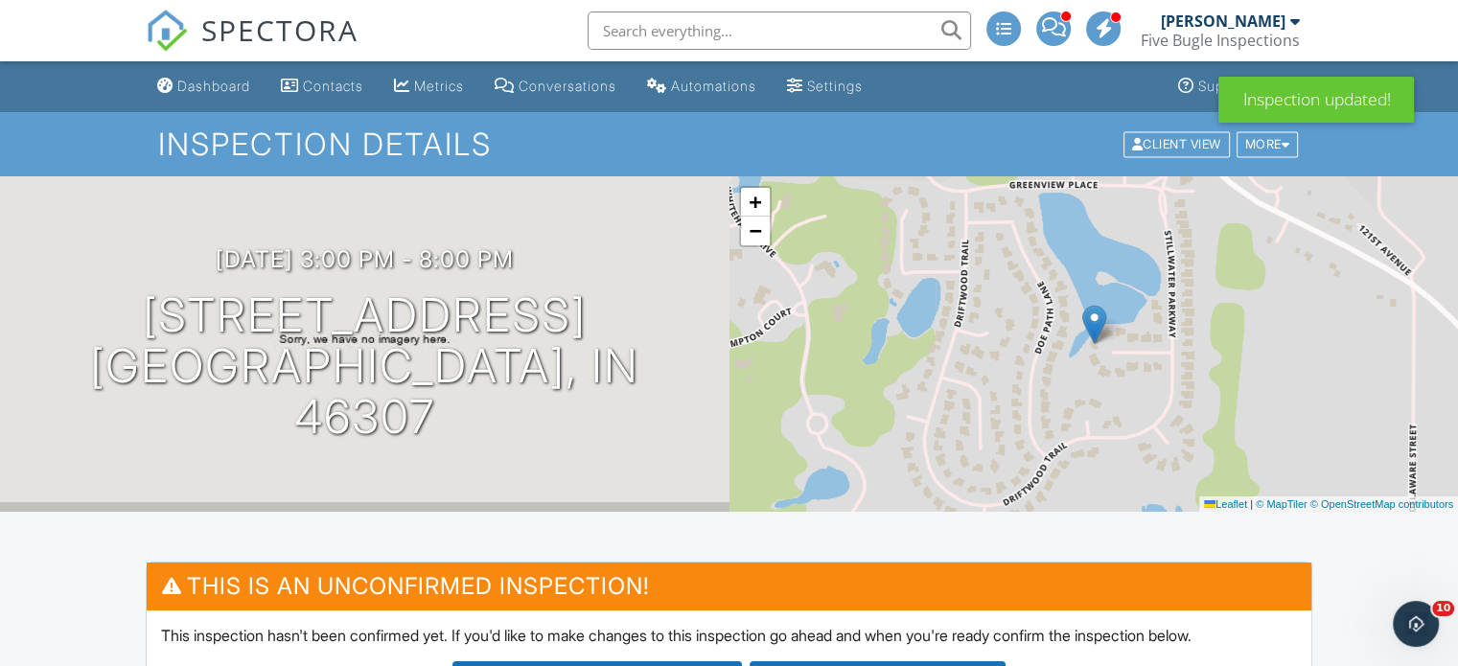
click at [220, 61] on div "SPECTORA" at bounding box center [252, 30] width 213 height 61
click at [215, 89] on div "Dashboard" at bounding box center [213, 86] width 73 height 16
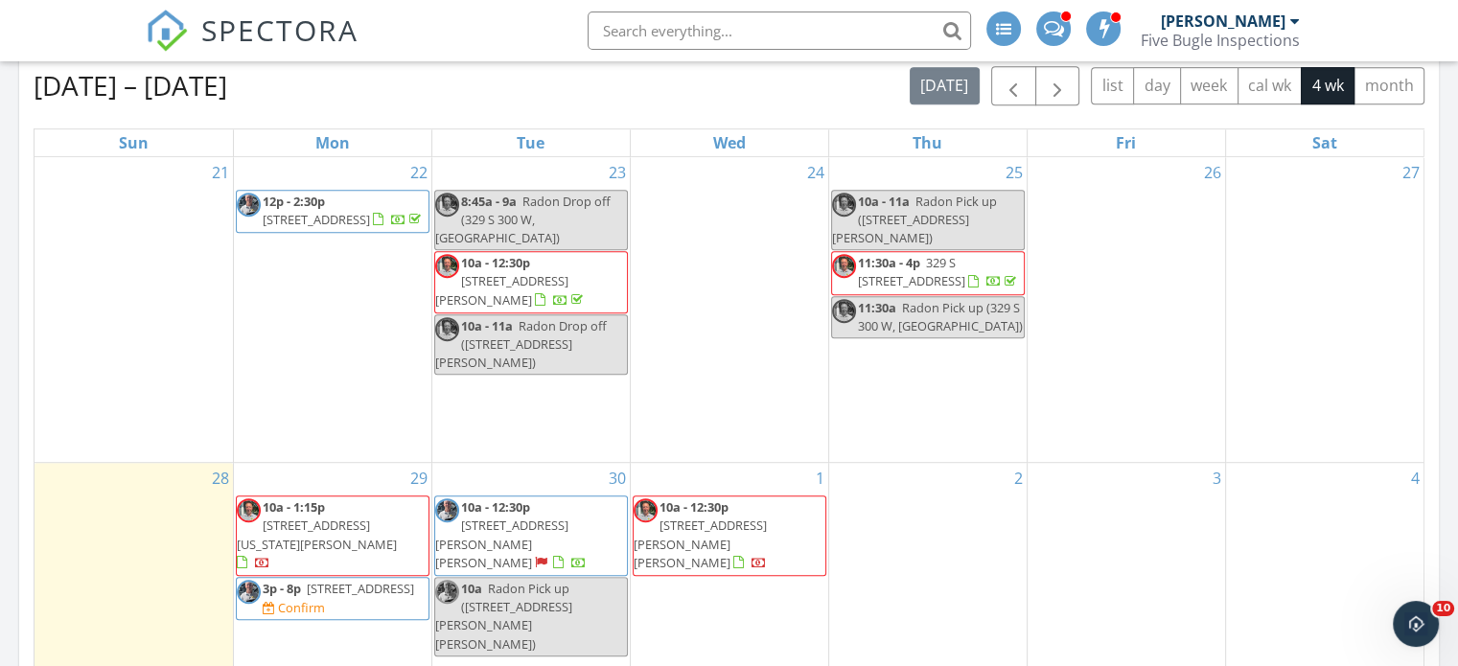
scroll to position [1151, 0]
